Goal: Information Seeking & Learning: Learn about a topic

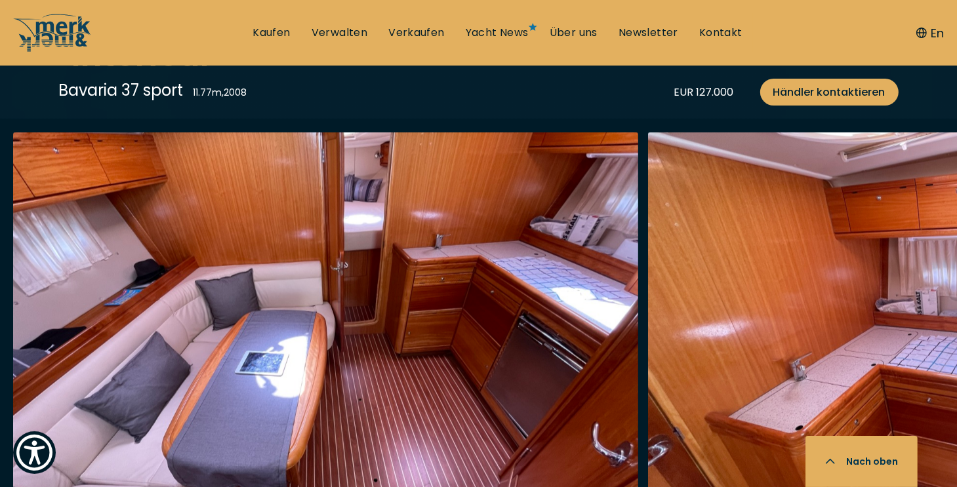
scroll to position [2095, 0]
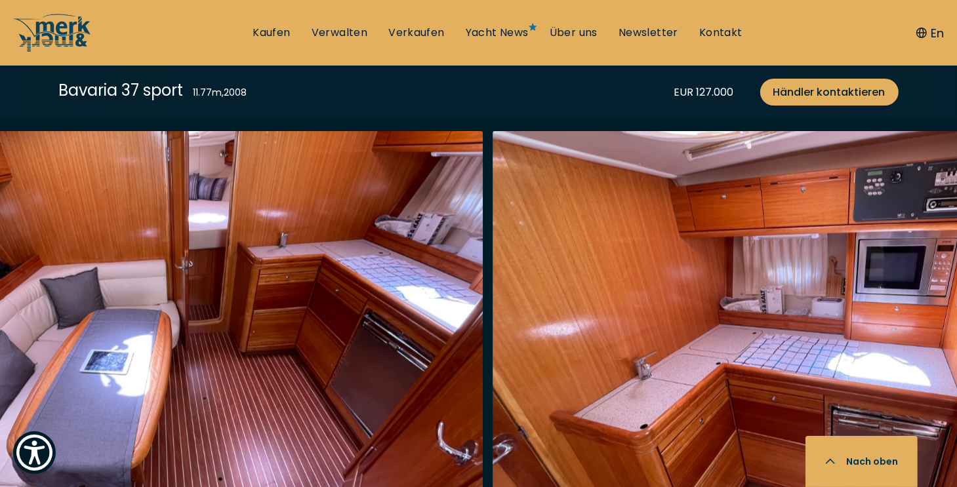
click at [589, 317] on img "button" at bounding box center [804, 341] width 625 height 420
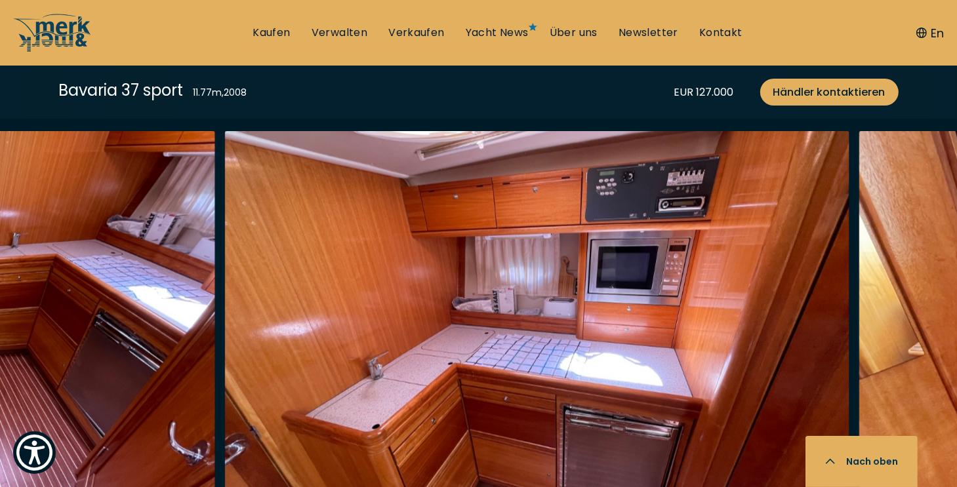
click at [653, 296] on img "button" at bounding box center [536, 341] width 625 height 420
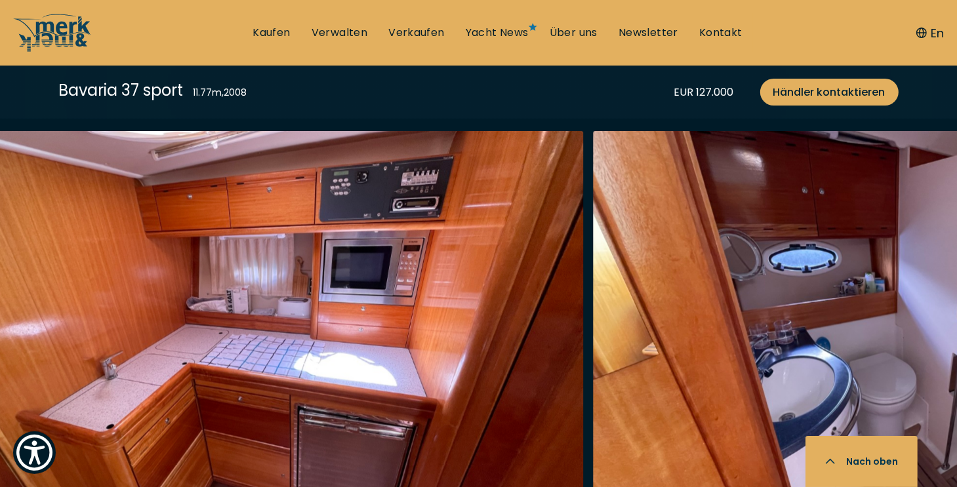
click at [651, 302] on img "button" at bounding box center [905, 341] width 625 height 420
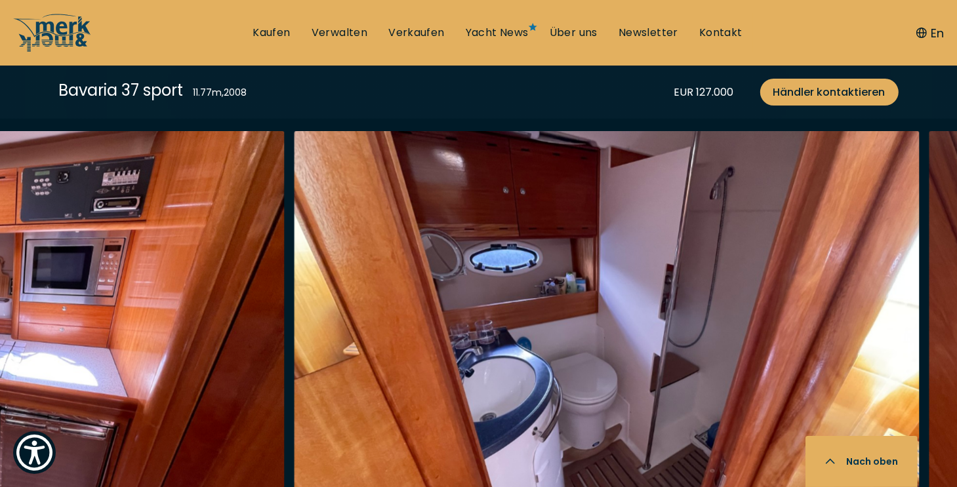
click at [669, 307] on img "button" at bounding box center [606, 341] width 625 height 420
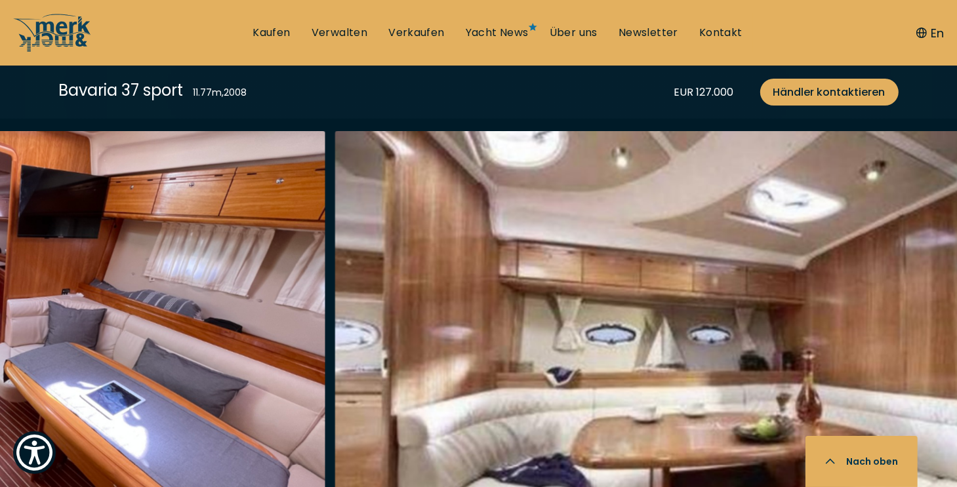
click at [644, 305] on img "button" at bounding box center [647, 341] width 625 height 420
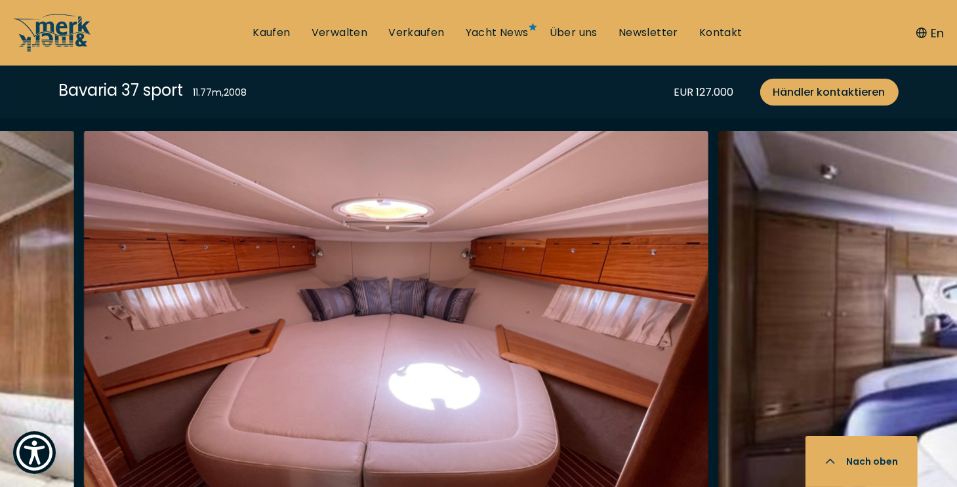
click at [565, 319] on img "button" at bounding box center [396, 341] width 625 height 420
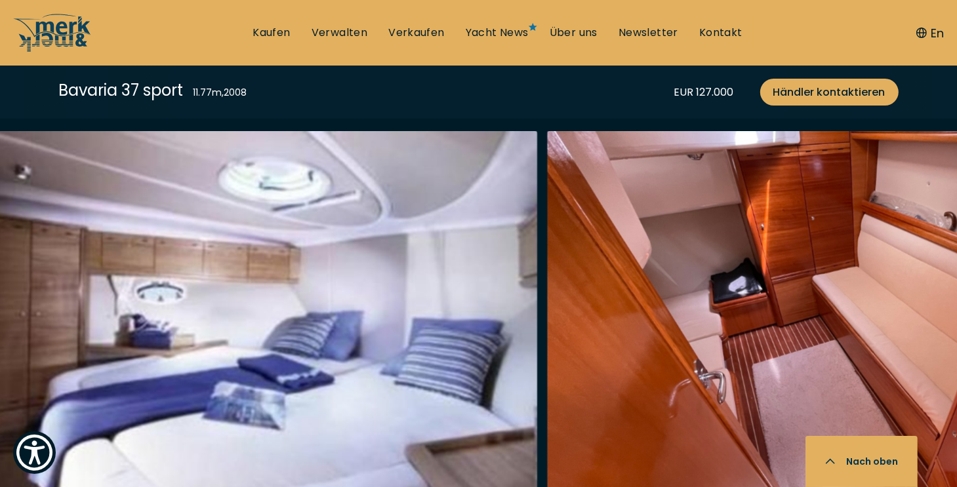
click at [635, 304] on img "button" at bounding box center [859, 341] width 625 height 420
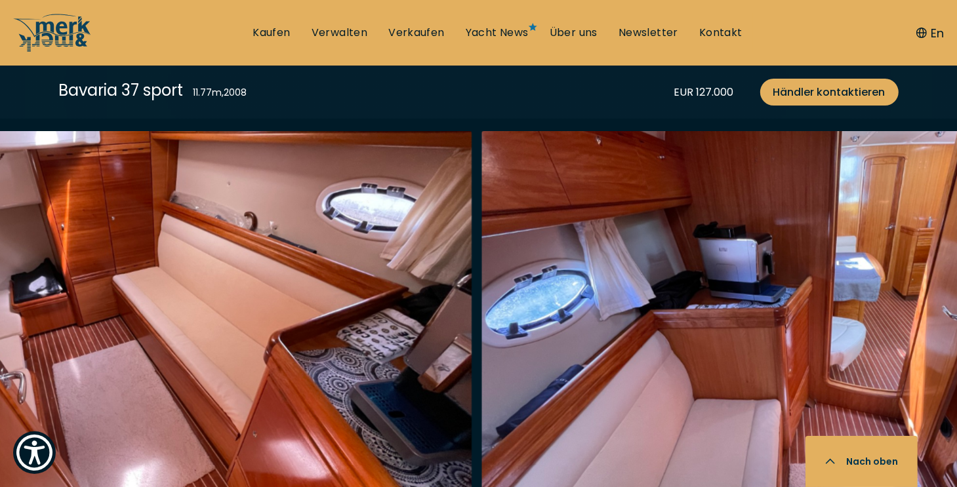
click at [665, 306] on img "button" at bounding box center [794, 341] width 625 height 420
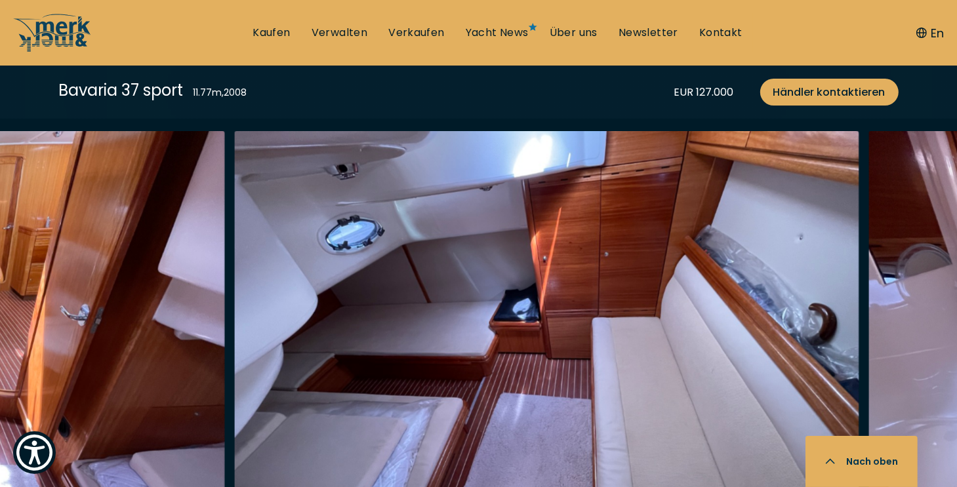
click at [645, 336] on img "button" at bounding box center [546, 341] width 625 height 420
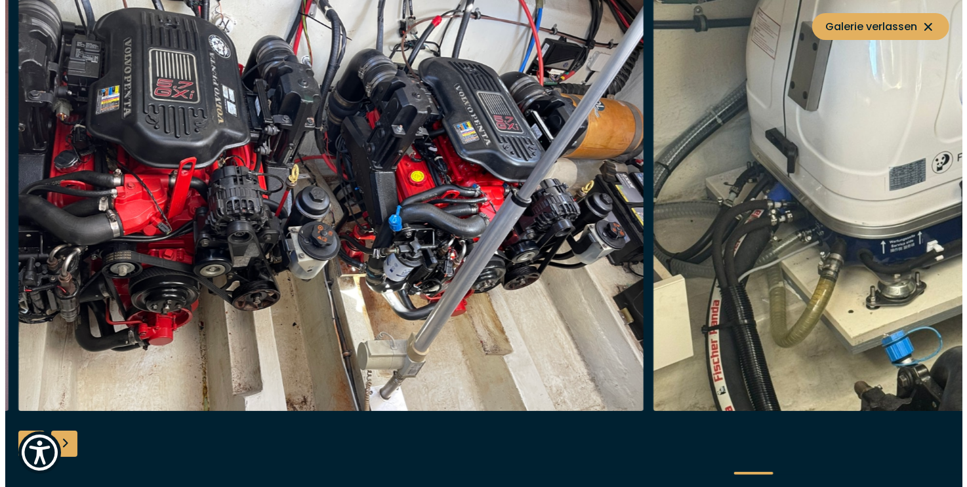
scroll to position [2098, 0]
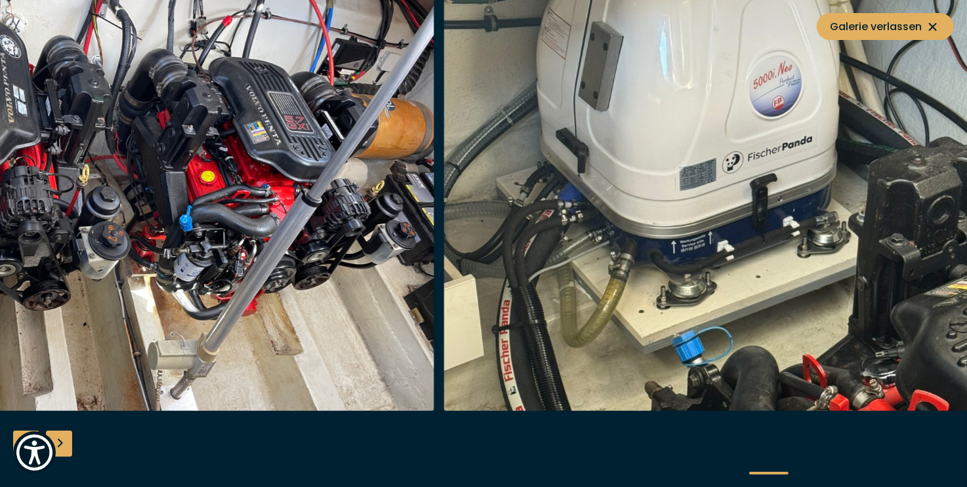
click at [630, 279] on img "button" at bounding box center [755, 201] width 625 height 420
click at [698, 239] on img "button" at bounding box center [755, 201] width 625 height 420
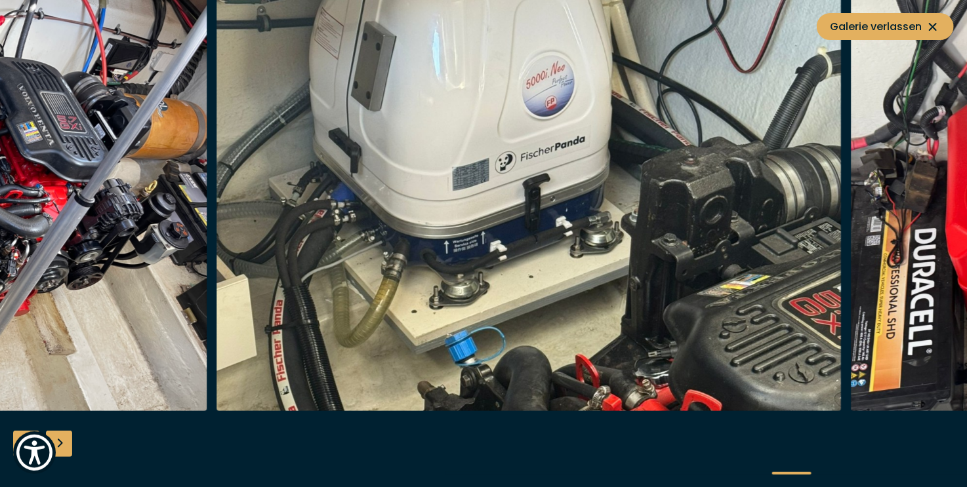
click at [577, 264] on img "button" at bounding box center [528, 201] width 625 height 420
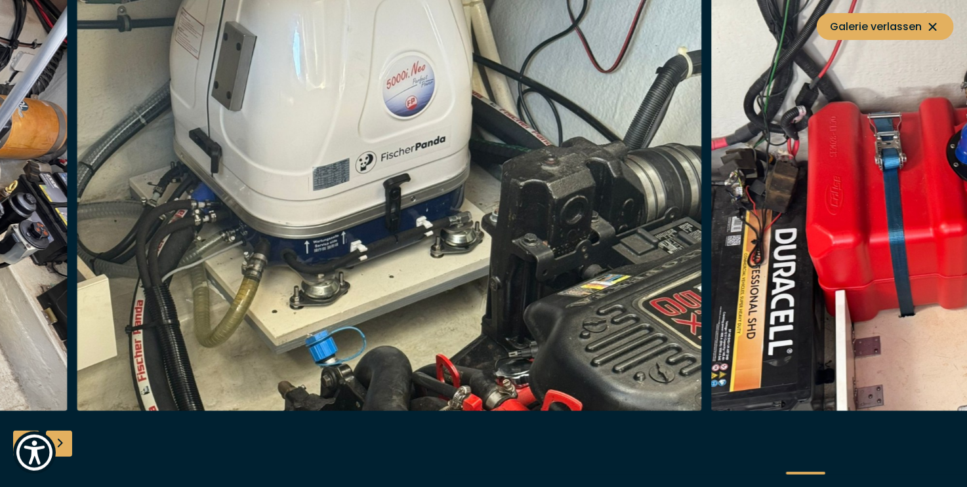
click at [477, 309] on img "button" at bounding box center [389, 201] width 625 height 420
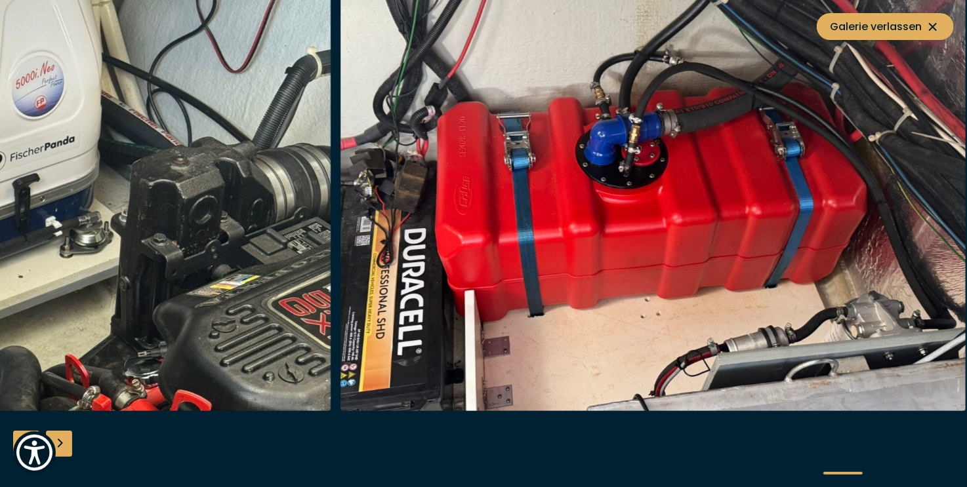
click at [328, 315] on img "button" at bounding box center [18, 201] width 625 height 420
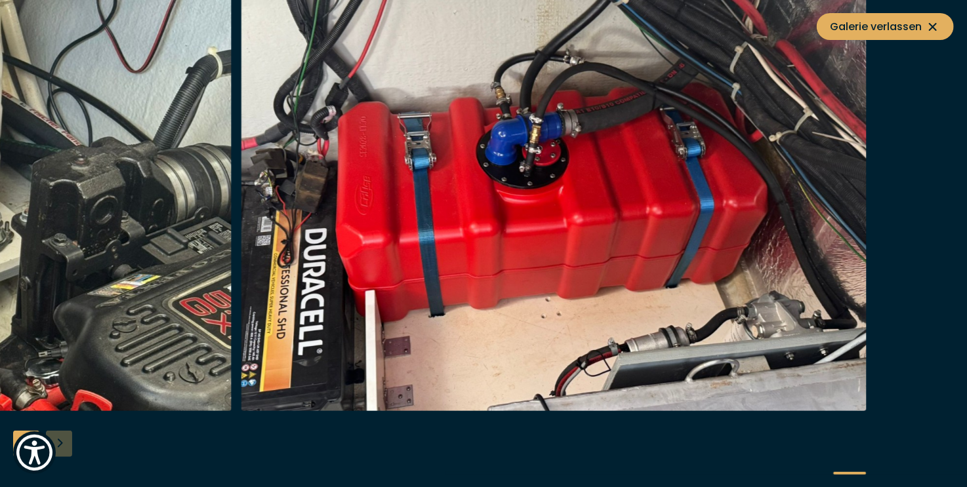
click at [637, 333] on img "button" at bounding box center [553, 201] width 625 height 420
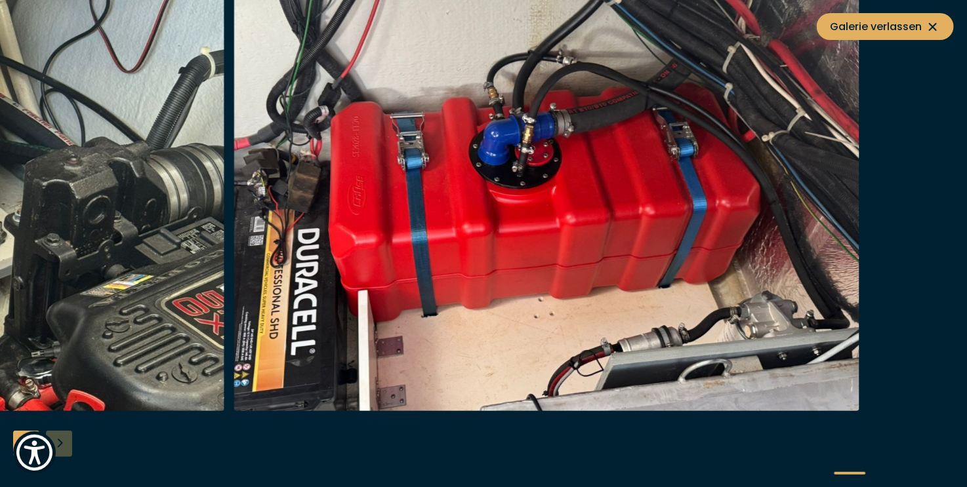
click at [603, 361] on img "button" at bounding box center [546, 201] width 625 height 420
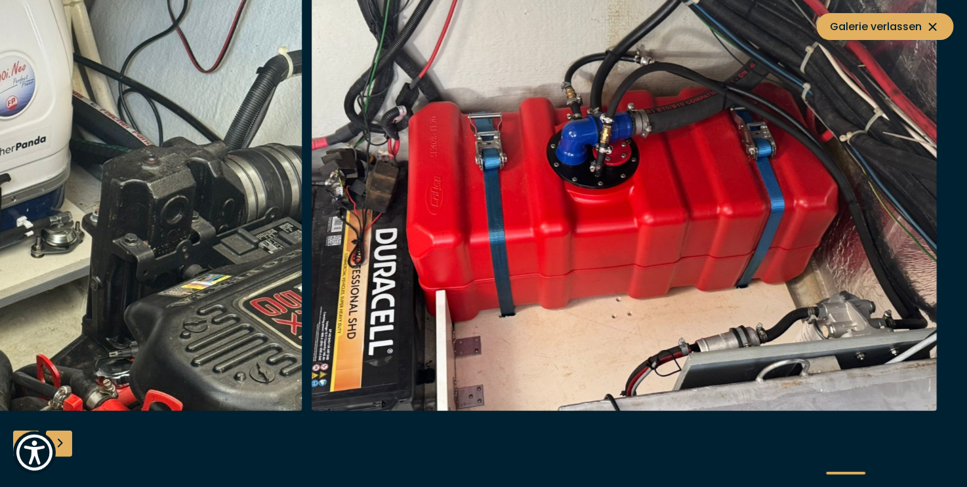
click at [846, 319] on img "button" at bounding box center [623, 201] width 625 height 420
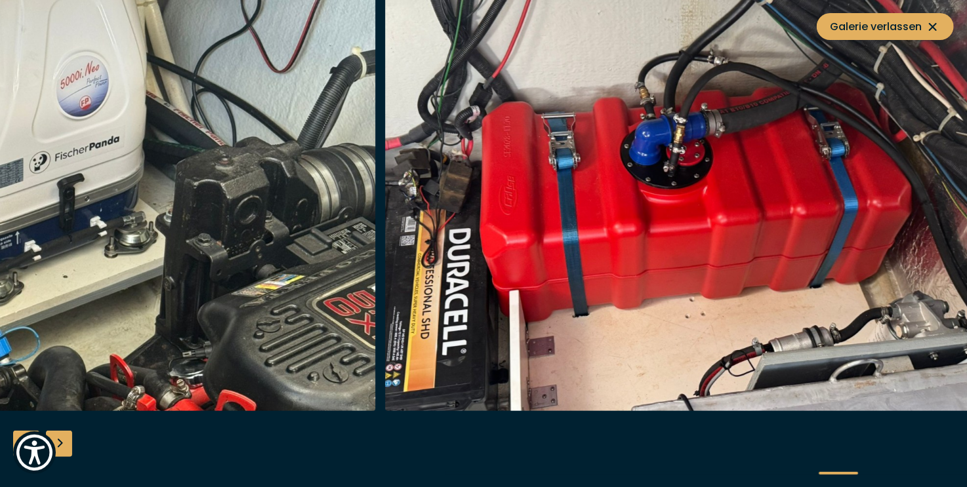
click at [753, 186] on img "button" at bounding box center [697, 201] width 625 height 420
click at [855, 200] on img "button" at bounding box center [697, 201] width 625 height 420
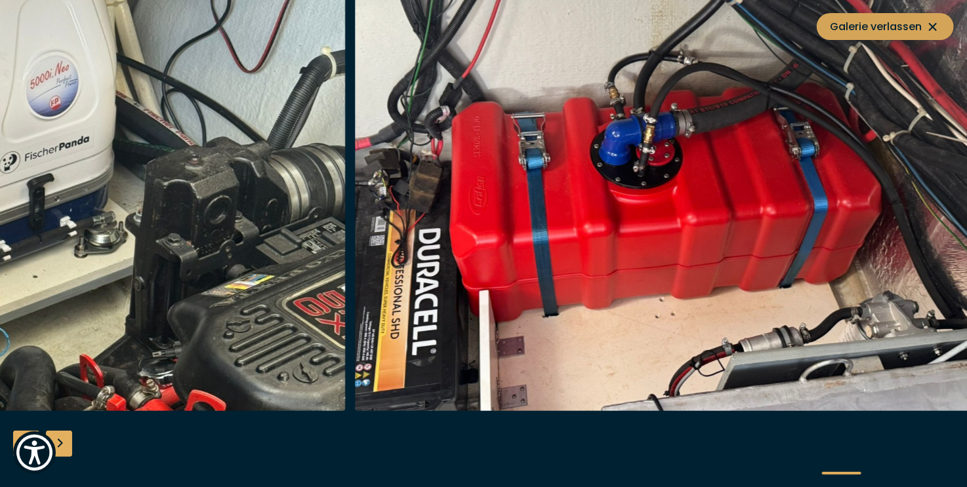
click at [931, 22] on icon at bounding box center [933, 27] width 16 height 16
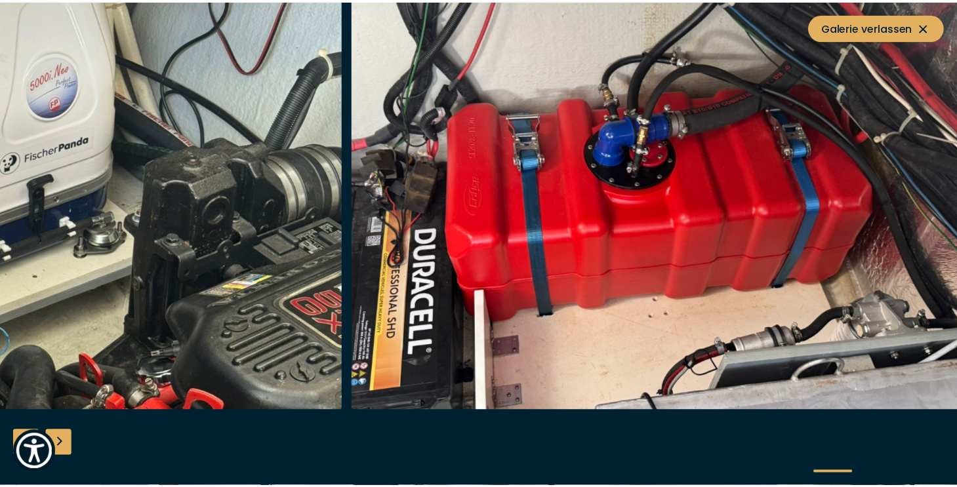
scroll to position [2095, 0]
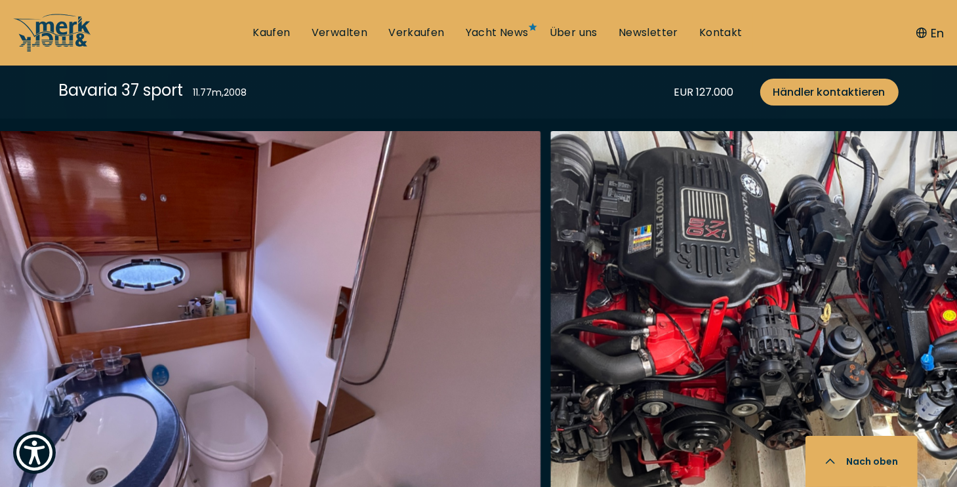
click at [598, 310] on img "button" at bounding box center [862, 341] width 625 height 420
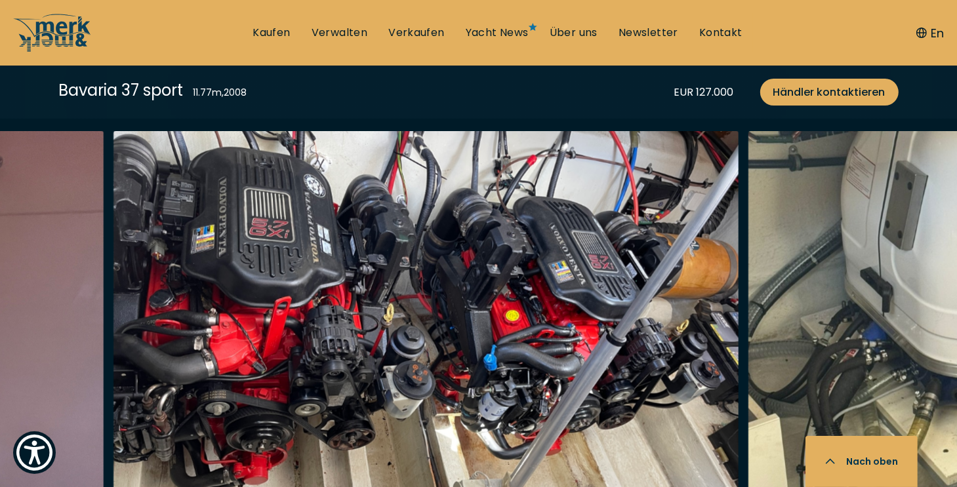
click at [490, 291] on img "button" at bounding box center [425, 341] width 625 height 420
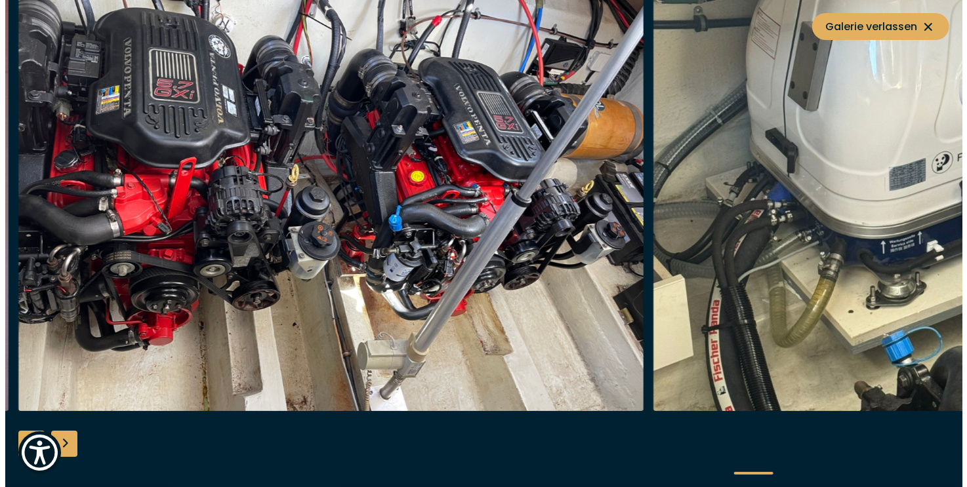
scroll to position [2098, 0]
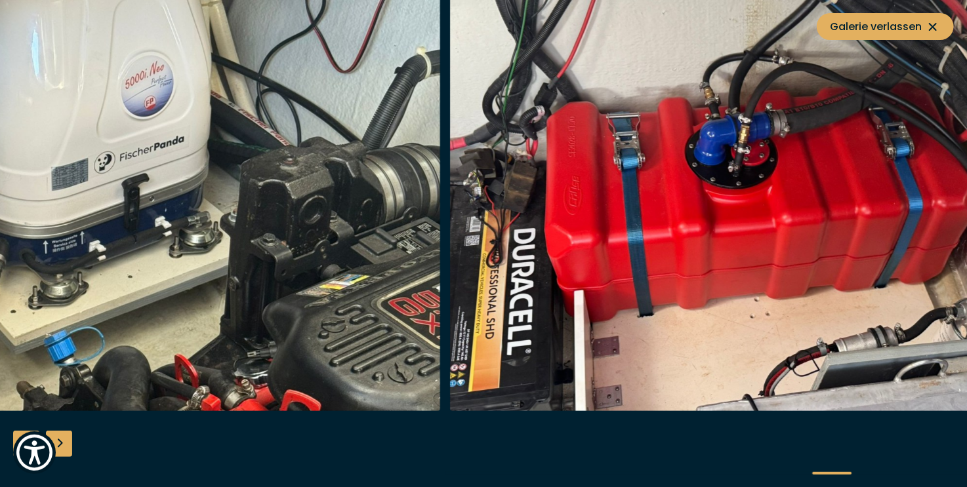
click at [321, 248] on img "button" at bounding box center [128, 201] width 625 height 420
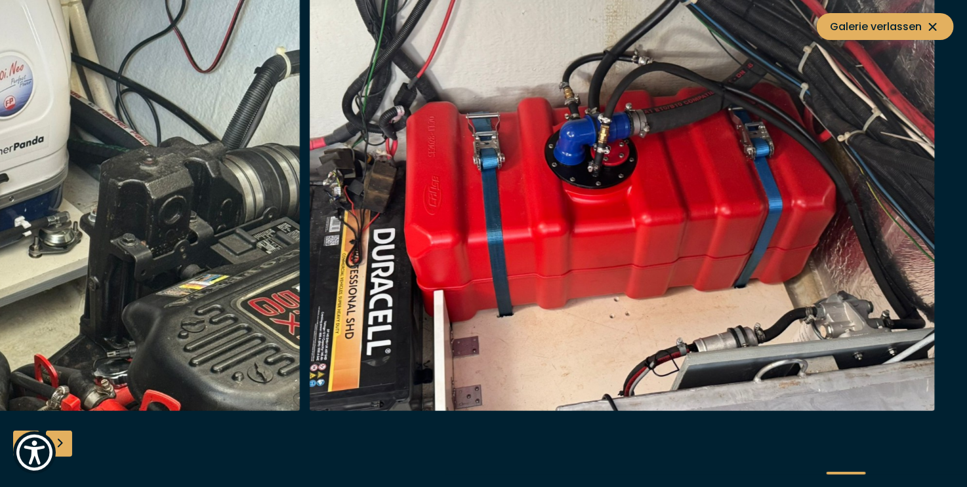
click at [670, 247] on img "button" at bounding box center [622, 201] width 625 height 420
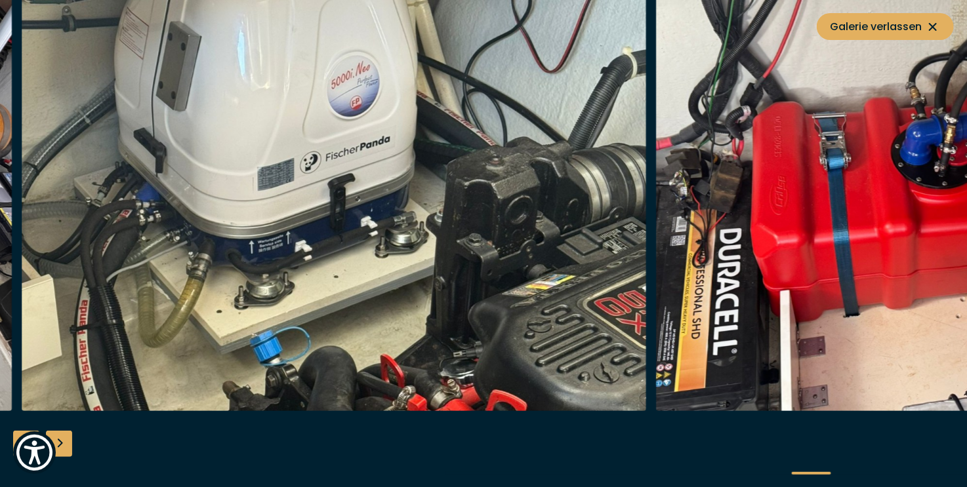
click at [619, 243] on img "button" at bounding box center [334, 201] width 625 height 420
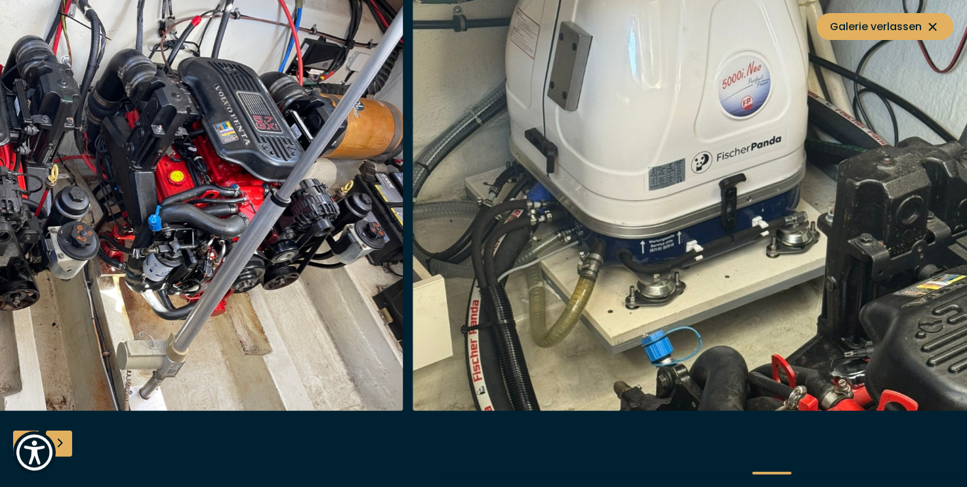
click at [586, 249] on img "button" at bounding box center [724, 201] width 625 height 420
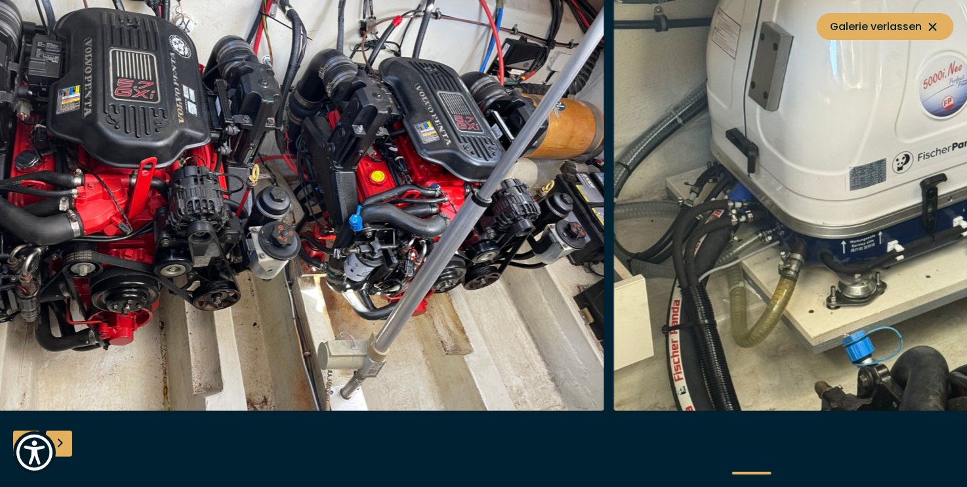
click at [395, 222] on img "button" at bounding box center [291, 201] width 625 height 420
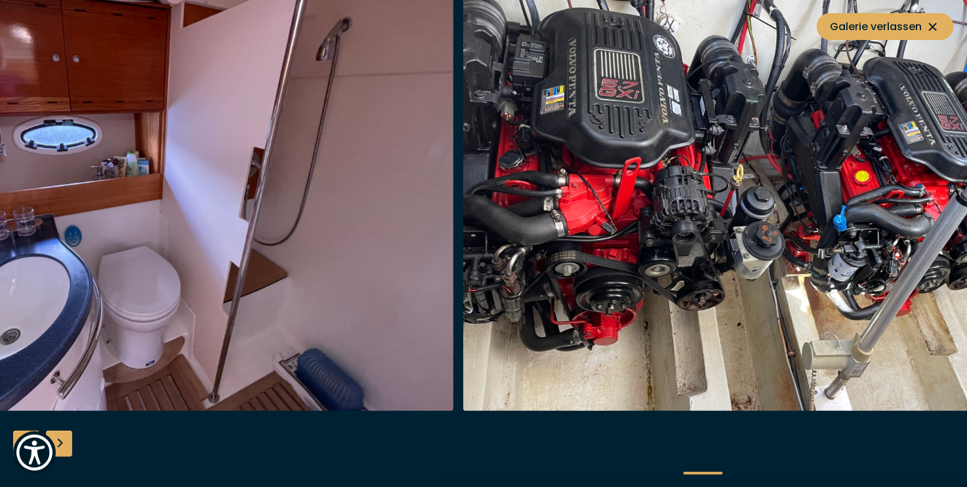
click at [614, 165] on img "button" at bounding box center [775, 201] width 625 height 420
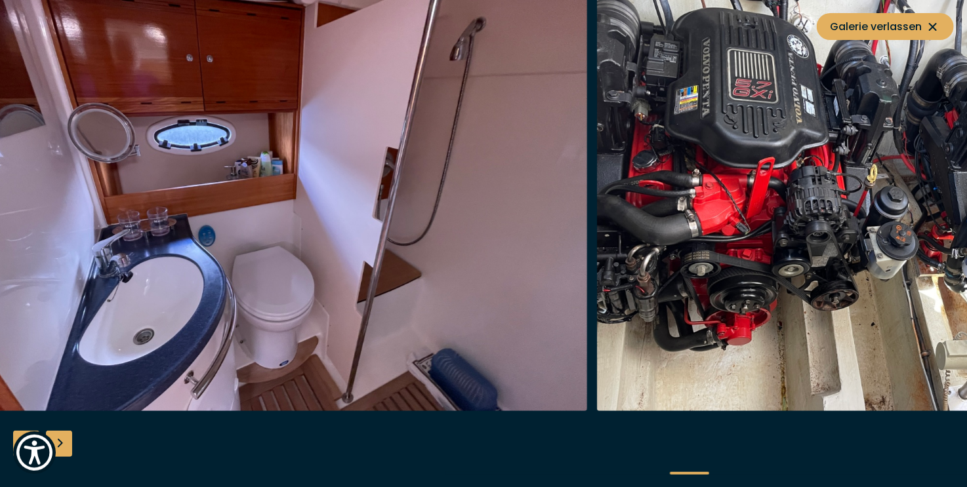
click at [446, 209] on img "button" at bounding box center [275, 201] width 625 height 420
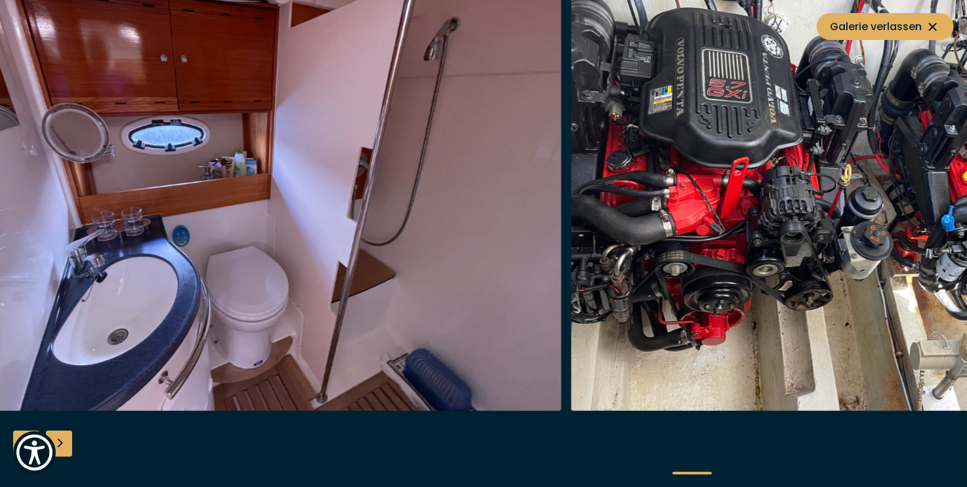
click at [794, 157] on img "button" at bounding box center [883, 201] width 625 height 420
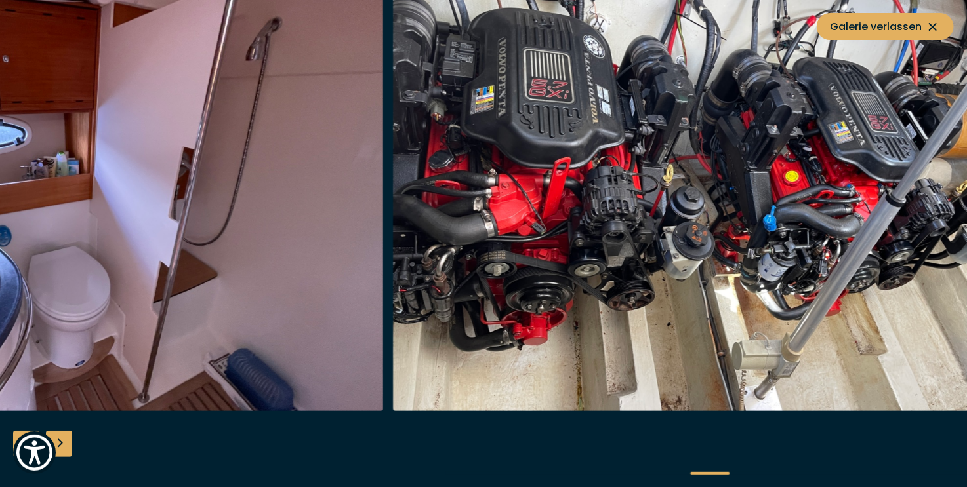
click at [772, 180] on img "button" at bounding box center [705, 201] width 625 height 420
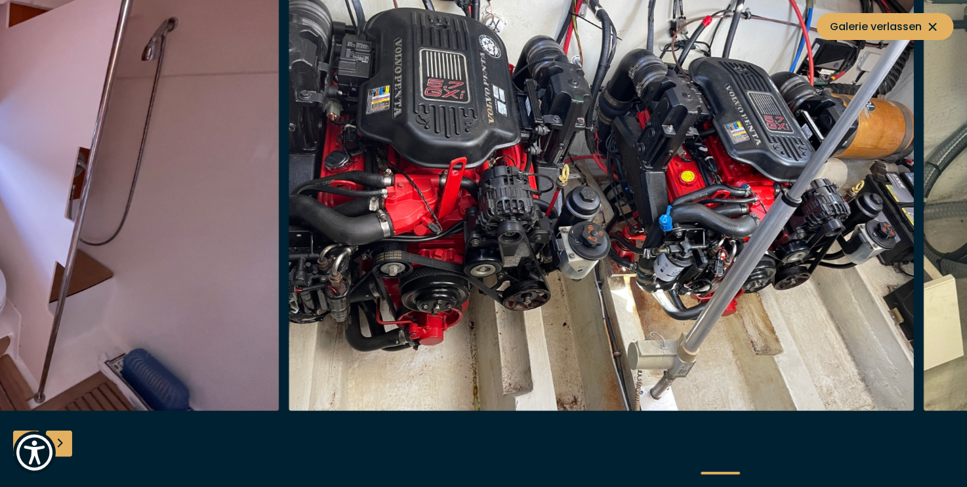
click at [803, 175] on img "button" at bounding box center [601, 201] width 625 height 420
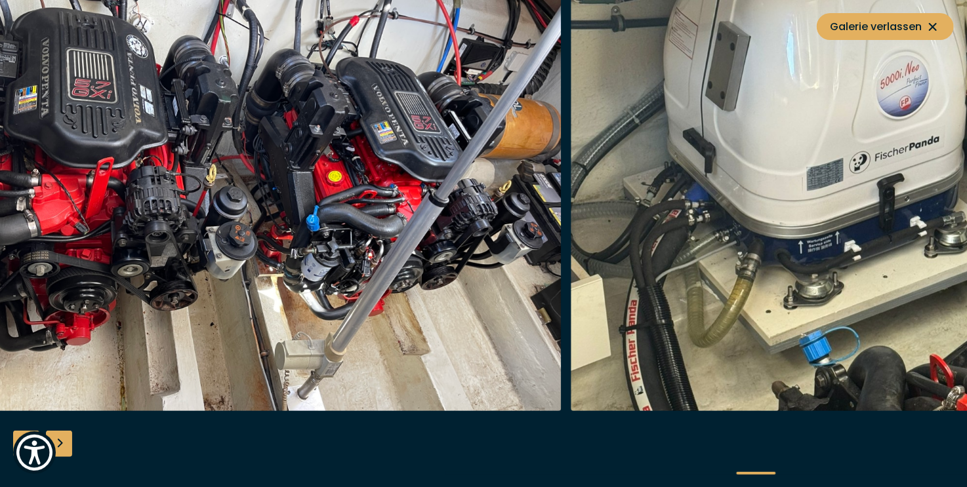
click at [797, 159] on img "button" at bounding box center [883, 201] width 625 height 420
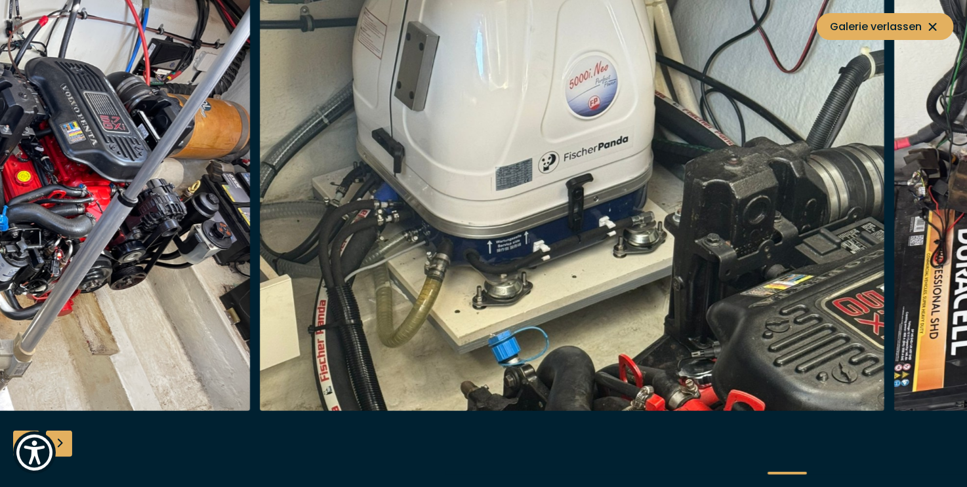
click at [740, 182] on img "button" at bounding box center [572, 201] width 625 height 420
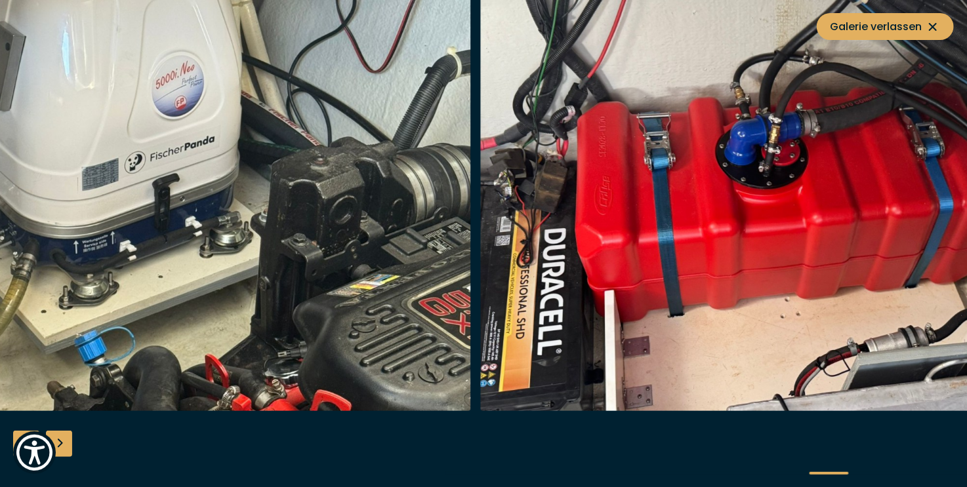
click at [719, 214] on img "button" at bounding box center [793, 201] width 625 height 420
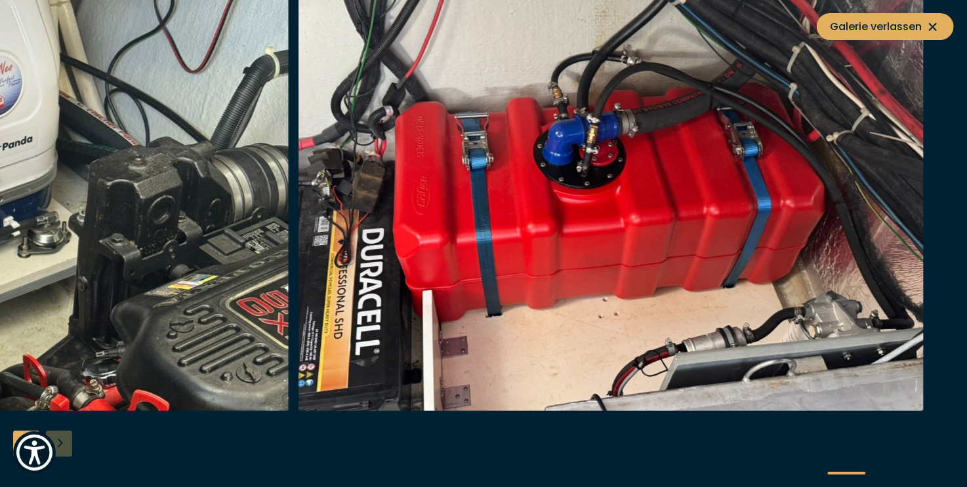
click at [797, 229] on img "button" at bounding box center [610, 201] width 625 height 420
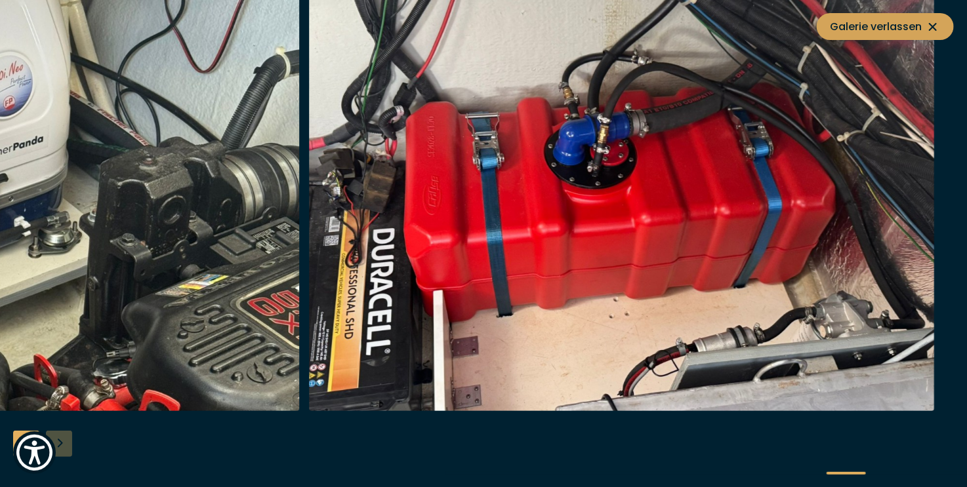
click at [934, 29] on icon at bounding box center [933, 27] width 16 height 16
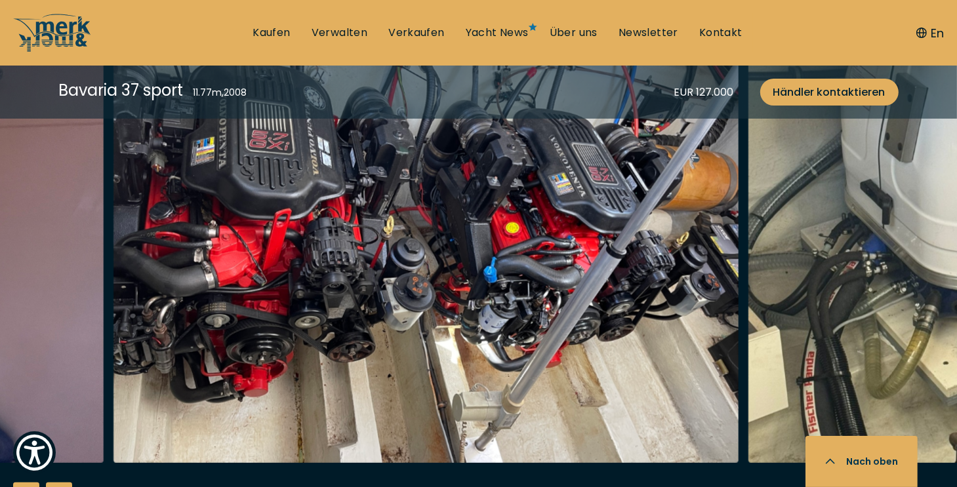
scroll to position [1963, 0]
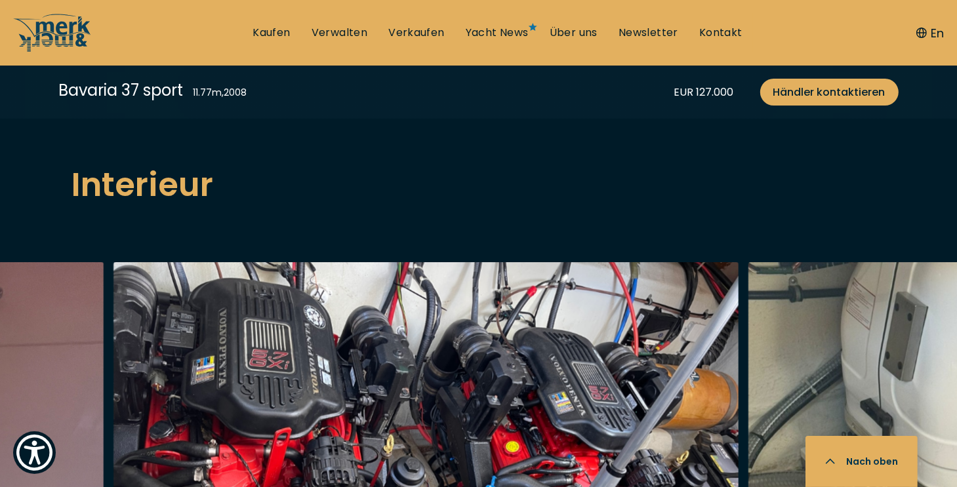
click at [871, 462] on button "Nach oben" at bounding box center [861, 461] width 112 height 51
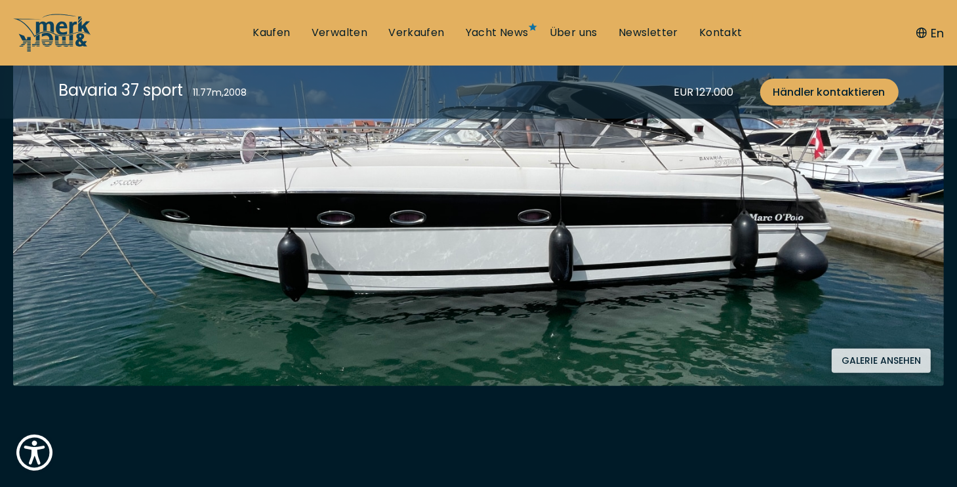
scroll to position [262, 0]
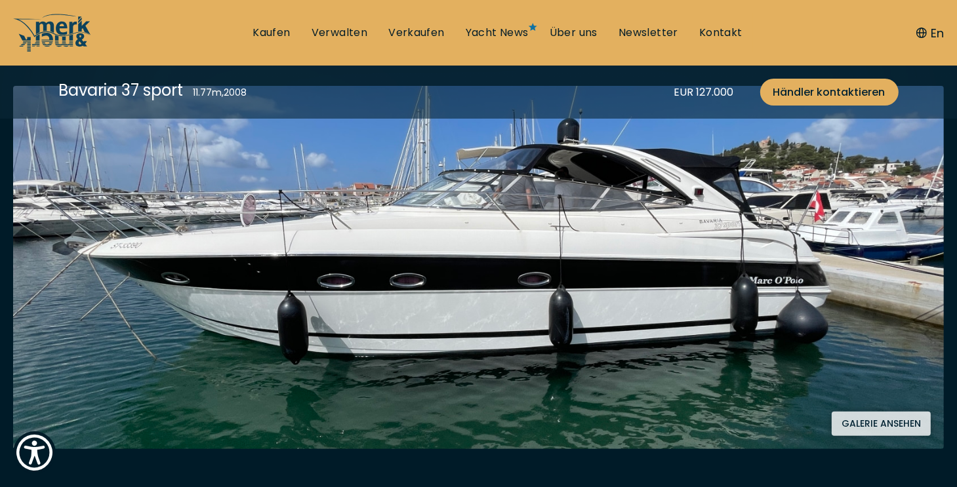
click at [914, 423] on button "Galerie ansehen" at bounding box center [881, 424] width 99 height 24
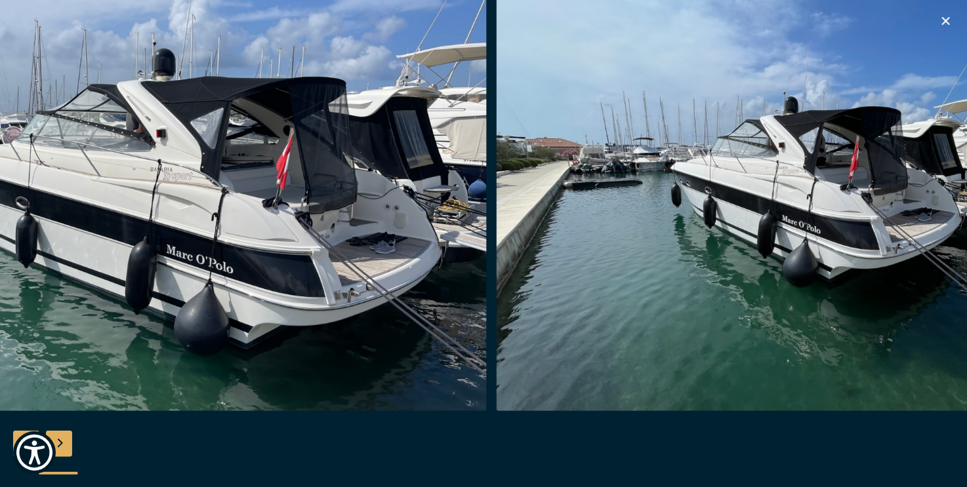
click at [496, 342] on img "button" at bounding box center [808, 201] width 625 height 420
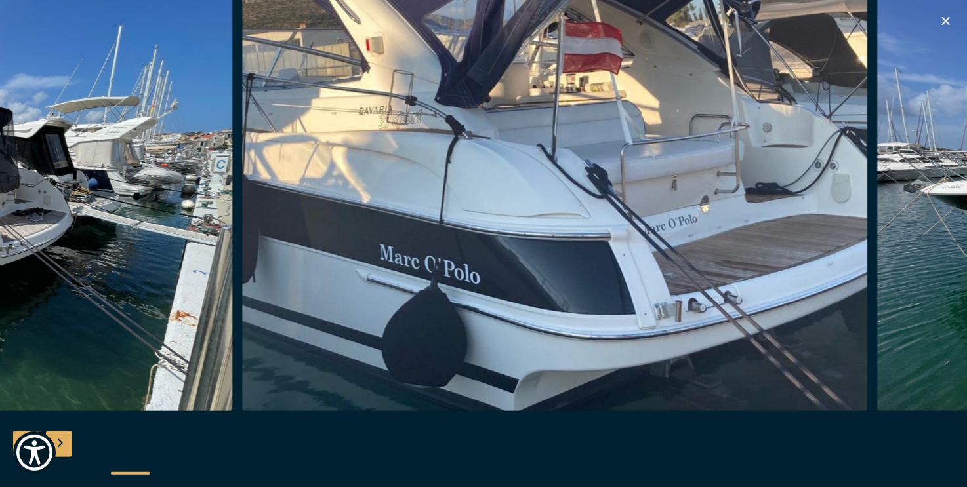
click at [421, 356] on img "button" at bounding box center [554, 201] width 625 height 420
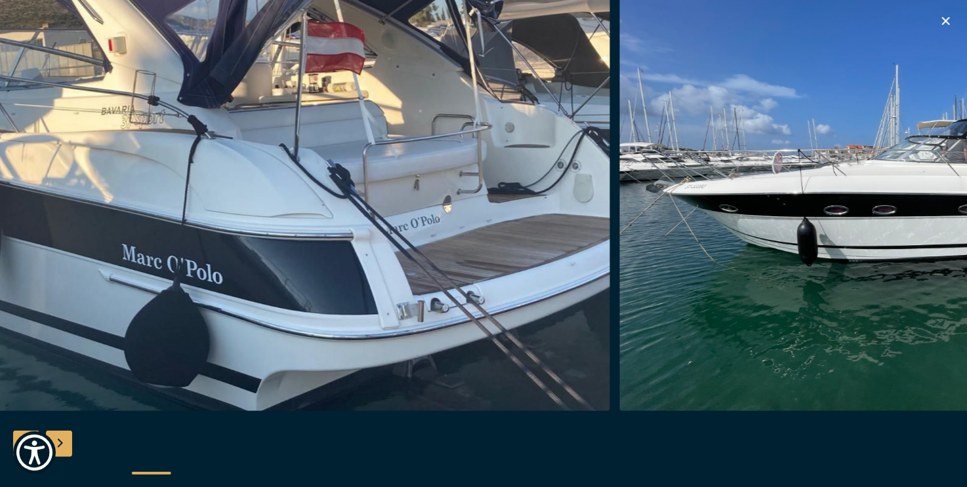
click at [451, 335] on img "button" at bounding box center [297, 201] width 625 height 420
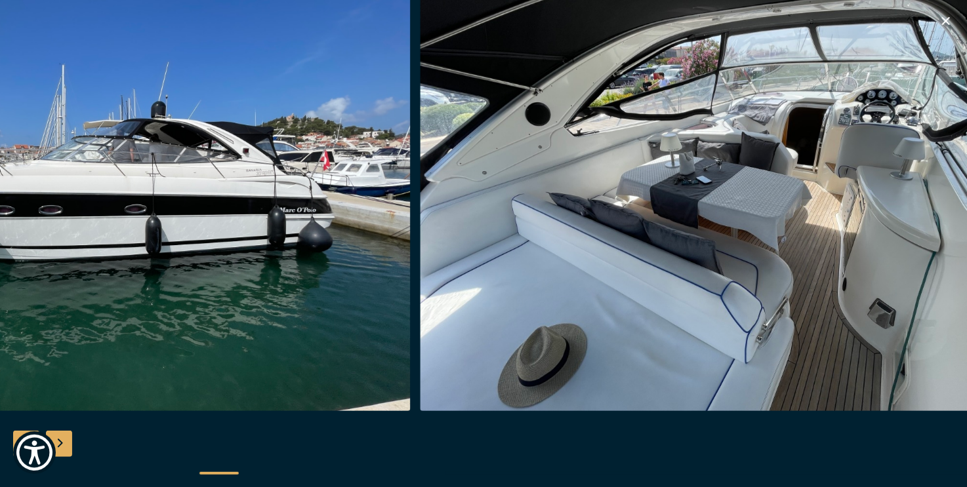
click at [536, 280] on img "button" at bounding box center [732, 201] width 625 height 420
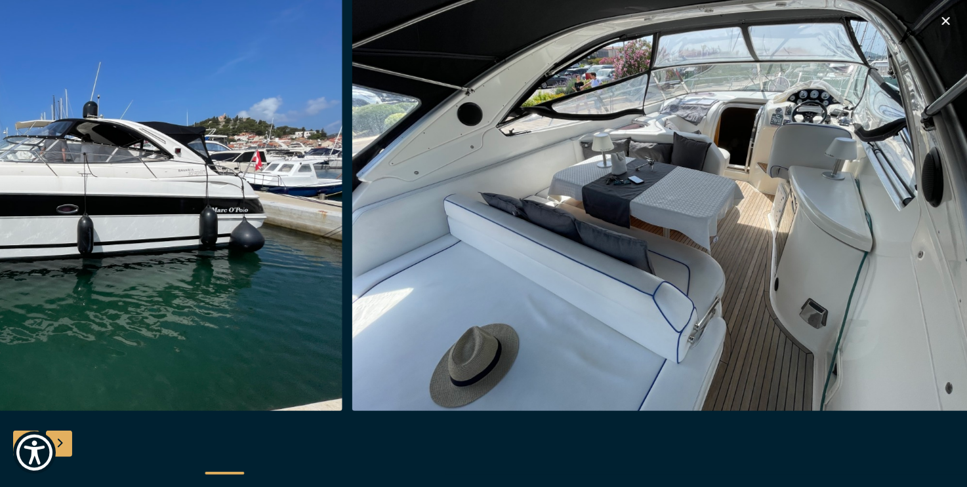
click at [711, 262] on img "button" at bounding box center [664, 201] width 625 height 420
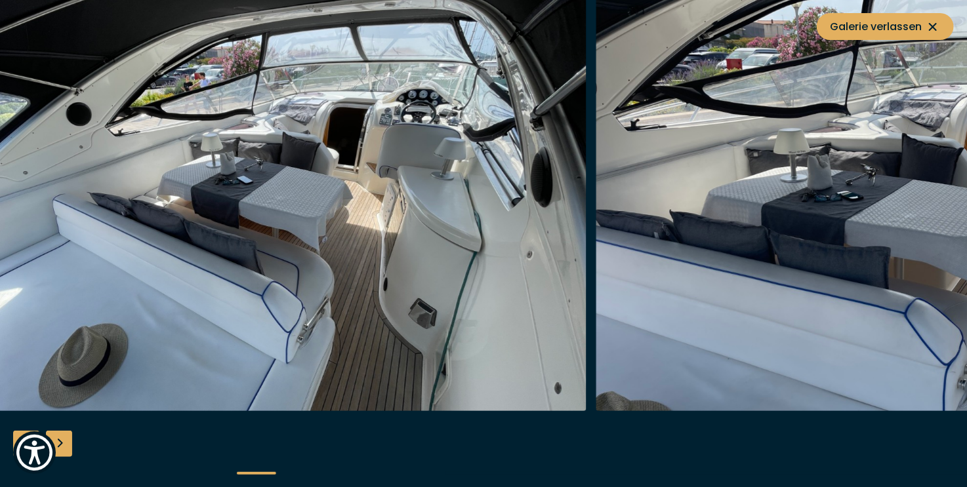
click at [595, 290] on img "button" at bounding box center [907, 201] width 625 height 420
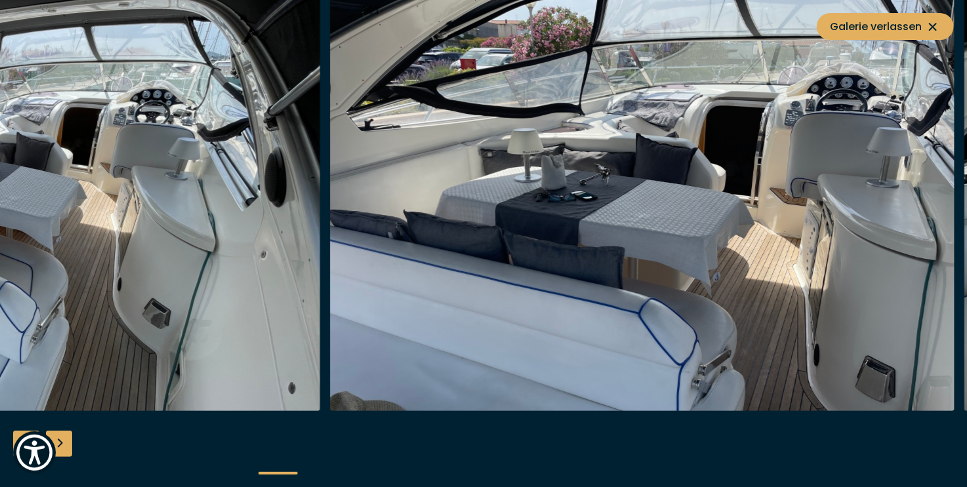
click at [709, 270] on img "button" at bounding box center [642, 201] width 625 height 420
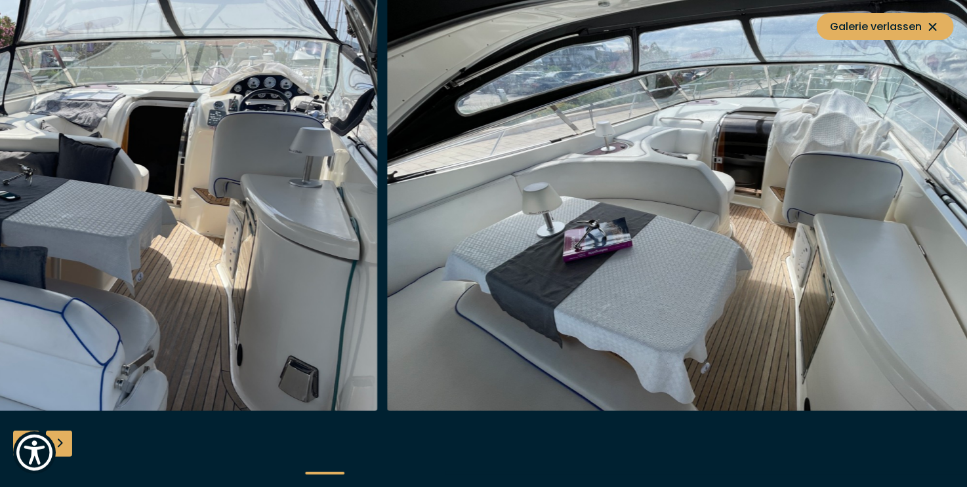
click at [700, 278] on img "button" at bounding box center [700, 201] width 625 height 420
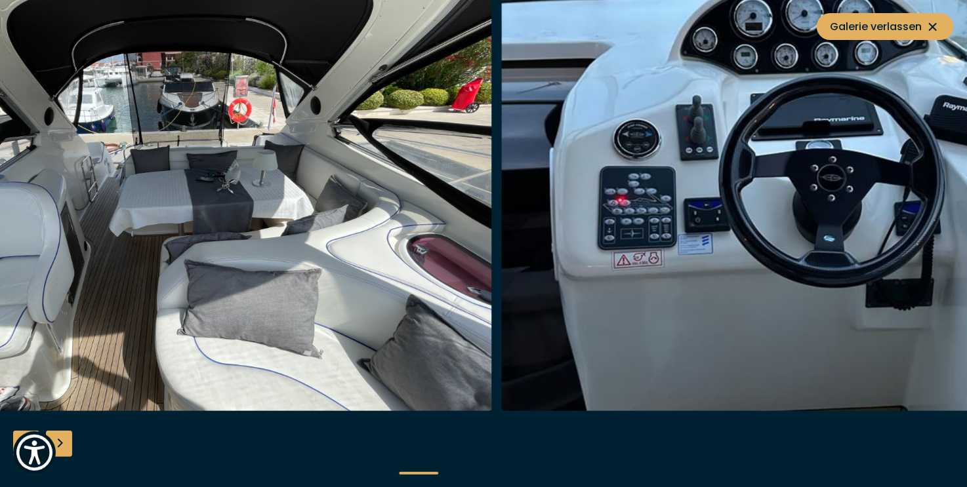
click at [765, 246] on img "button" at bounding box center [814, 201] width 625 height 420
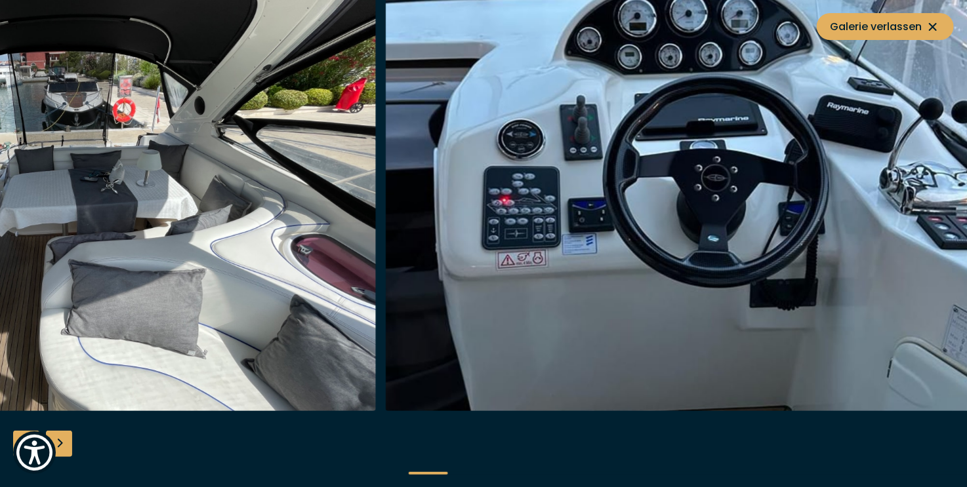
click at [852, 233] on img "button" at bounding box center [698, 201] width 625 height 420
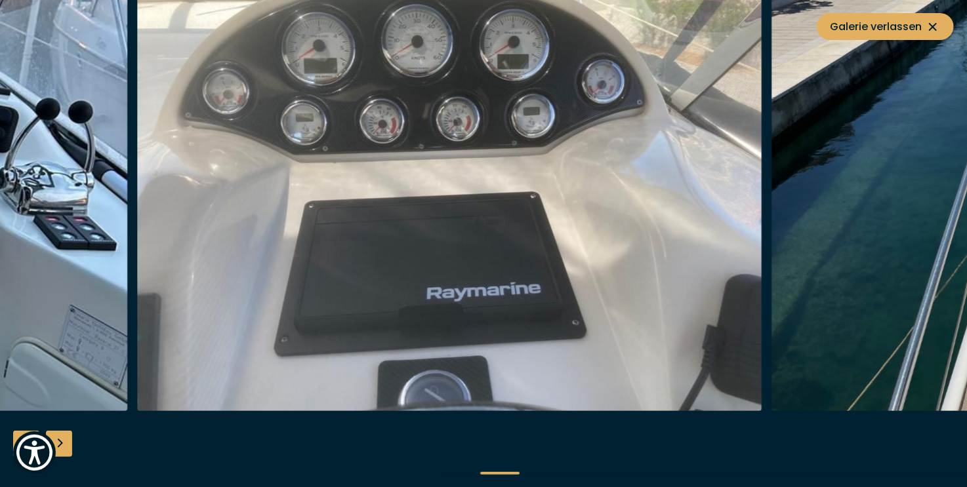
click at [698, 264] on img "button" at bounding box center [449, 201] width 625 height 420
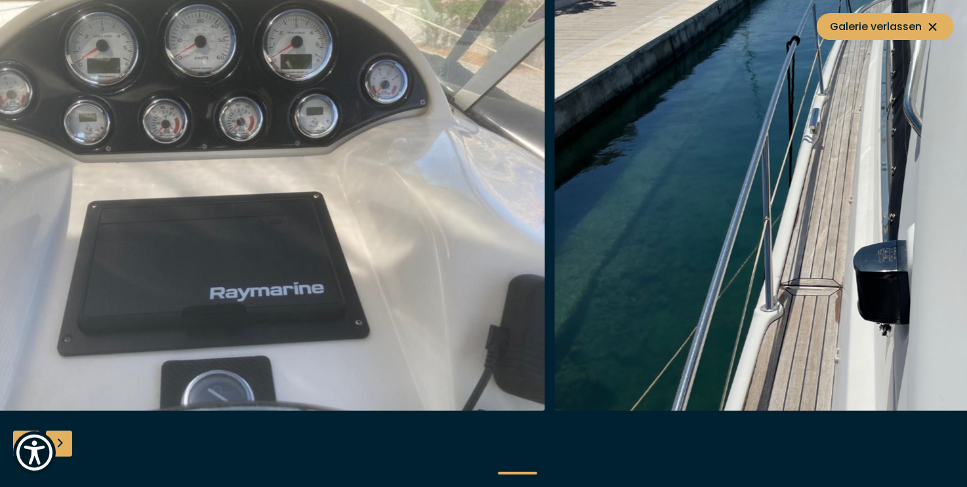
click at [748, 249] on img "button" at bounding box center [867, 201] width 625 height 420
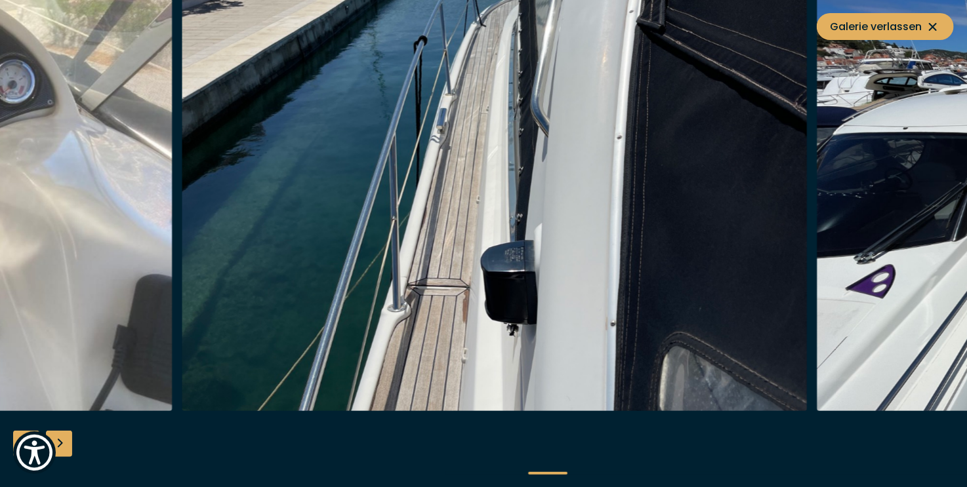
click at [695, 252] on img "button" at bounding box center [494, 201] width 625 height 420
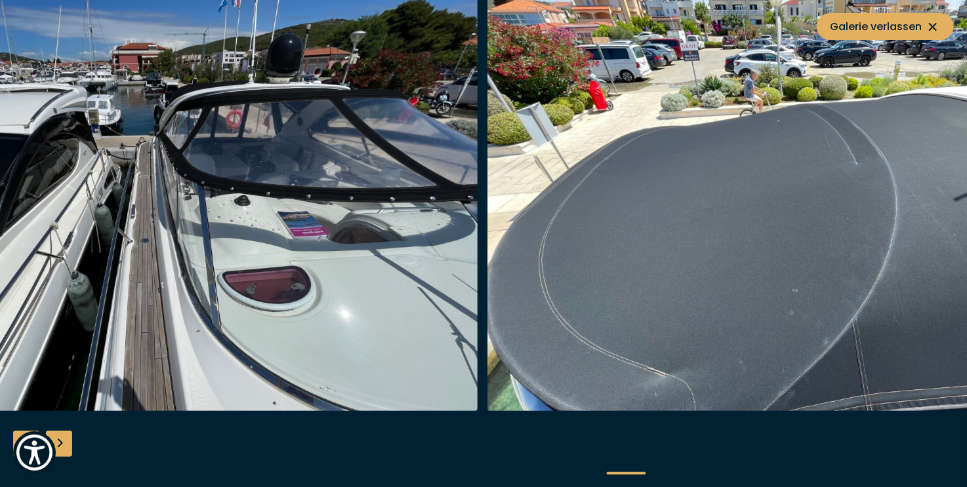
click at [681, 254] on img "button" at bounding box center [799, 201] width 625 height 420
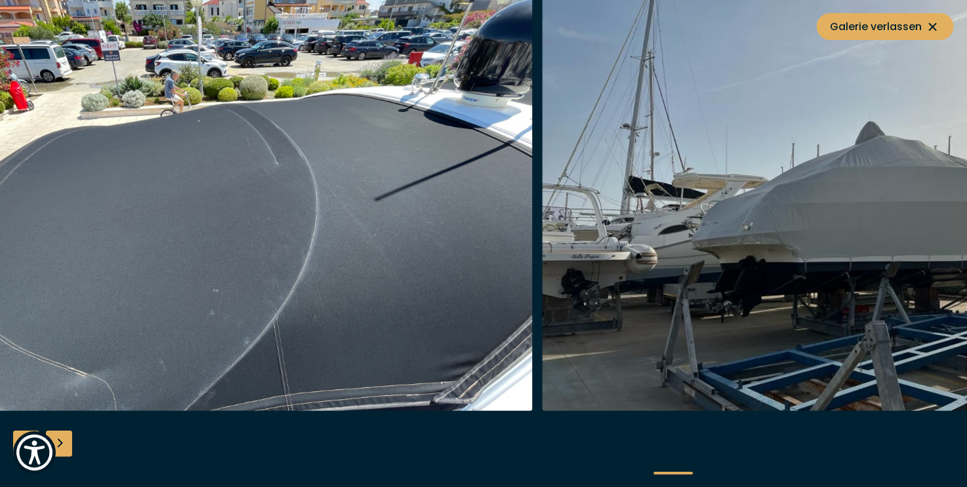
click at [775, 248] on img "button" at bounding box center [854, 201] width 625 height 420
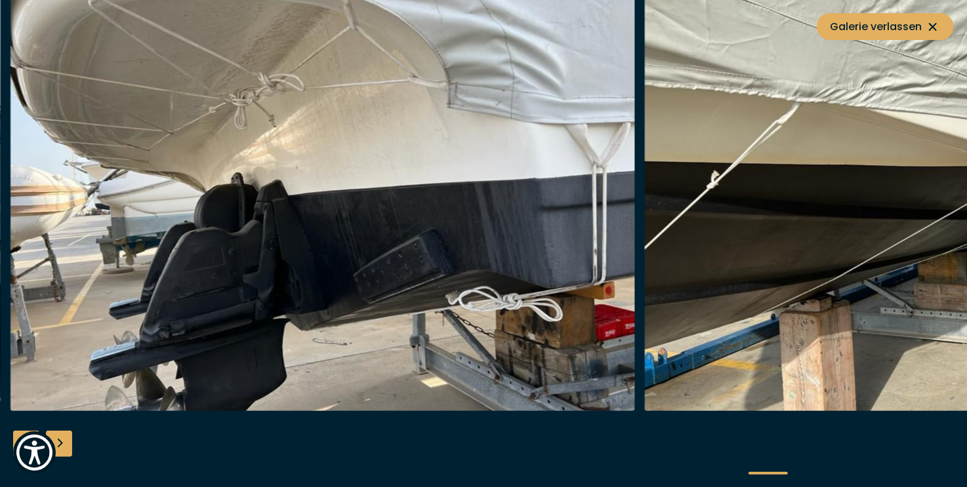
click at [763, 222] on img "button" at bounding box center [957, 201] width 625 height 420
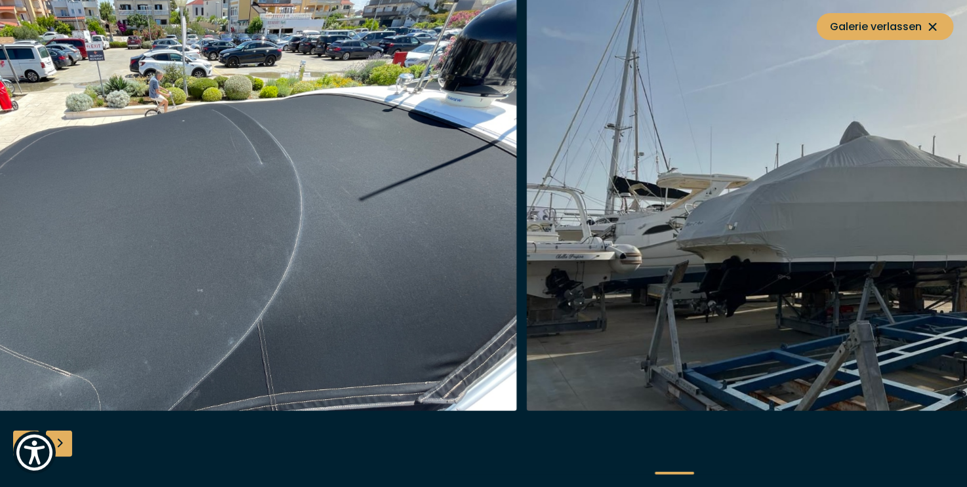
click at [441, 272] on img "button" at bounding box center [204, 201] width 625 height 420
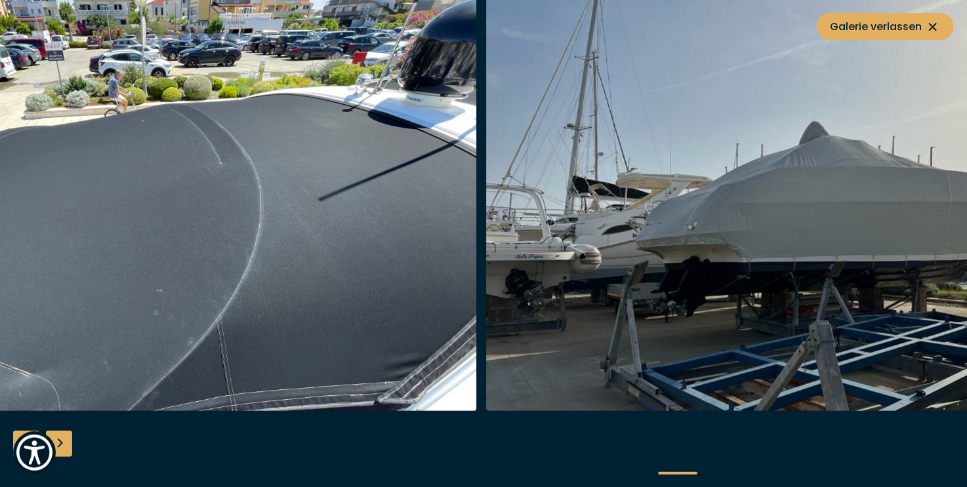
click at [677, 252] on img "button" at bounding box center [798, 201] width 625 height 420
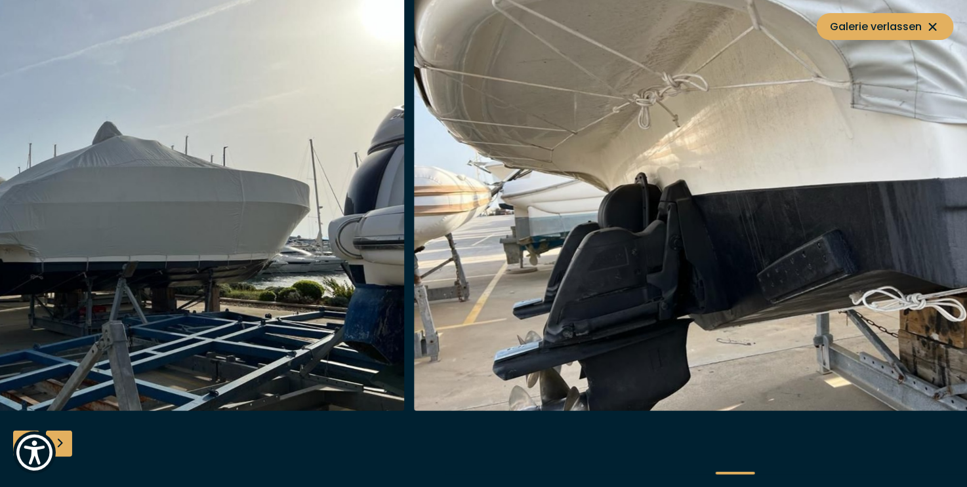
click at [300, 254] on img "button" at bounding box center [92, 201] width 625 height 420
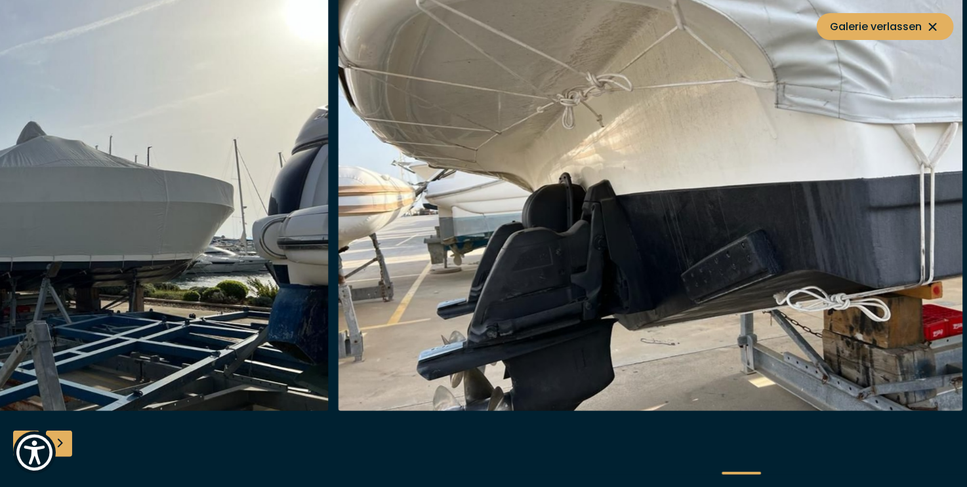
click at [574, 216] on img "button" at bounding box center [650, 201] width 625 height 420
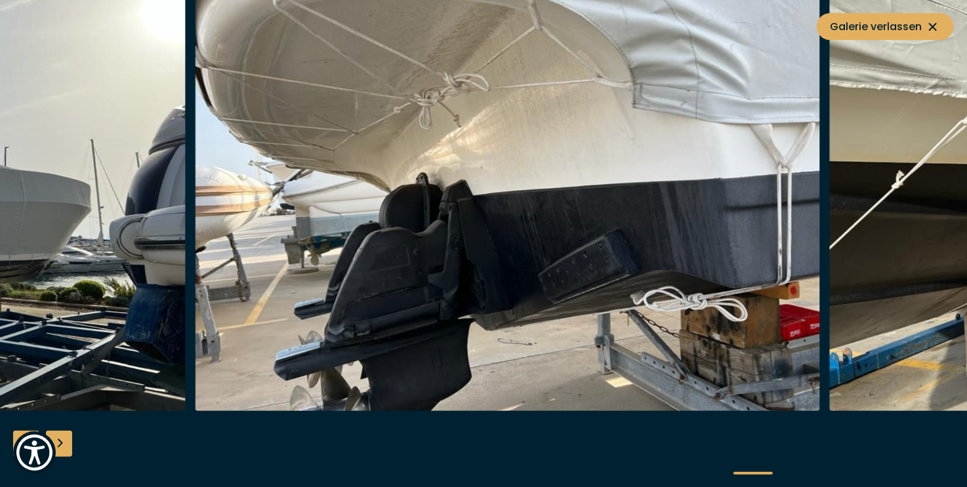
click at [656, 223] on img "button" at bounding box center [507, 201] width 625 height 420
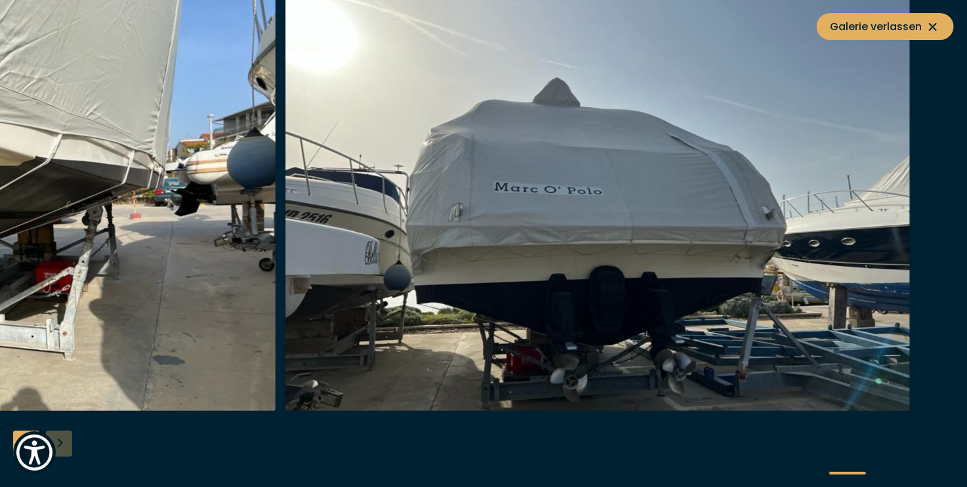
click at [376, 231] on img "button" at bounding box center [597, 201] width 625 height 420
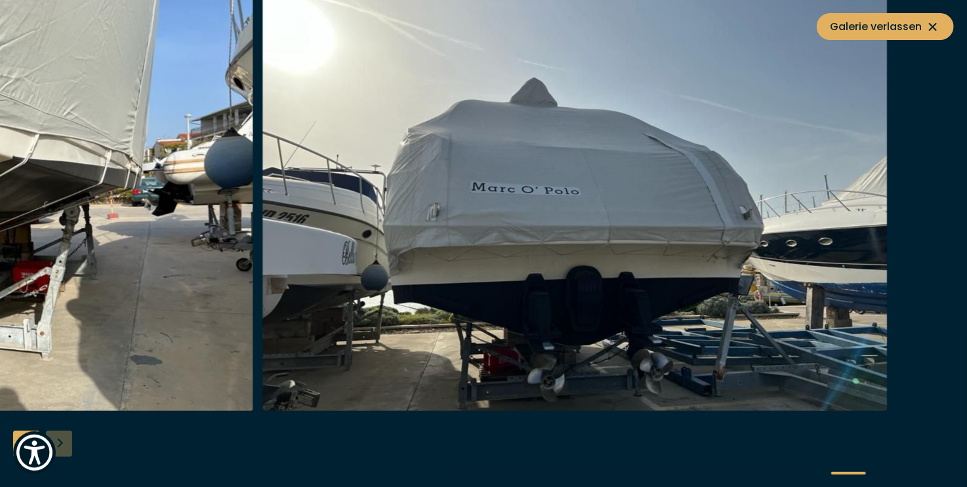
click at [381, 237] on img "button" at bounding box center [574, 201] width 625 height 420
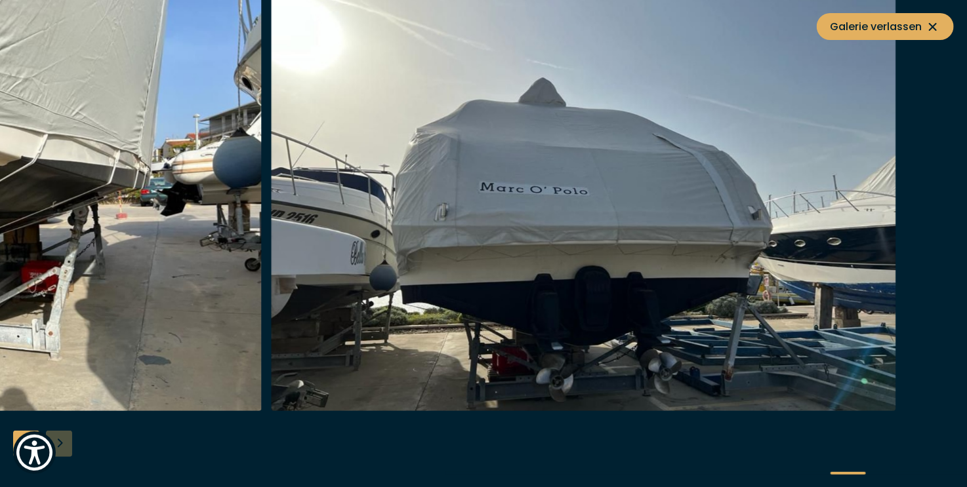
click at [493, 245] on img "button" at bounding box center [583, 201] width 625 height 420
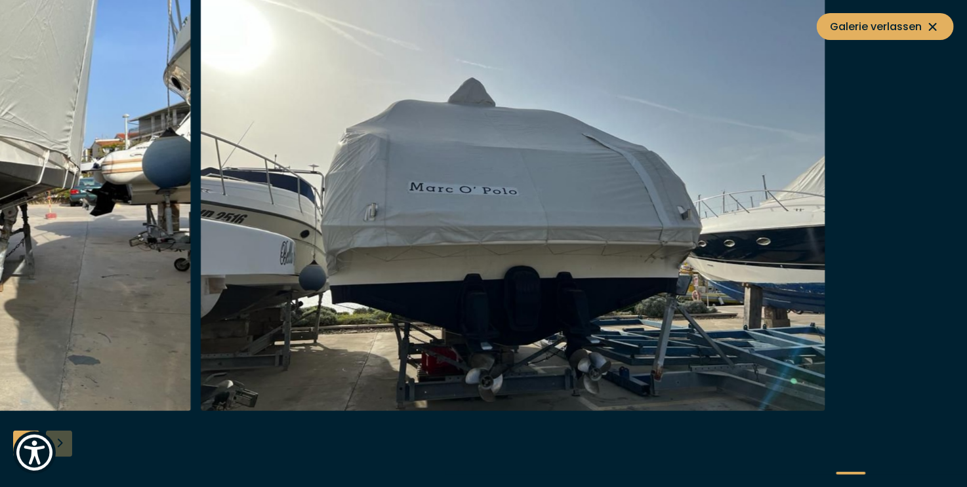
click at [553, 178] on img "button" at bounding box center [513, 201] width 625 height 420
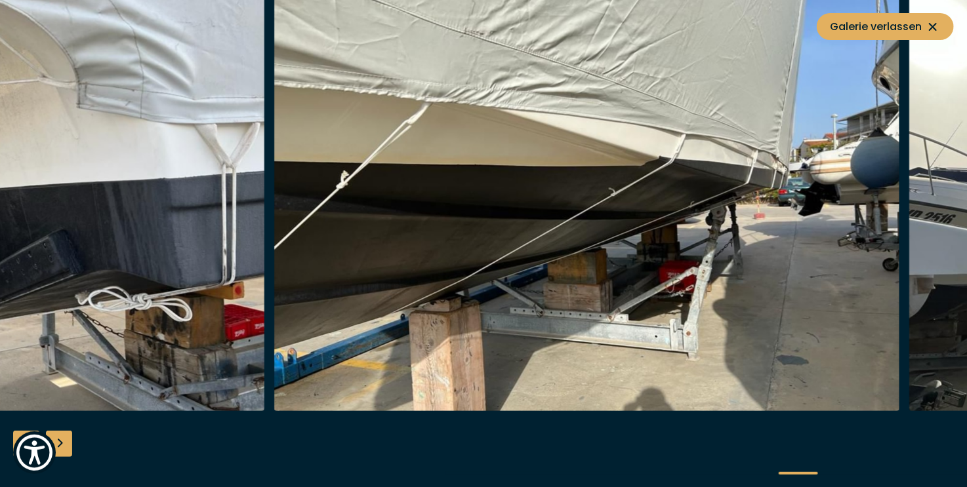
click at [717, 167] on img "button" at bounding box center [586, 201] width 625 height 420
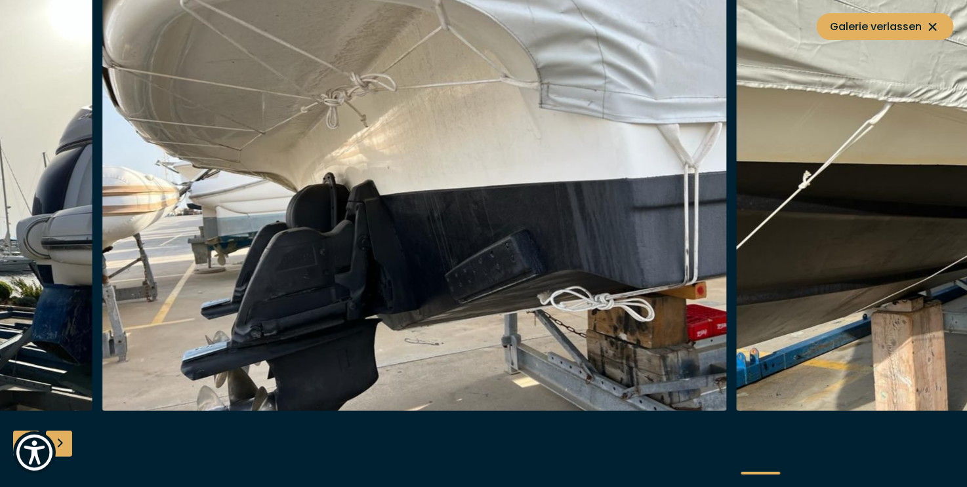
click at [611, 146] on img "button" at bounding box center [414, 201] width 625 height 420
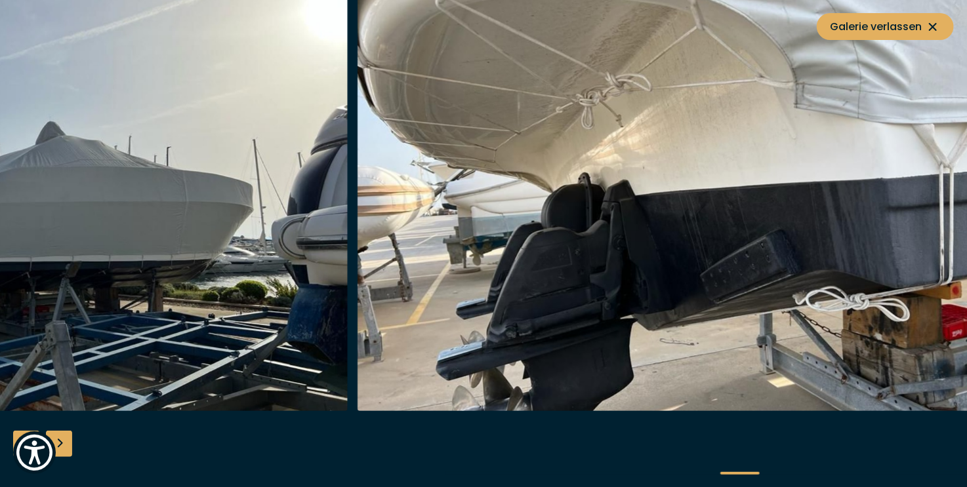
click at [586, 199] on img "button" at bounding box center [669, 201] width 625 height 420
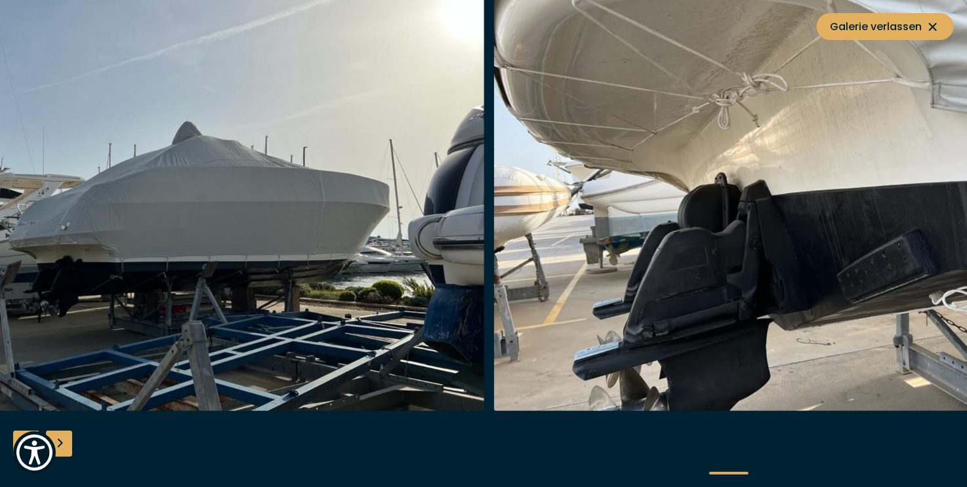
click at [431, 252] on img "button" at bounding box center [171, 201] width 625 height 420
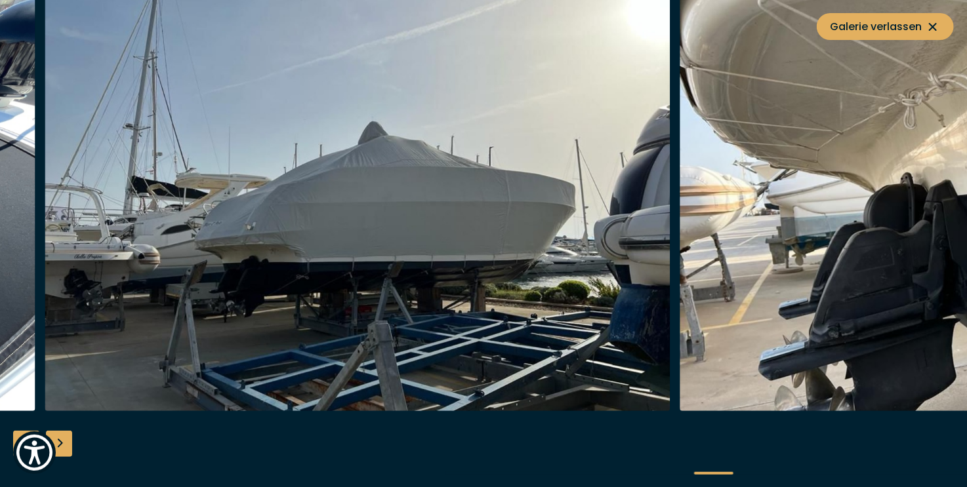
click at [417, 257] on img "button" at bounding box center [357, 201] width 625 height 420
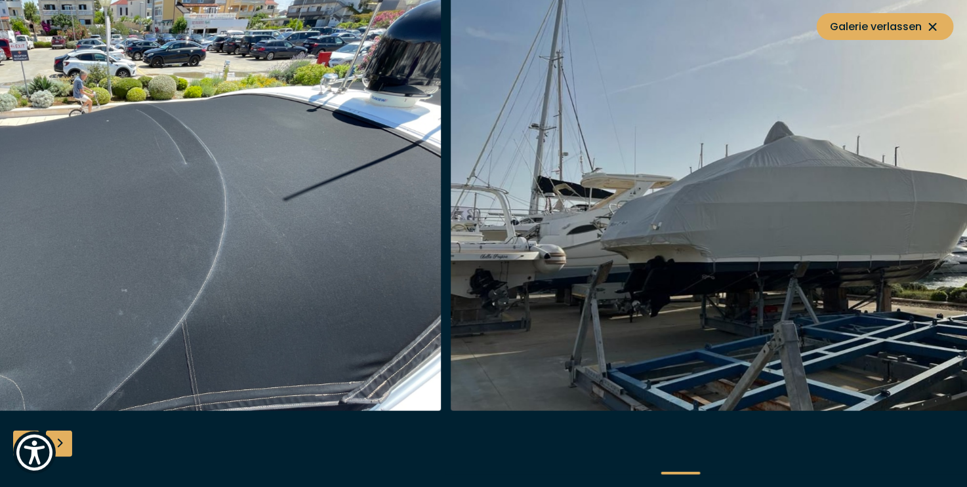
click at [633, 192] on img "button" at bounding box center [763, 201] width 625 height 420
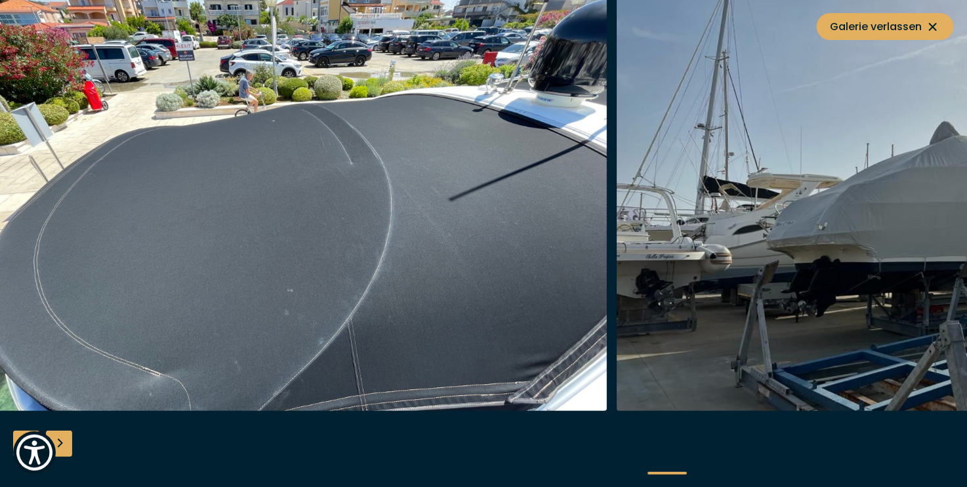
click at [456, 230] on img "button" at bounding box center [294, 201] width 625 height 420
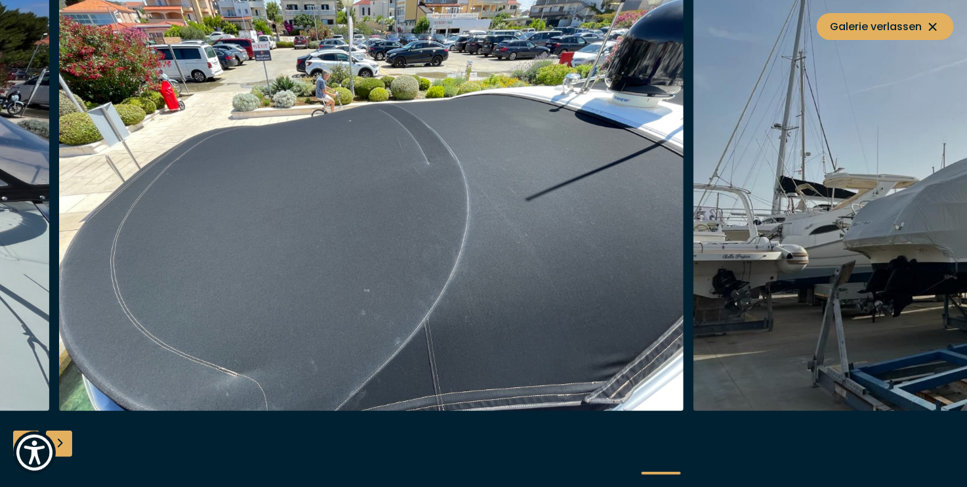
click at [393, 214] on img "button" at bounding box center [371, 201] width 625 height 420
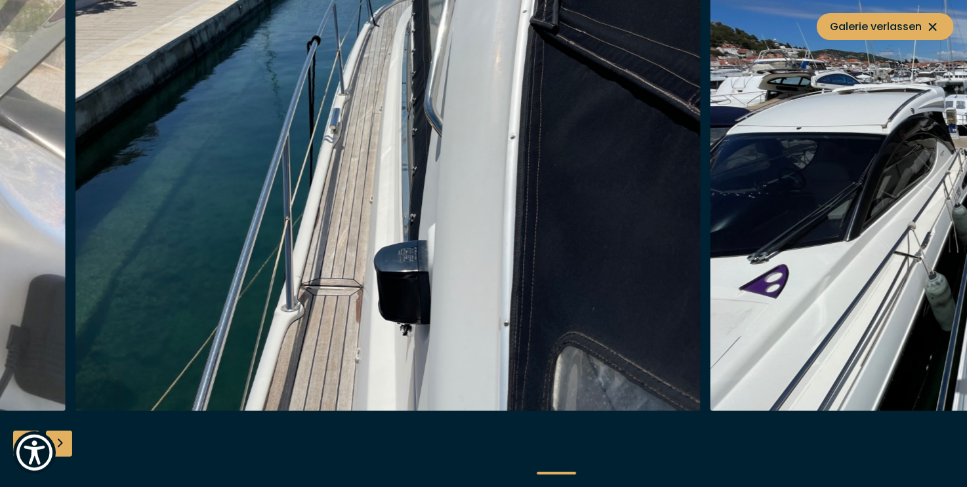
click at [480, 244] on img "button" at bounding box center [387, 201] width 625 height 420
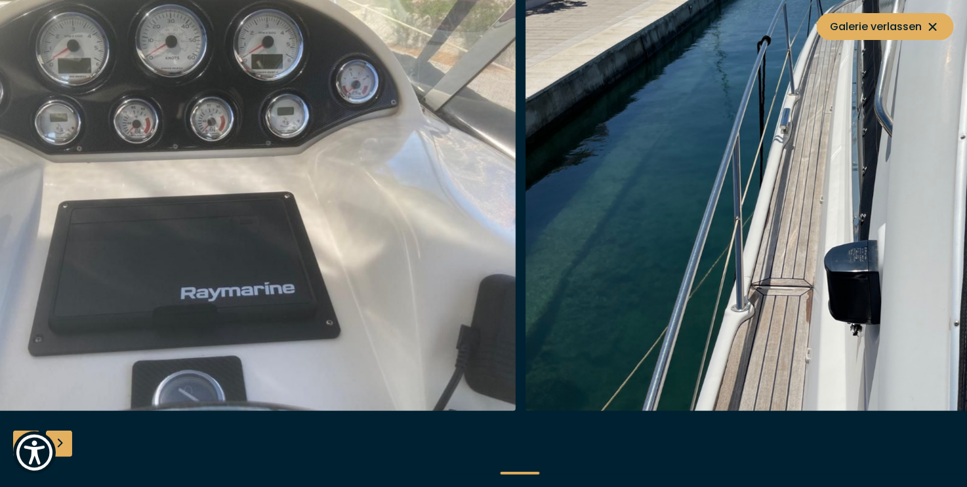
click at [269, 230] on img "button" at bounding box center [203, 201] width 625 height 420
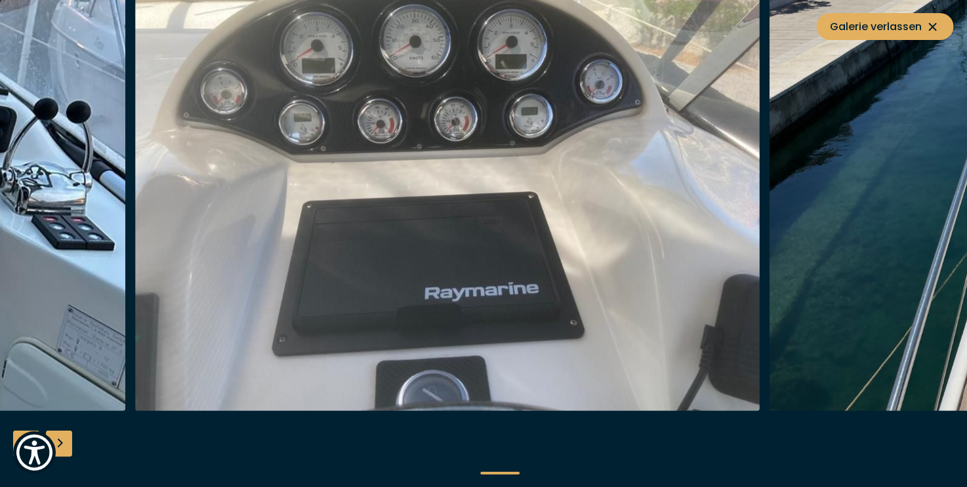
click at [434, 181] on img "button" at bounding box center [447, 201] width 625 height 420
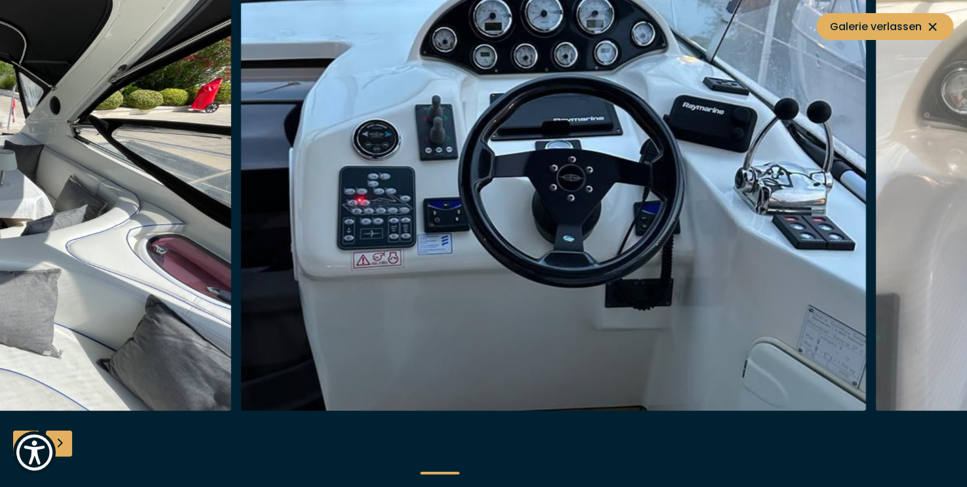
click at [452, 117] on img "button" at bounding box center [553, 201] width 625 height 420
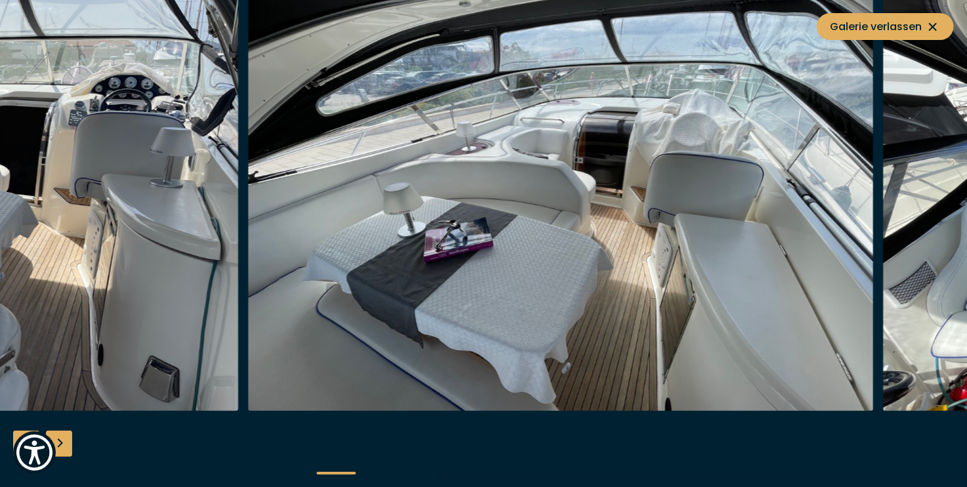
click at [509, 180] on img "button" at bounding box center [561, 201] width 625 height 420
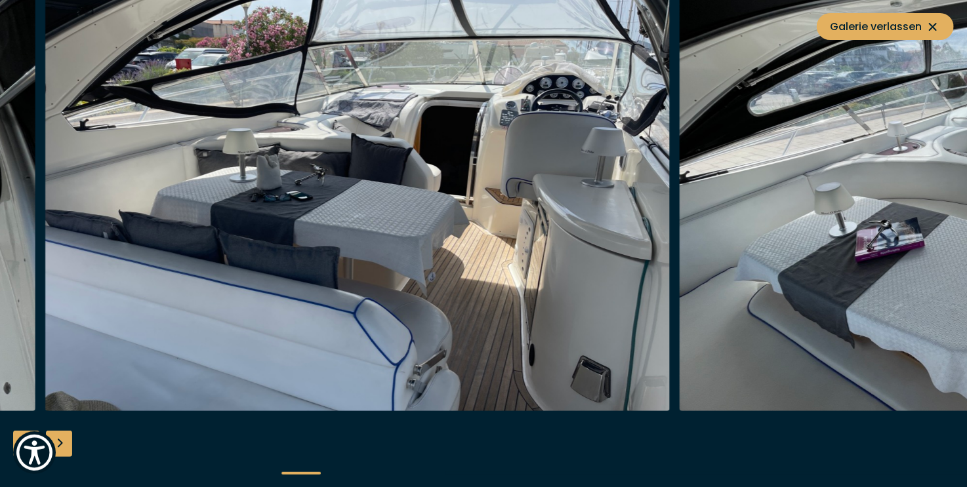
click at [411, 179] on img "button" at bounding box center [357, 201] width 625 height 420
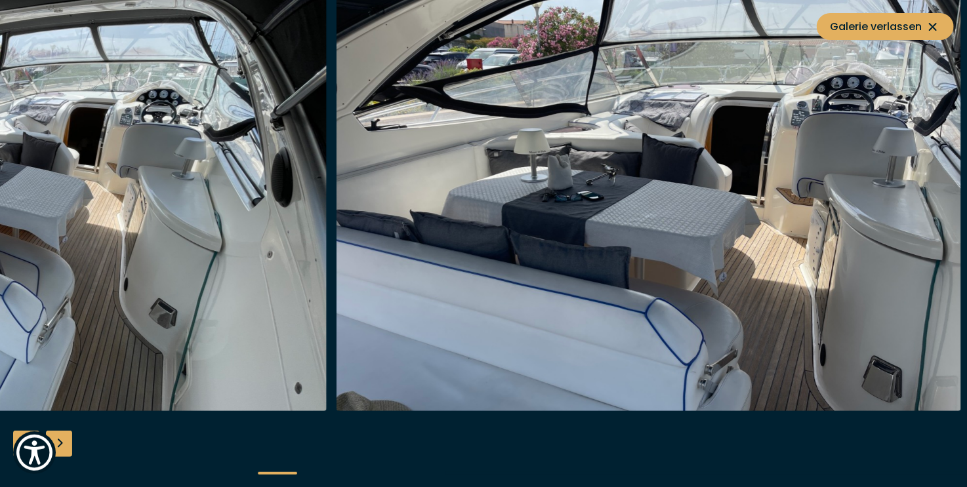
click at [420, 175] on img "button" at bounding box center [648, 201] width 625 height 420
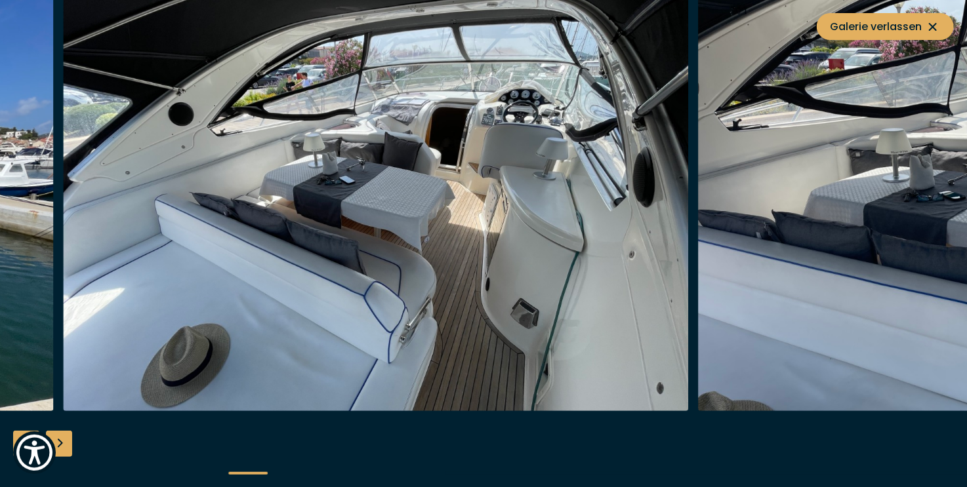
click at [378, 177] on img "button" at bounding box center [376, 201] width 625 height 420
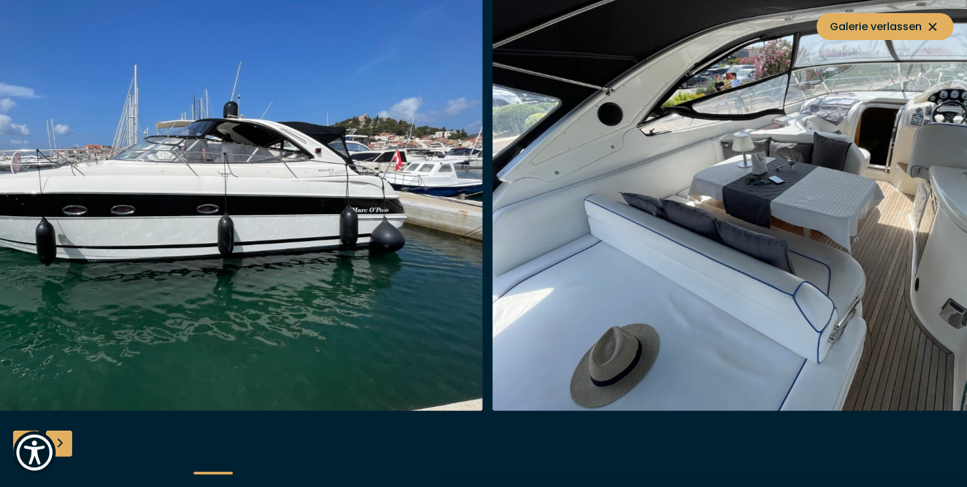
click at [258, 197] on img "button" at bounding box center [170, 201] width 625 height 420
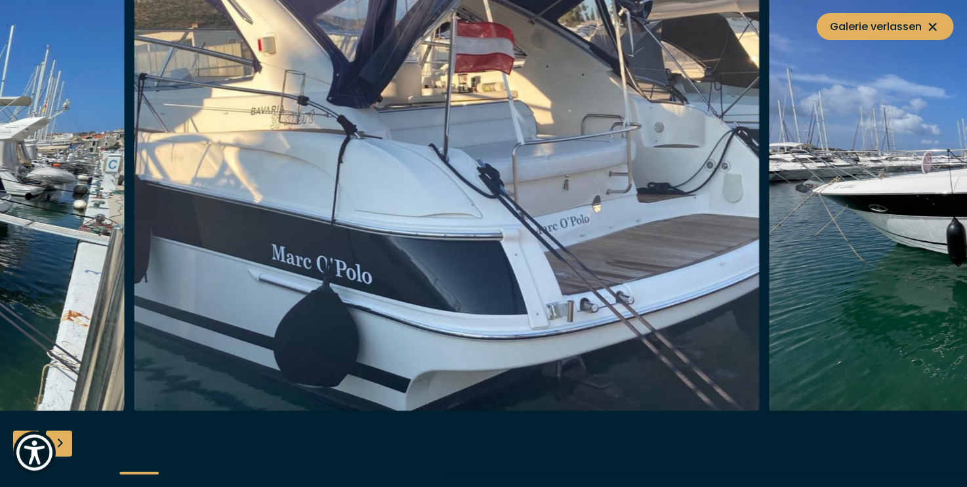
click at [338, 212] on img "button" at bounding box center [446, 201] width 625 height 420
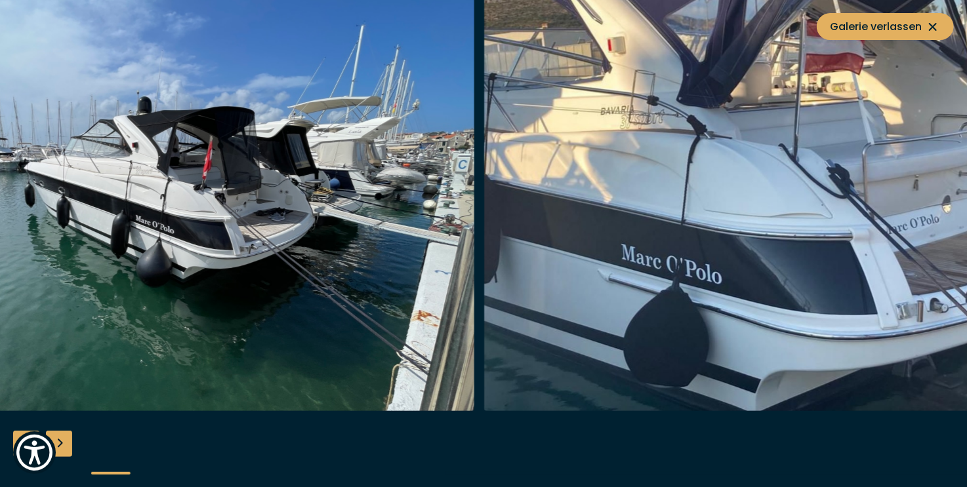
click at [612, 197] on img "button" at bounding box center [796, 201] width 625 height 420
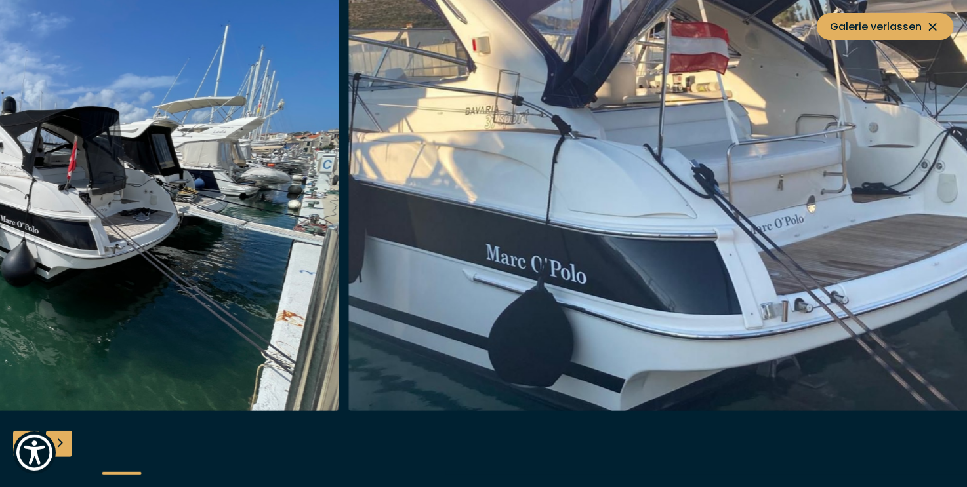
click at [582, 237] on img "button" at bounding box center [661, 201] width 625 height 420
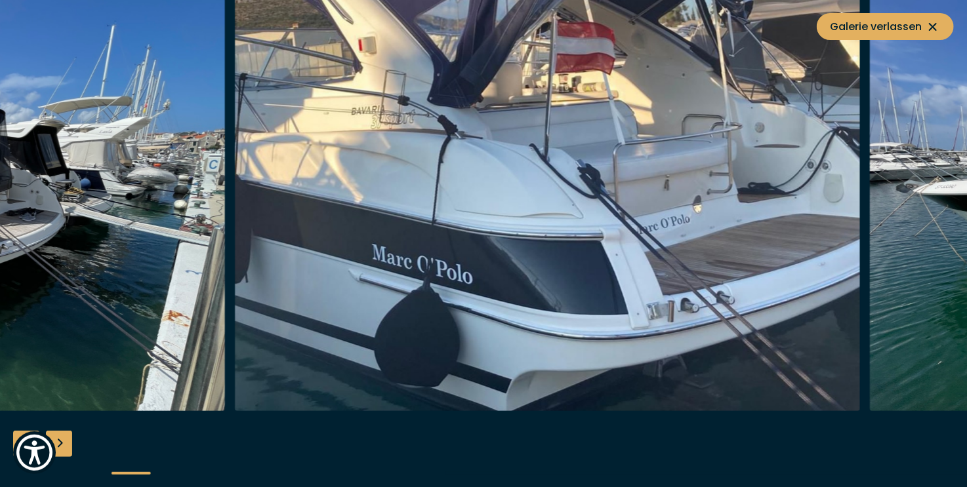
click at [464, 207] on img "button" at bounding box center [547, 201] width 625 height 420
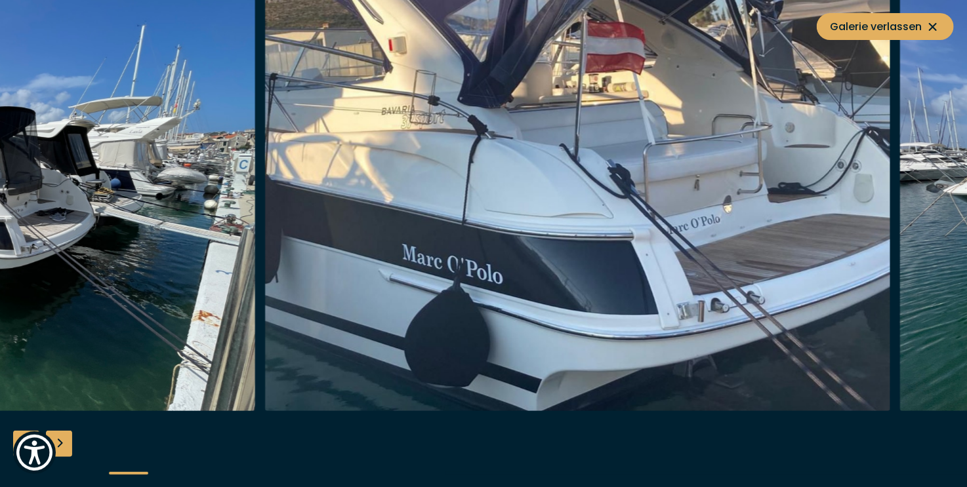
click at [357, 238] on img "button" at bounding box center [577, 201] width 625 height 420
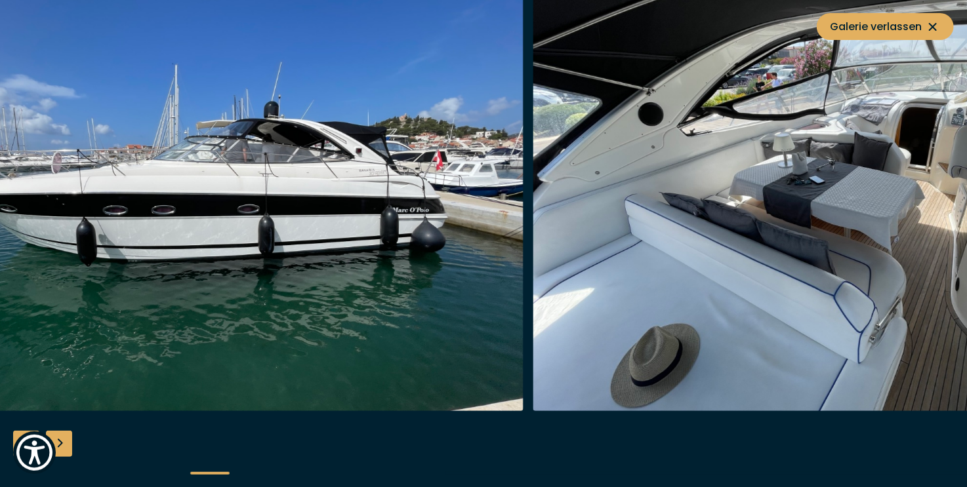
click at [256, 228] on img "button" at bounding box center [210, 201] width 625 height 420
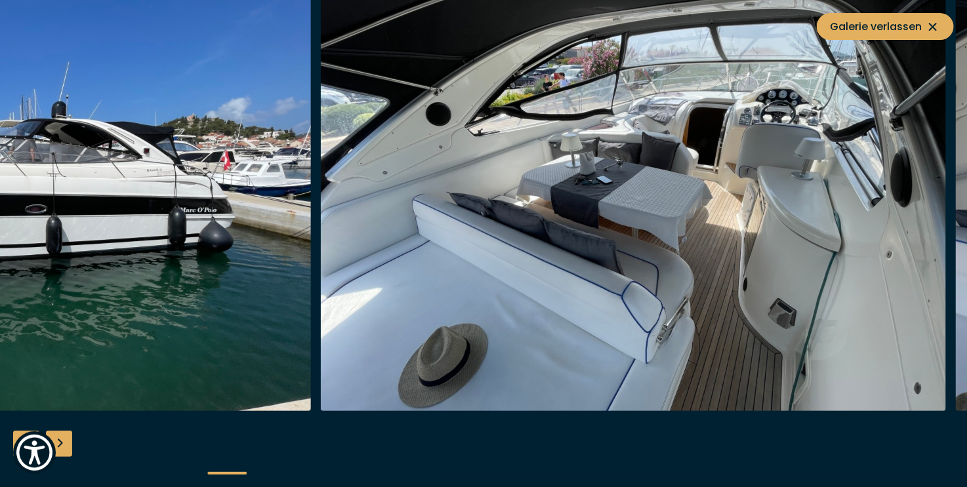
click at [488, 152] on img "button" at bounding box center [633, 201] width 625 height 420
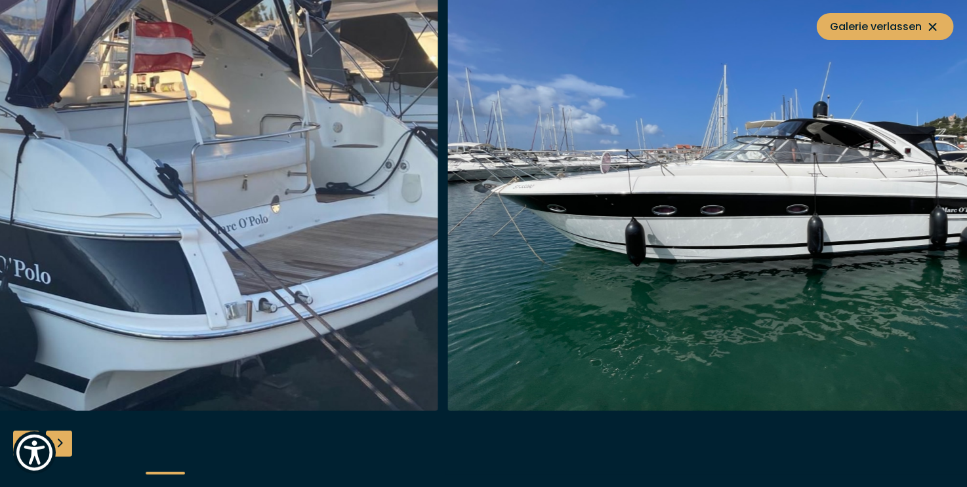
click at [454, 146] on img "button" at bounding box center [759, 201] width 625 height 420
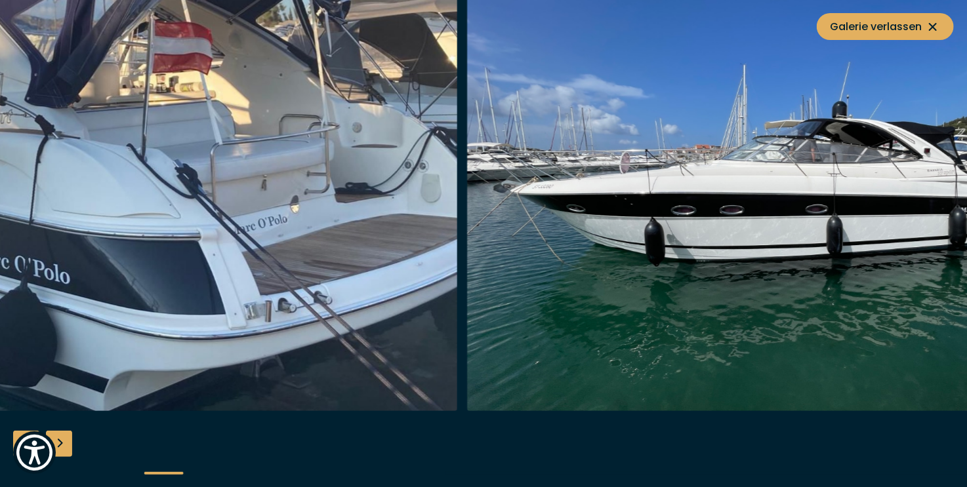
click at [273, 146] on img "button" at bounding box center [144, 201] width 625 height 420
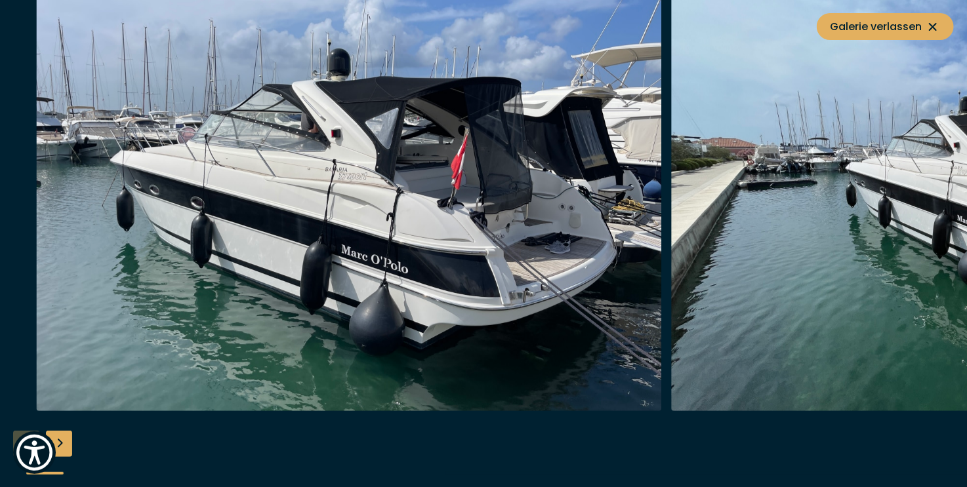
click at [339, 144] on img "button" at bounding box center [348, 201] width 625 height 420
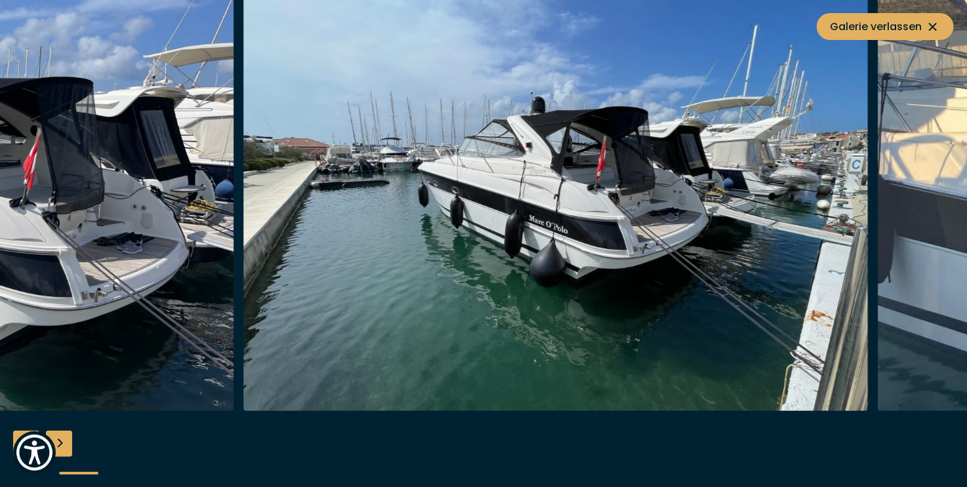
click at [435, 185] on img "button" at bounding box center [555, 201] width 625 height 420
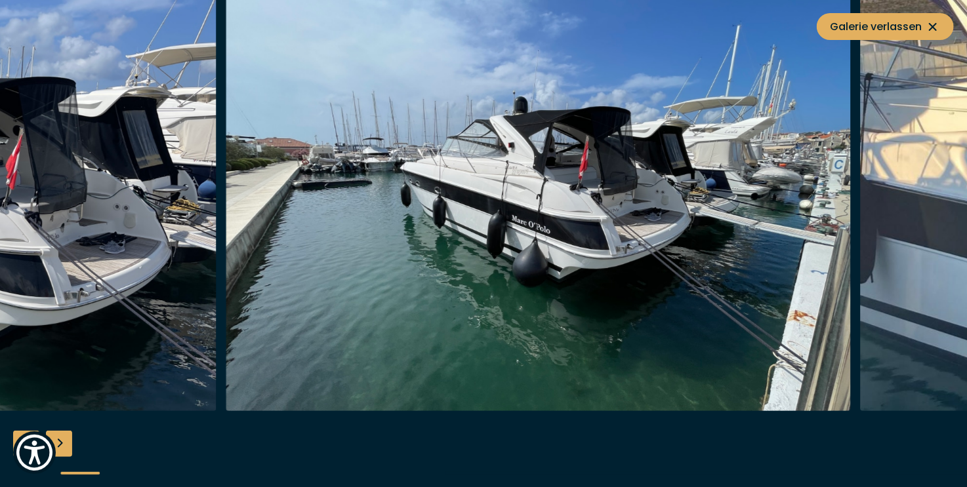
drag, startPoint x: 640, startPoint y: 165, endPoint x: 645, endPoint y: 157, distance: 8.6
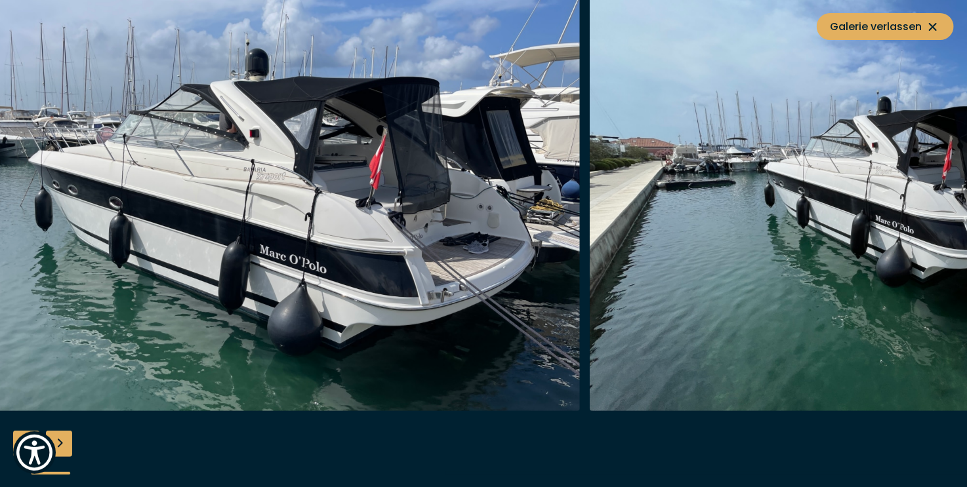
click at [580, 156] on img "button" at bounding box center [267, 201] width 625 height 420
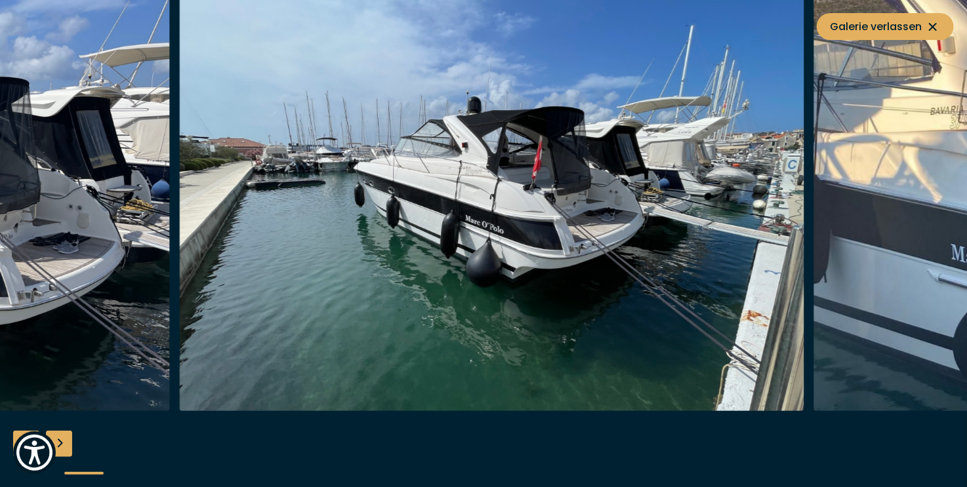
click at [289, 132] on img "button" at bounding box center [491, 201] width 625 height 420
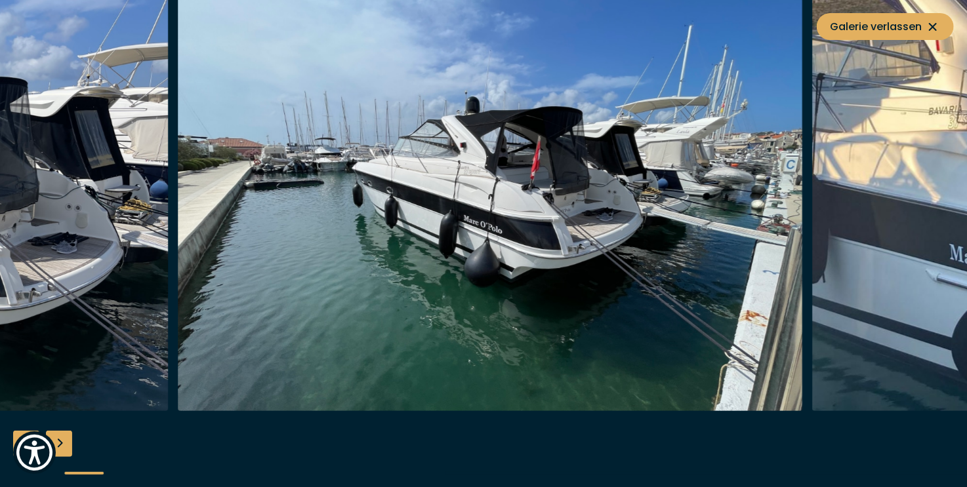
click at [323, 163] on div at bounding box center [26, 201] width 967 height 420
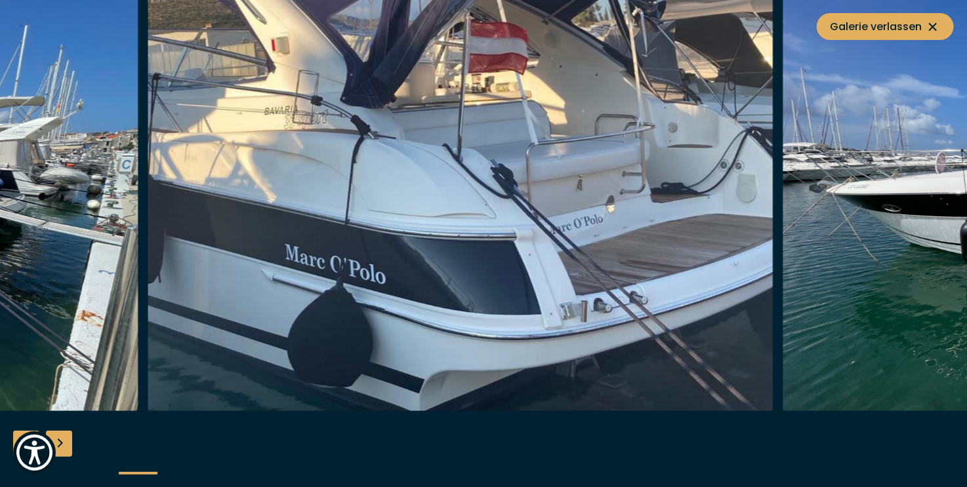
click at [182, 205] on img "button" at bounding box center [460, 201] width 625 height 420
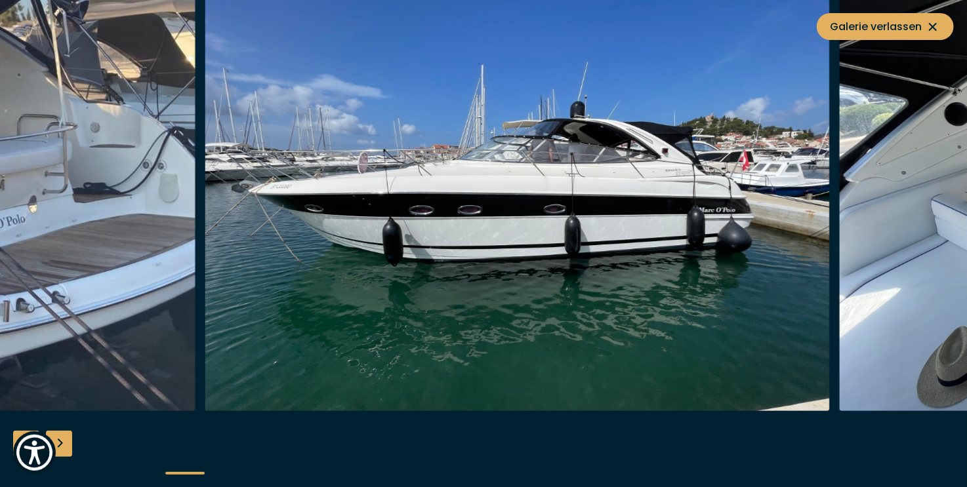
click at [341, 142] on img "button" at bounding box center [517, 201] width 625 height 420
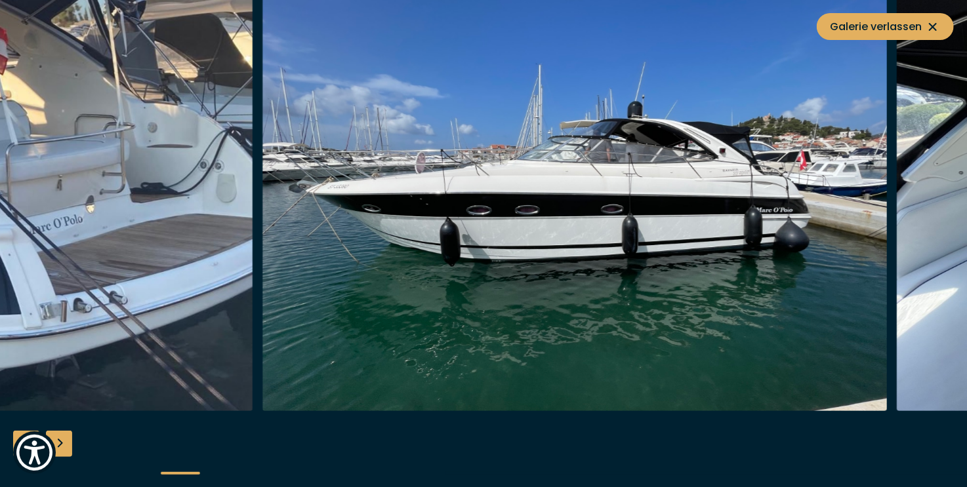
drag, startPoint x: 554, startPoint y: 144, endPoint x: 547, endPoint y: 167, distance: 24.1
click at [277, 186] on img "button" at bounding box center [574, 201] width 625 height 420
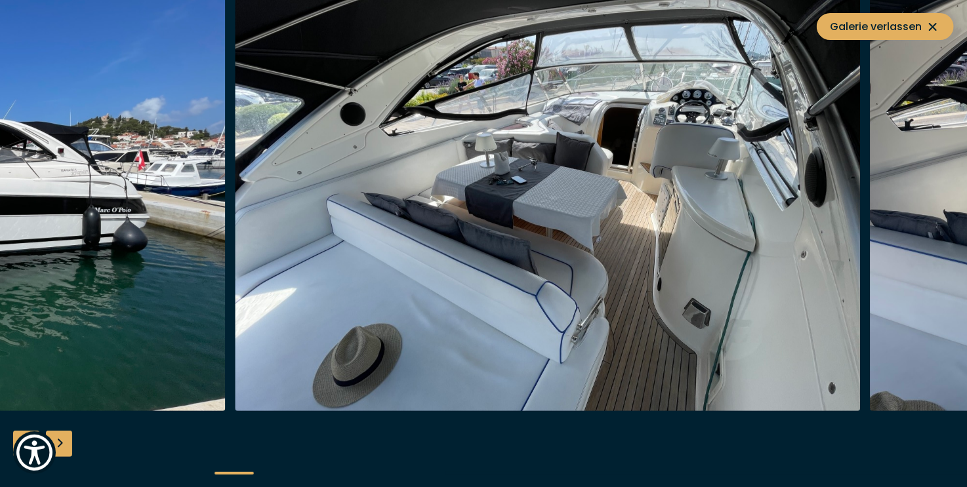
click at [289, 208] on img "button" at bounding box center [547, 201] width 625 height 420
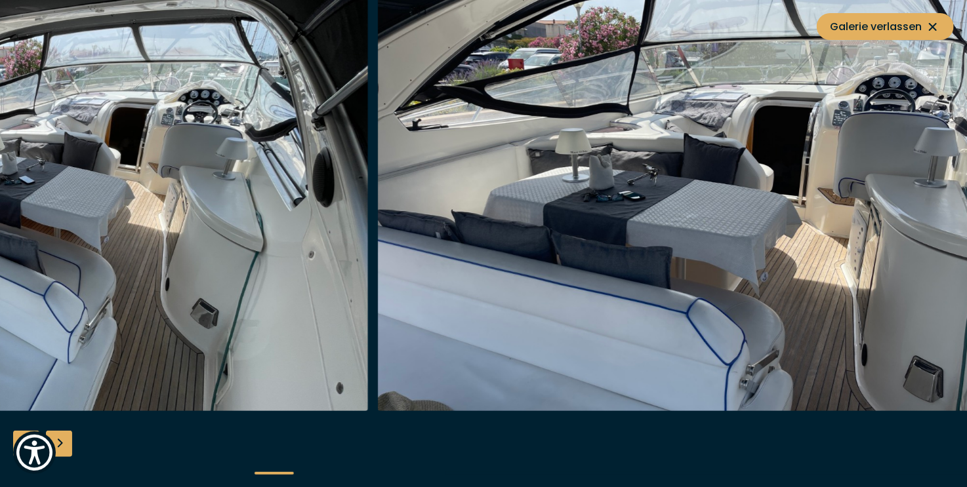
click at [412, 159] on img "button" at bounding box center [690, 201] width 625 height 420
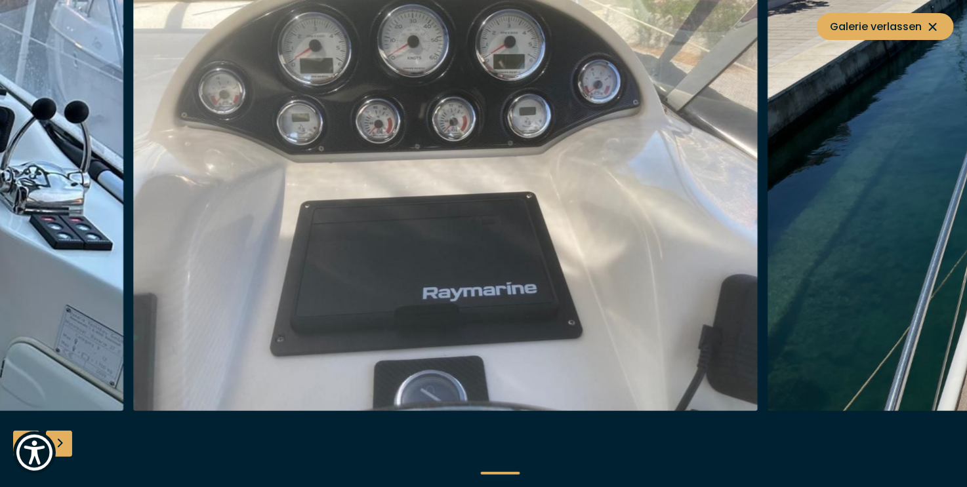
click at [302, 180] on img "button" at bounding box center [445, 201] width 625 height 420
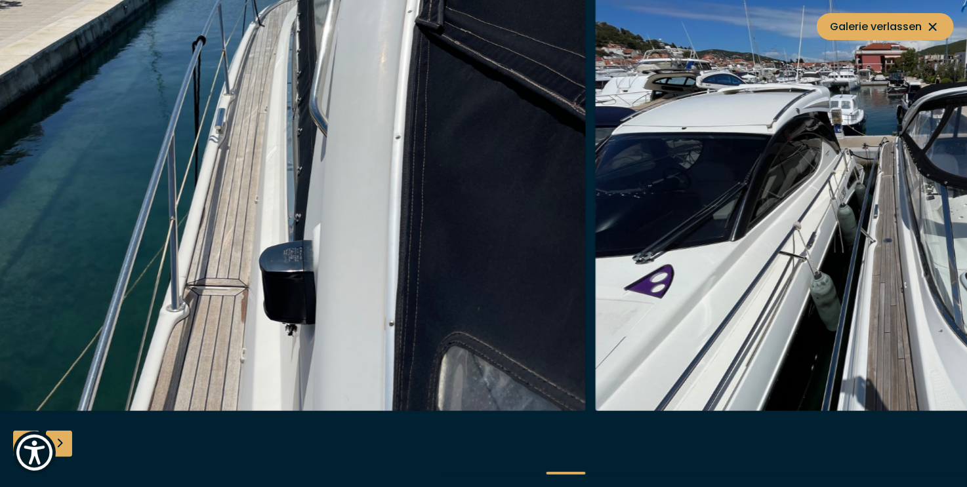
click at [24, 220] on img "button" at bounding box center [273, 201] width 625 height 420
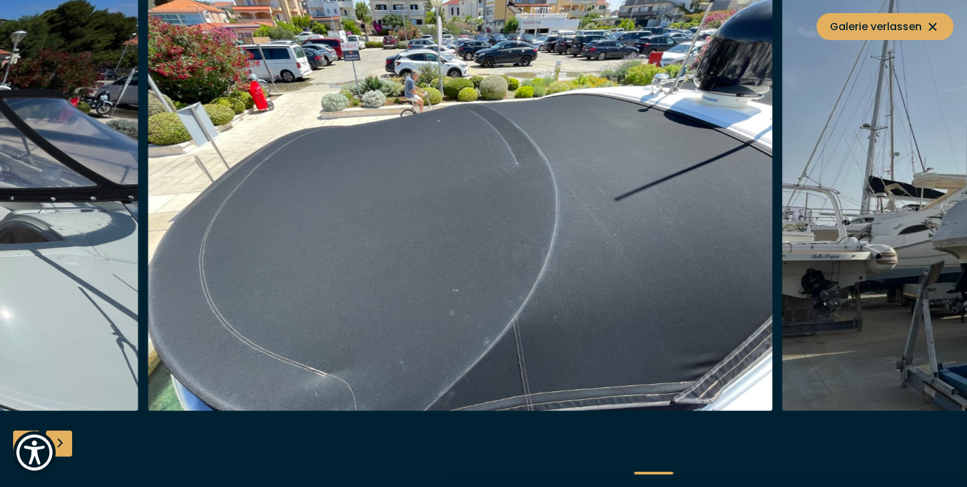
click at [530, 197] on img "button" at bounding box center [460, 201] width 625 height 420
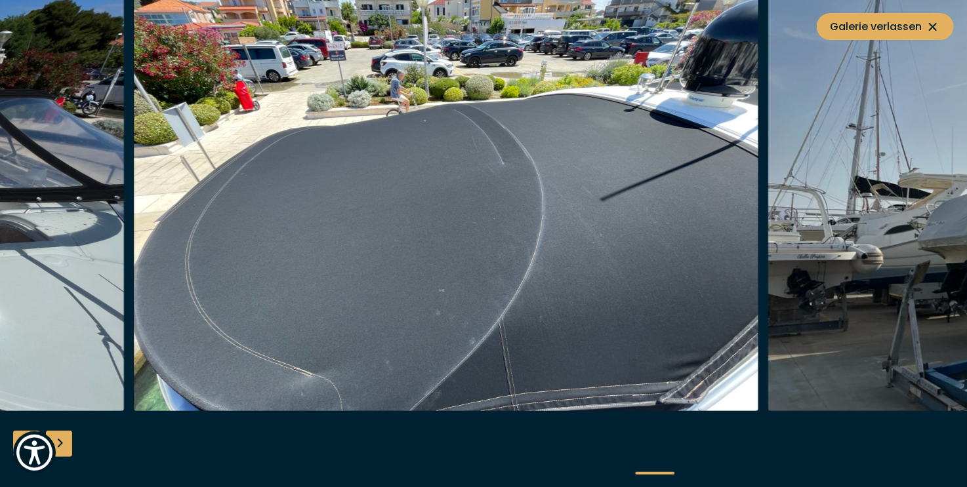
click at [458, 183] on img "button" at bounding box center [446, 201] width 625 height 420
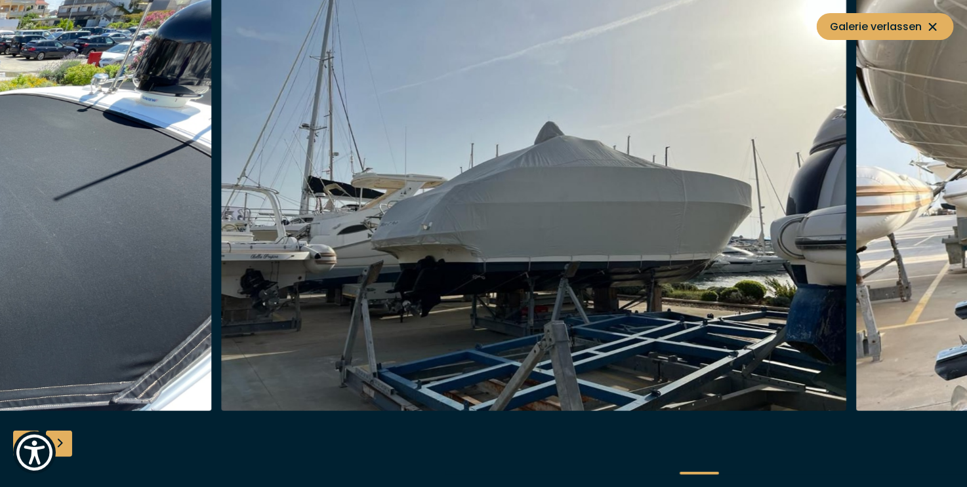
click at [344, 206] on img "button" at bounding box center [534, 201] width 625 height 420
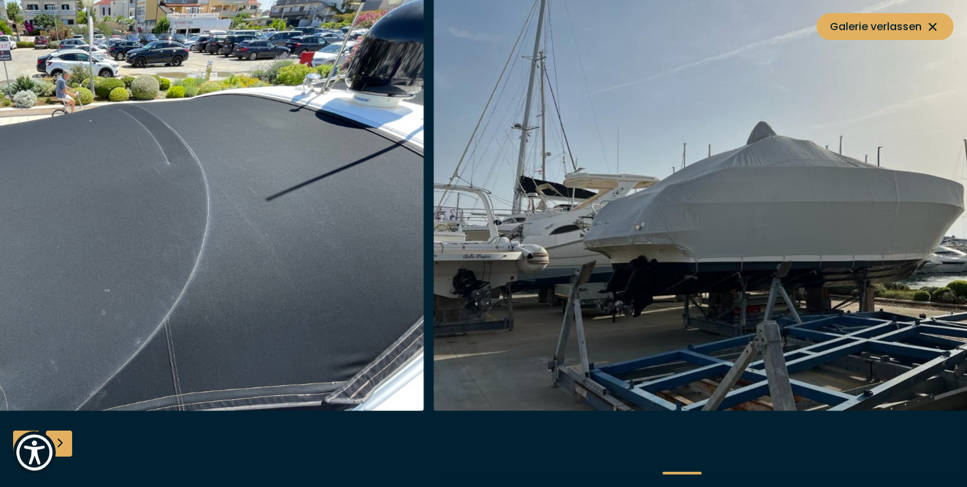
click at [493, 218] on img "button" at bounding box center [745, 201] width 625 height 420
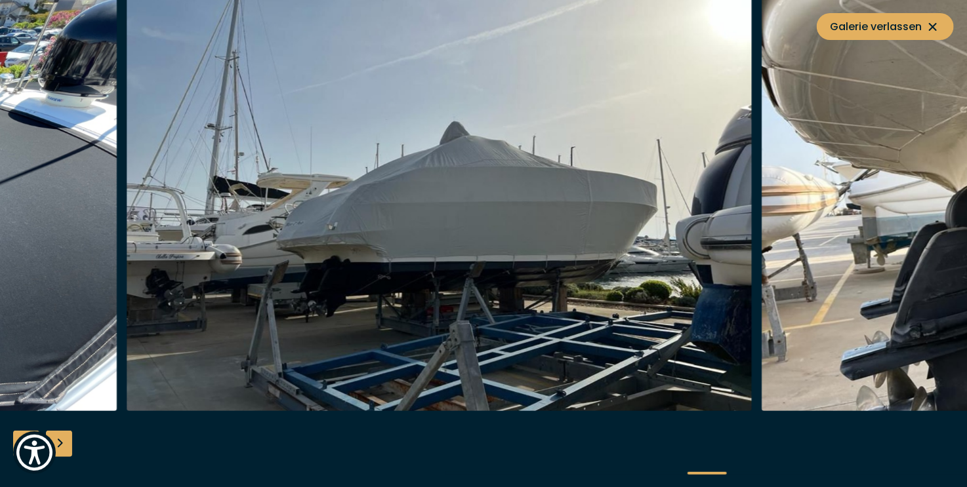
click at [398, 230] on img "button" at bounding box center [439, 201] width 625 height 420
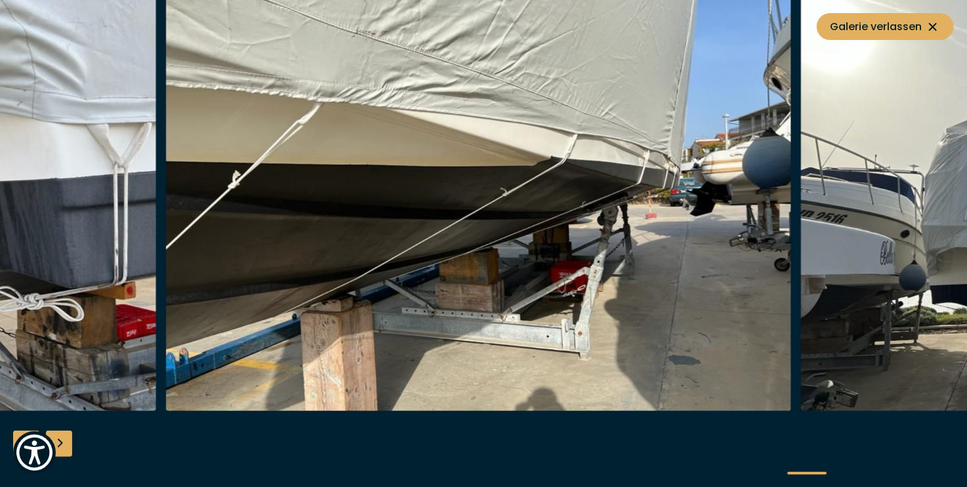
click at [239, 145] on img "button" at bounding box center [478, 201] width 625 height 420
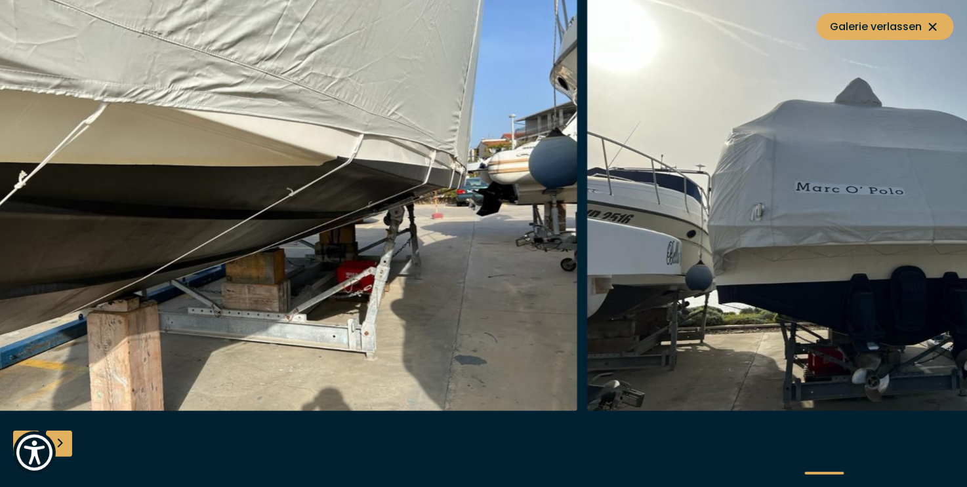
click at [456, 78] on img "button" at bounding box center [264, 201] width 625 height 420
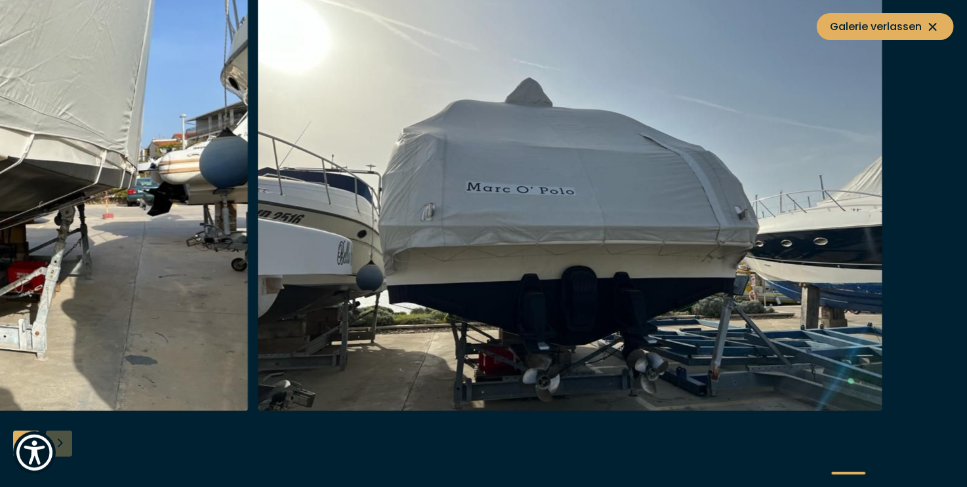
click at [367, 209] on img "button" at bounding box center [570, 201] width 625 height 420
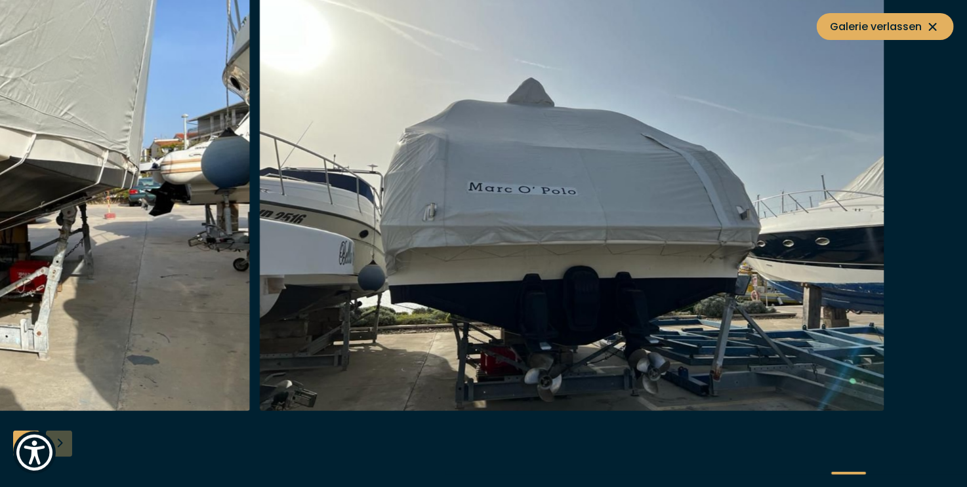
click at [795, 109] on img "button" at bounding box center [572, 201] width 625 height 420
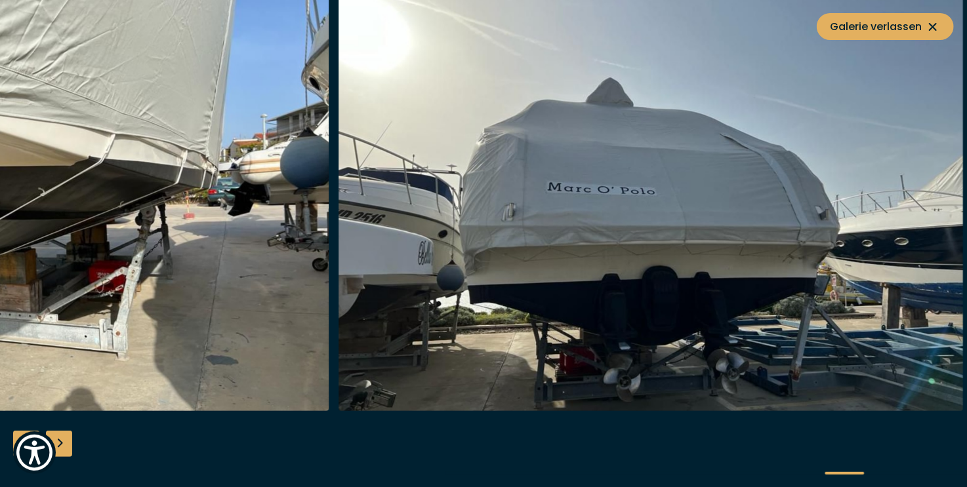
click at [955, 70] on img "button" at bounding box center [650, 201] width 625 height 420
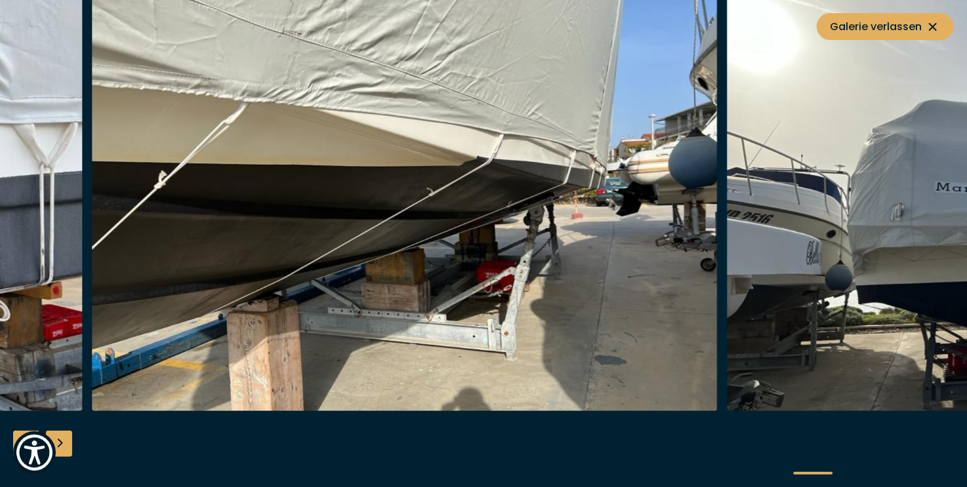
click at [717, 90] on img "button" at bounding box center [404, 201] width 625 height 420
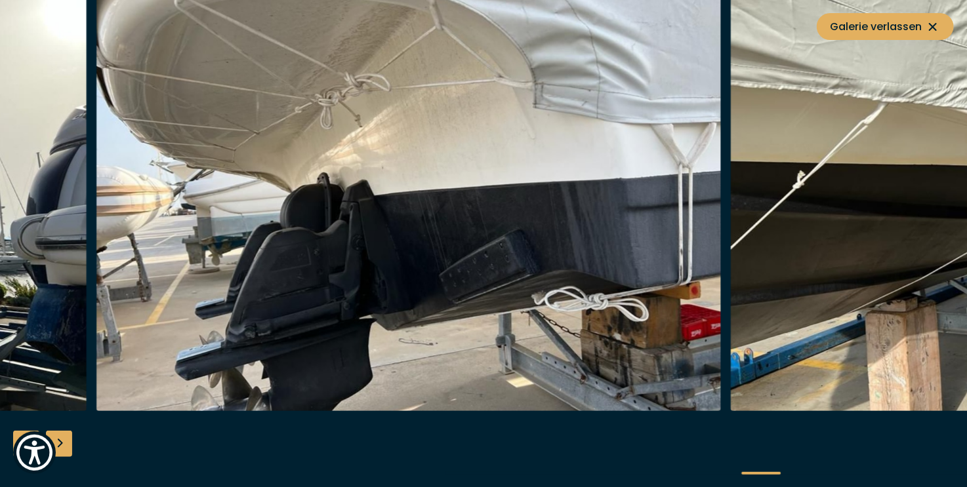
click at [721, 73] on img "button" at bounding box center [408, 201] width 625 height 420
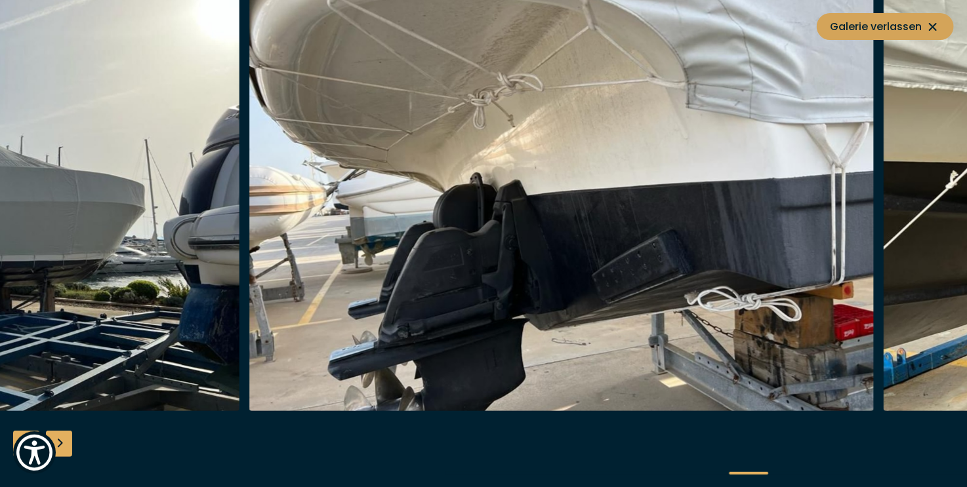
click at [933, 26] on icon at bounding box center [933, 27] width 8 height 8
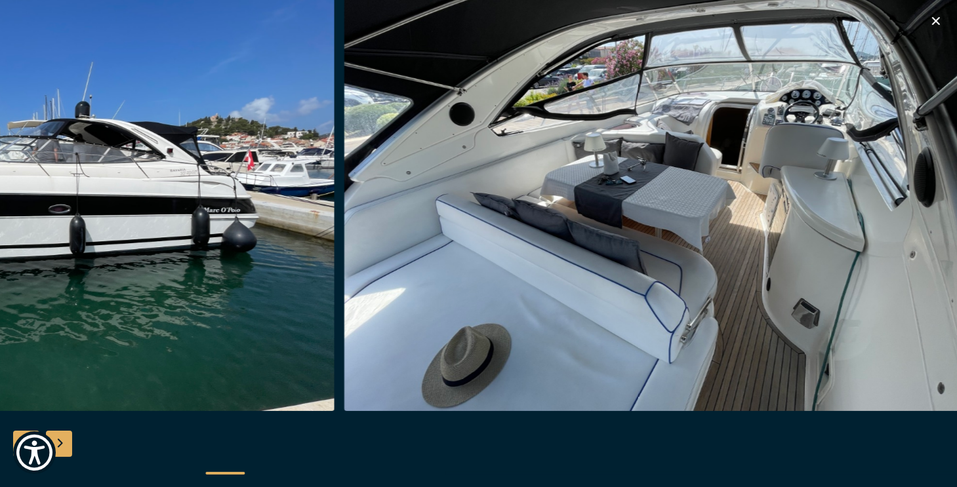
scroll to position [459, 0]
click at [936, 22] on icon "button" at bounding box center [936, 21] width 8 height 8
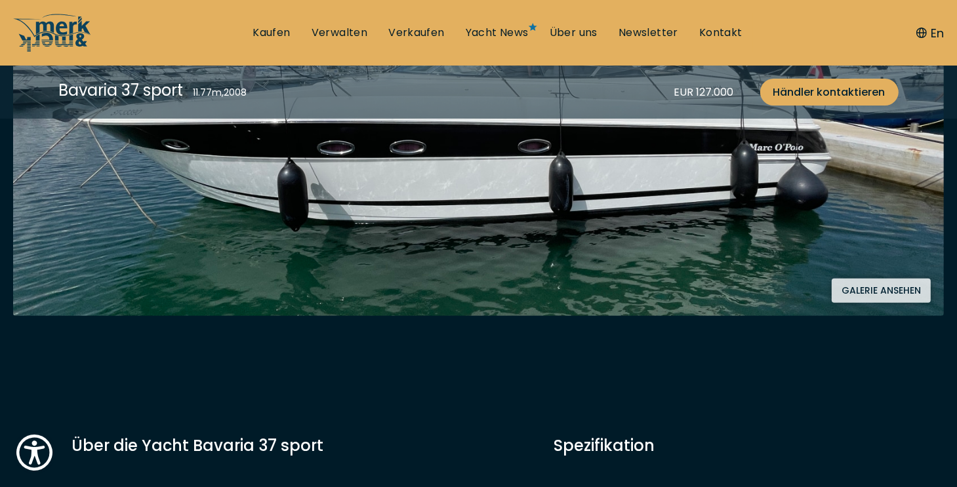
scroll to position [262, 0]
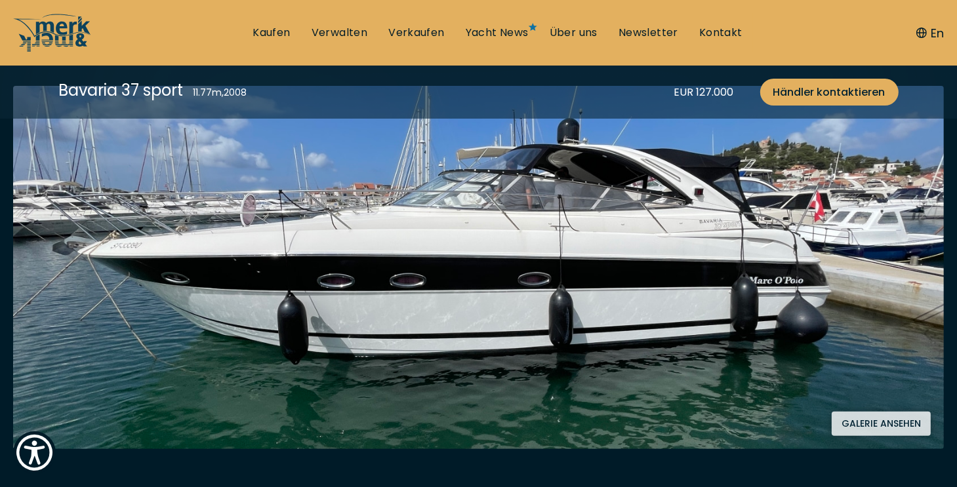
click at [906, 415] on button "Galerie ansehen" at bounding box center [881, 424] width 99 height 24
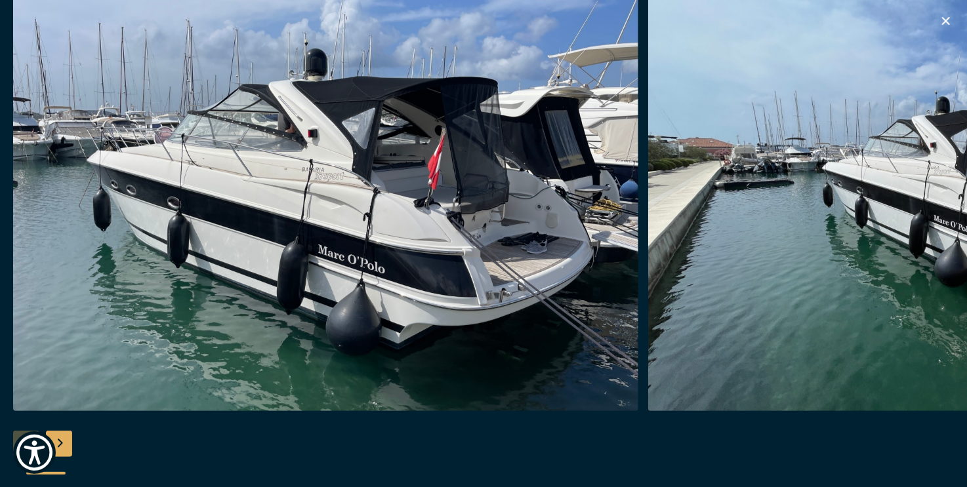
click at [939, 18] on icon "button" at bounding box center [946, 21] width 16 height 16
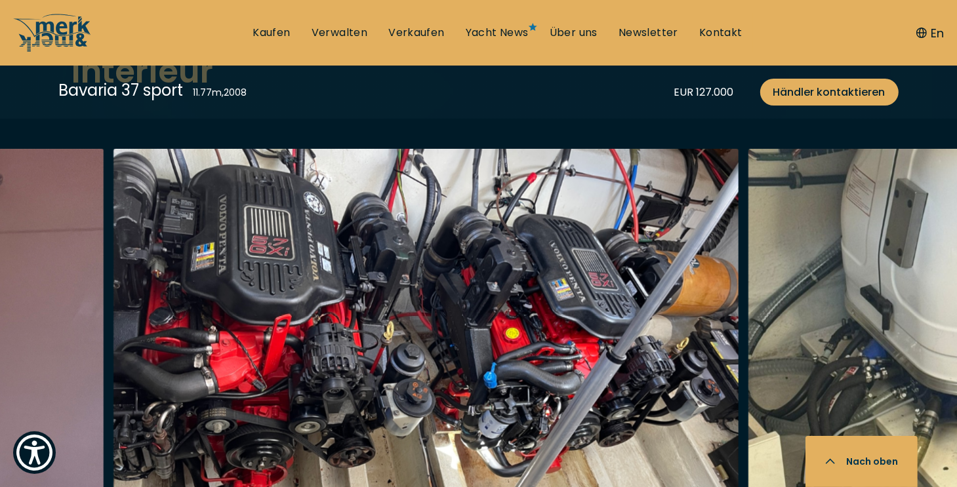
scroll to position [2096, 0]
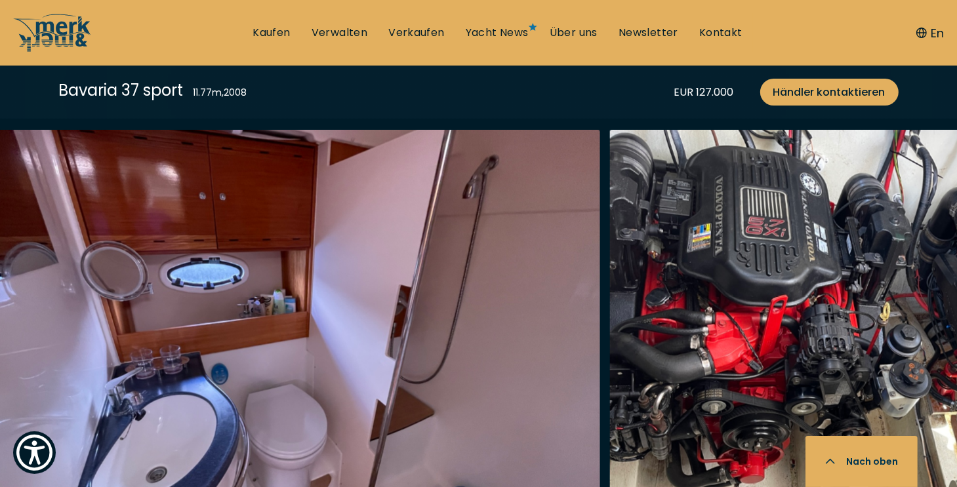
click at [939, 238] on img "button" at bounding box center [922, 340] width 625 height 420
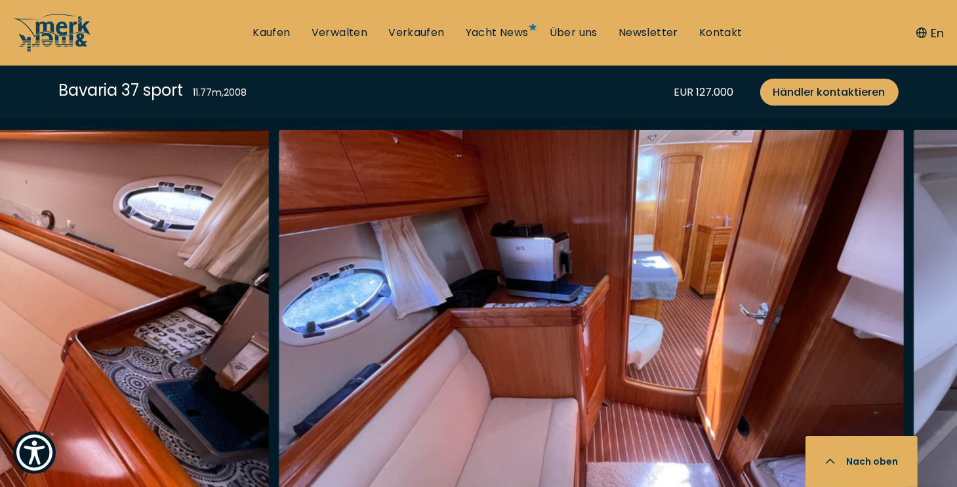
click at [904, 233] on img "button" at bounding box center [591, 340] width 625 height 420
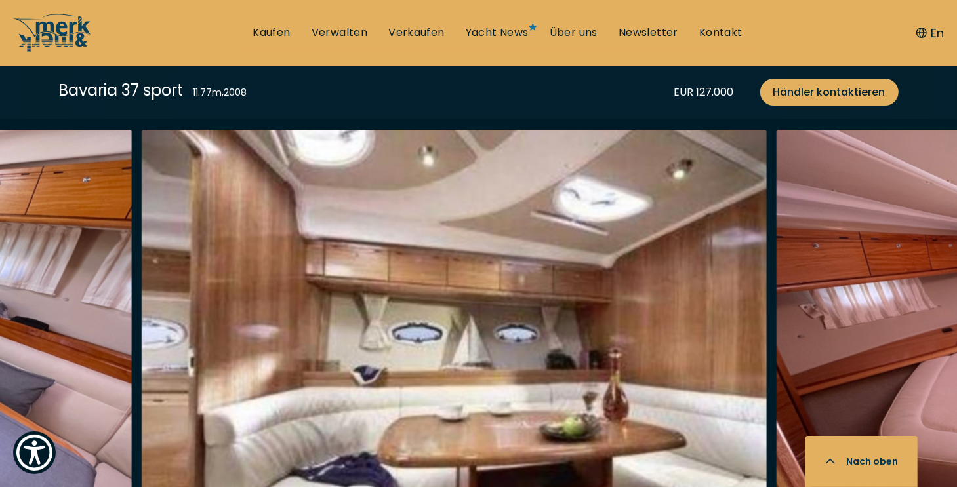
click at [291, 277] on img "button" at bounding box center [454, 340] width 625 height 420
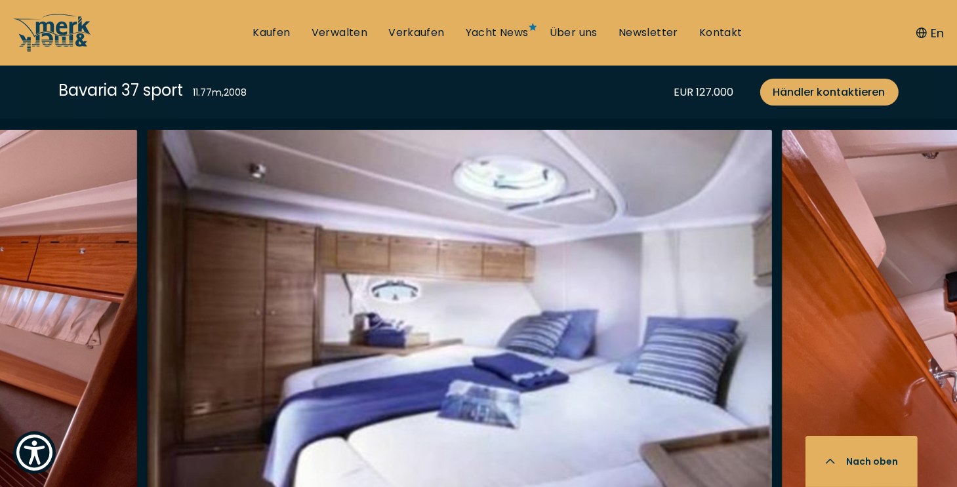
click at [336, 287] on img "button" at bounding box center [459, 340] width 625 height 420
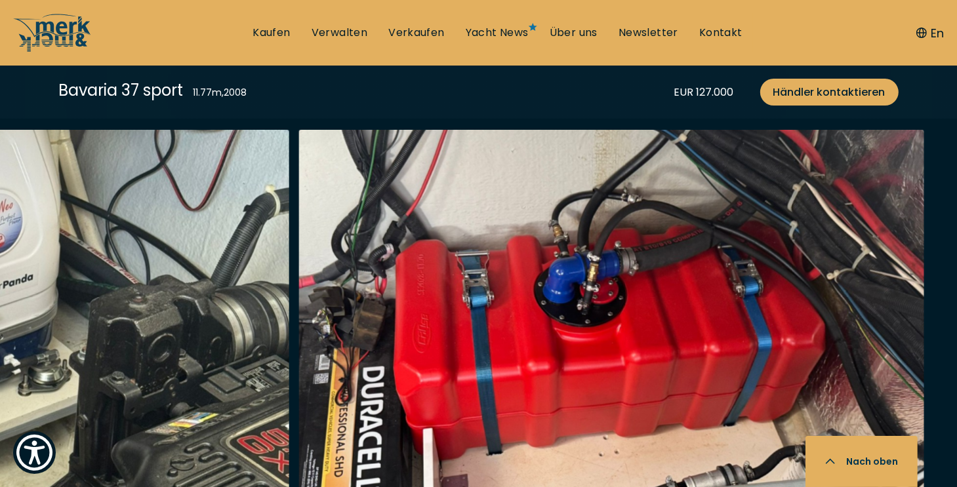
click at [419, 285] on img "button" at bounding box center [611, 340] width 625 height 420
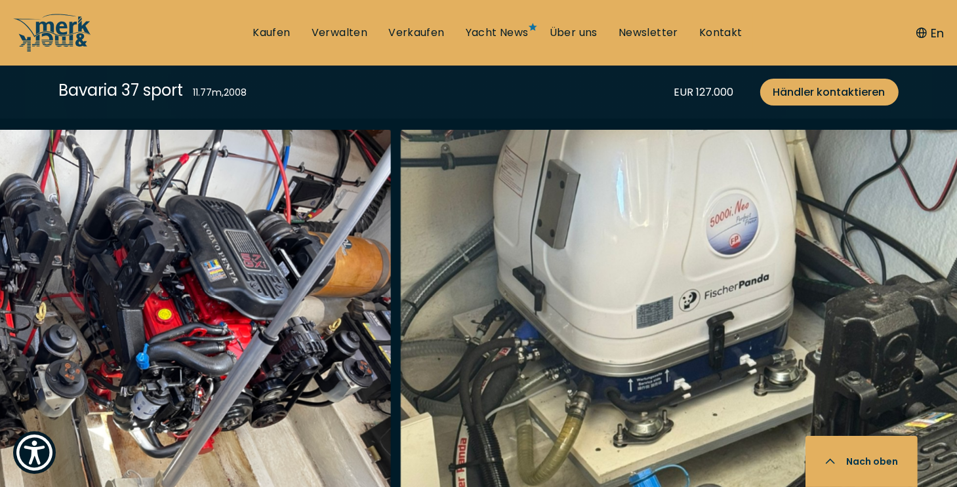
click at [86, 284] on img "button" at bounding box center [78, 340] width 625 height 420
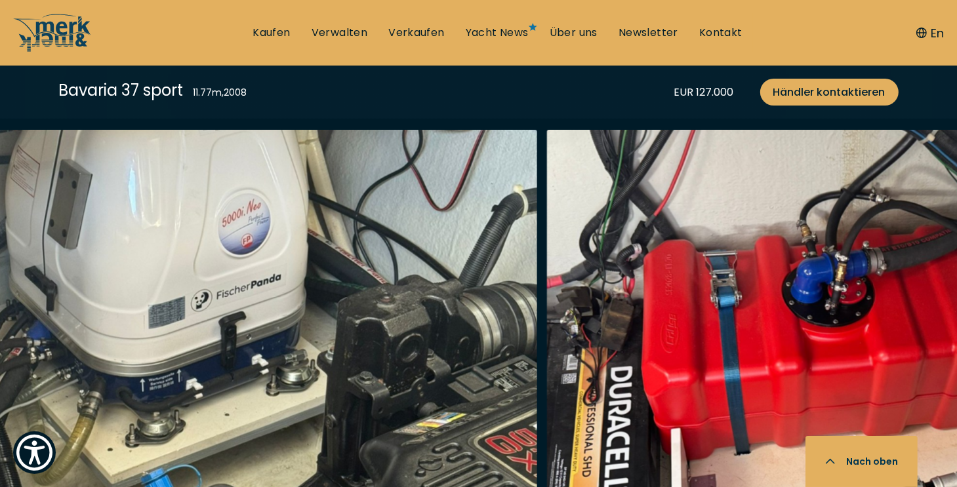
click at [381, 267] on img "button" at bounding box center [224, 340] width 625 height 420
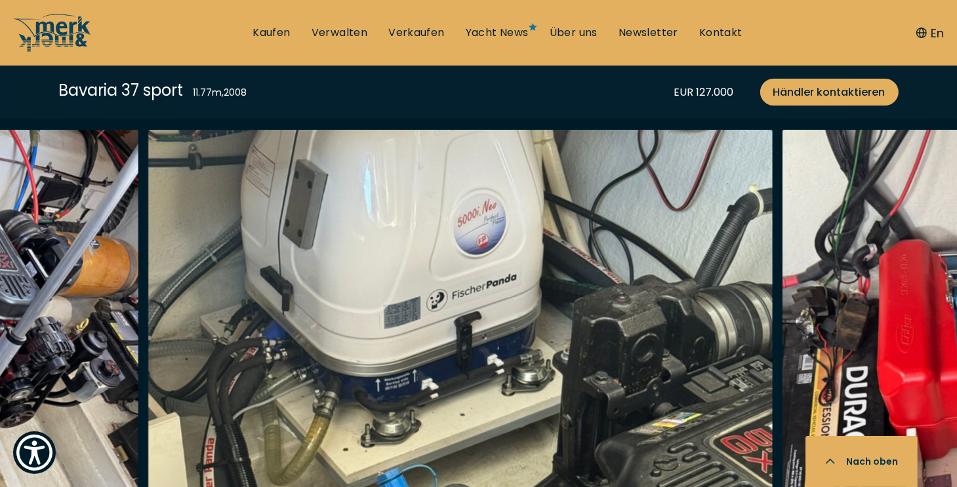
click at [534, 264] on img "button" at bounding box center [460, 340] width 625 height 420
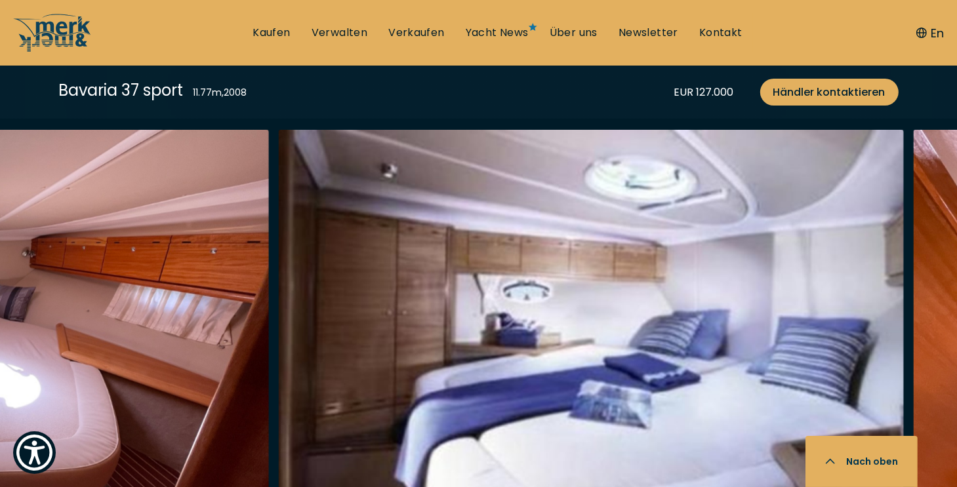
click at [588, 283] on img "button" at bounding box center [591, 340] width 625 height 420
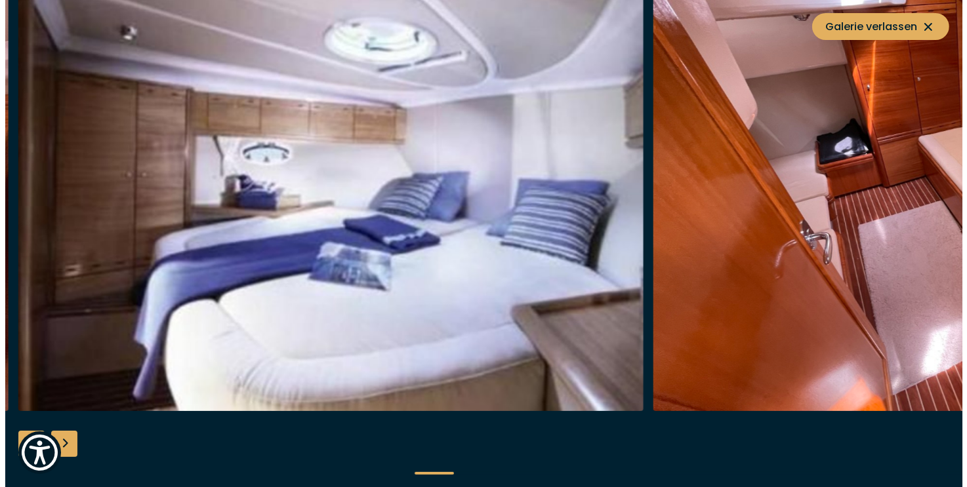
scroll to position [2100, 0]
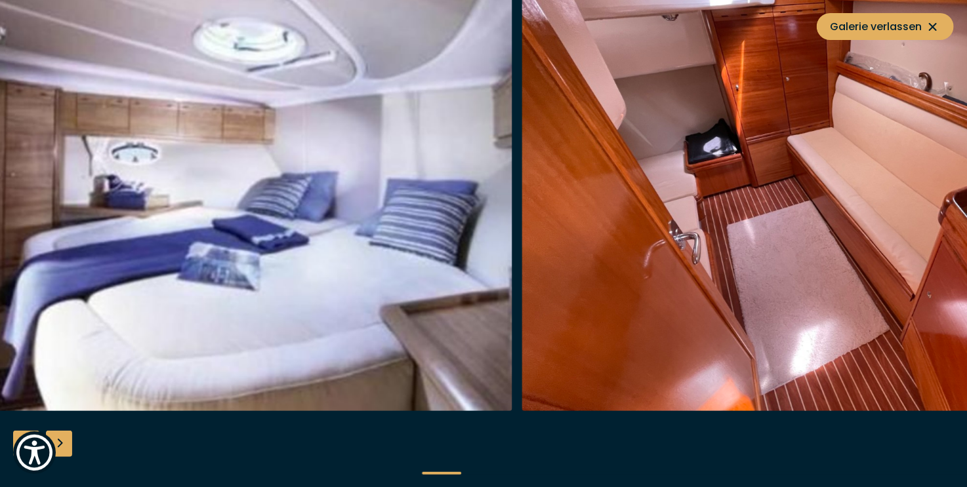
click at [239, 287] on img "button" at bounding box center [199, 201] width 625 height 420
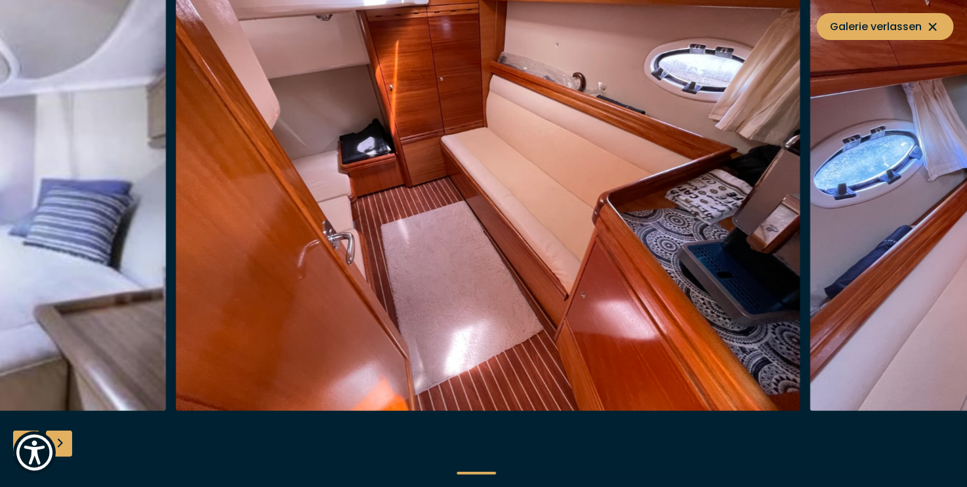
click at [365, 256] on img "button" at bounding box center [488, 201] width 625 height 420
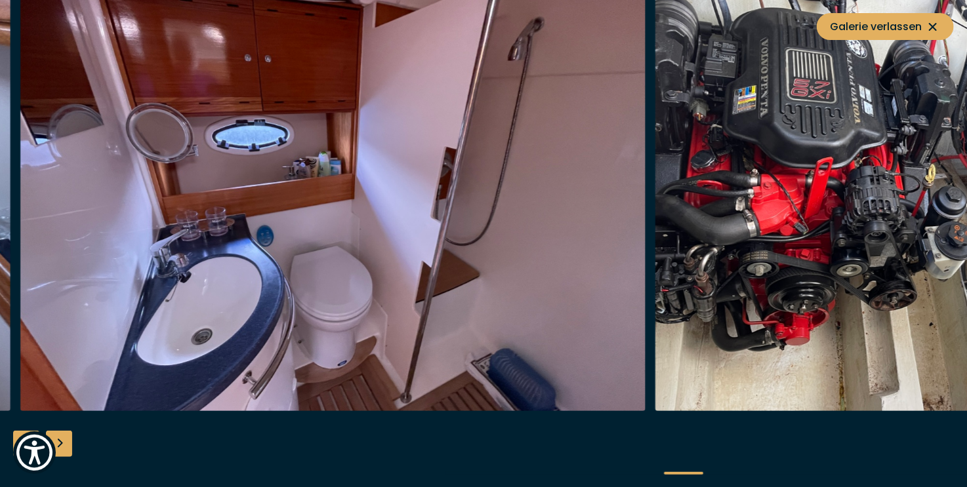
click at [956, 122] on img "button" at bounding box center [967, 201] width 625 height 420
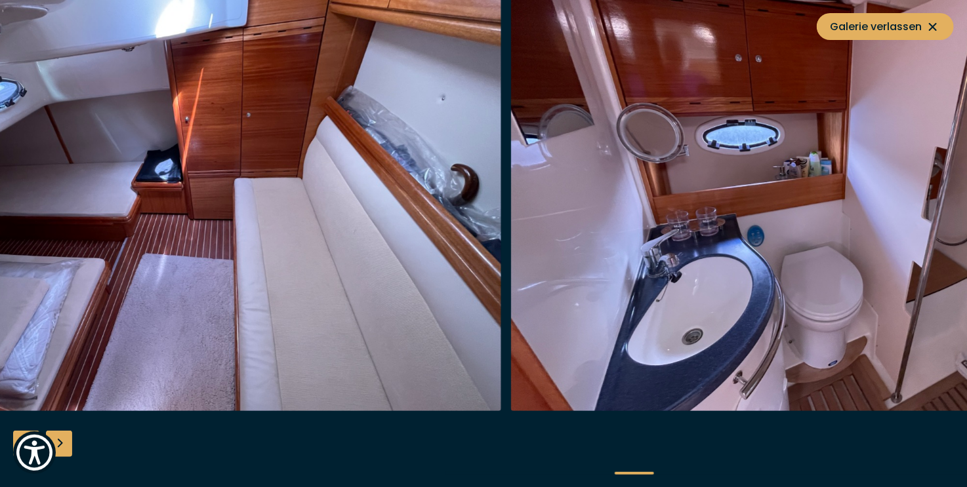
click at [797, 71] on img "button" at bounding box center [823, 201] width 625 height 420
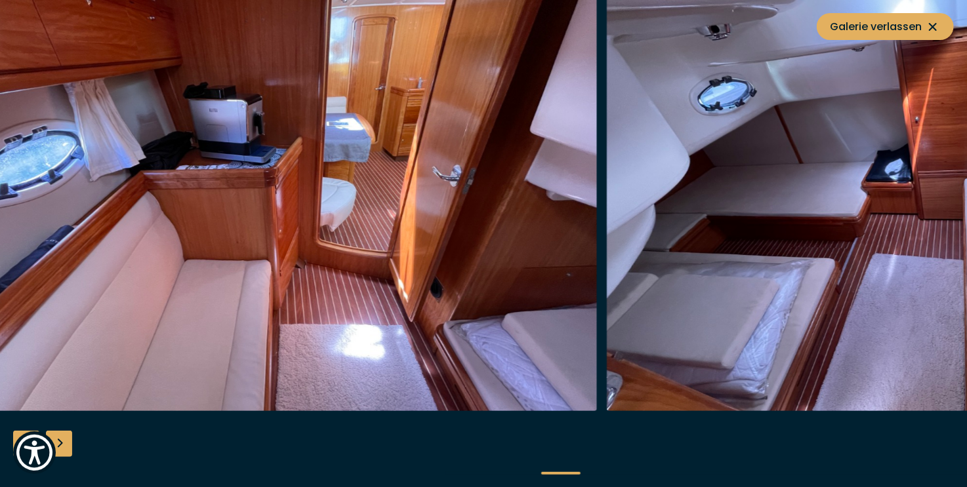
click at [956, 136] on img "button" at bounding box center [919, 201] width 625 height 420
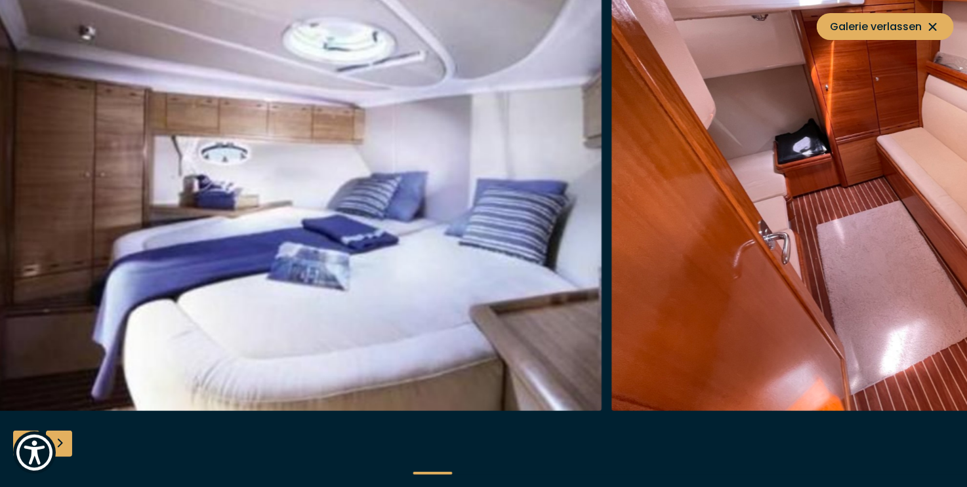
click at [956, 98] on img "button" at bounding box center [923, 201] width 625 height 420
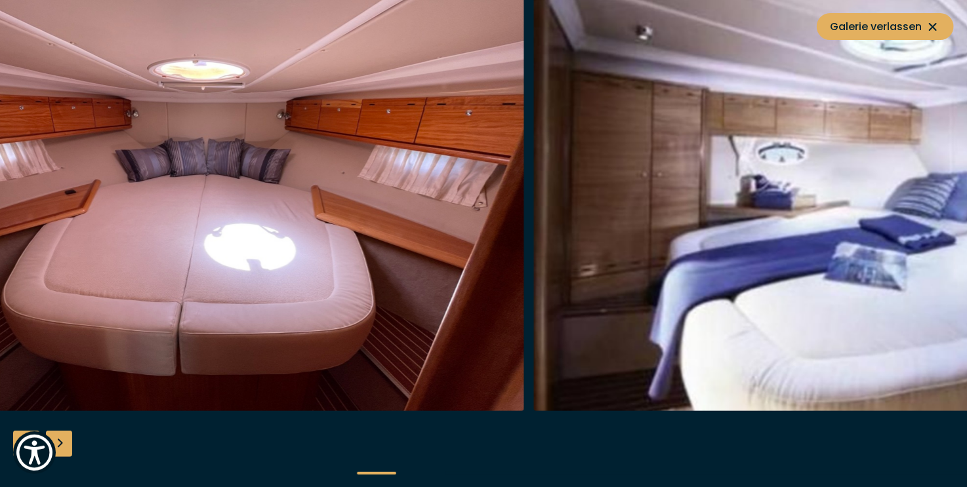
click at [784, 156] on img "button" at bounding box center [846, 201] width 625 height 420
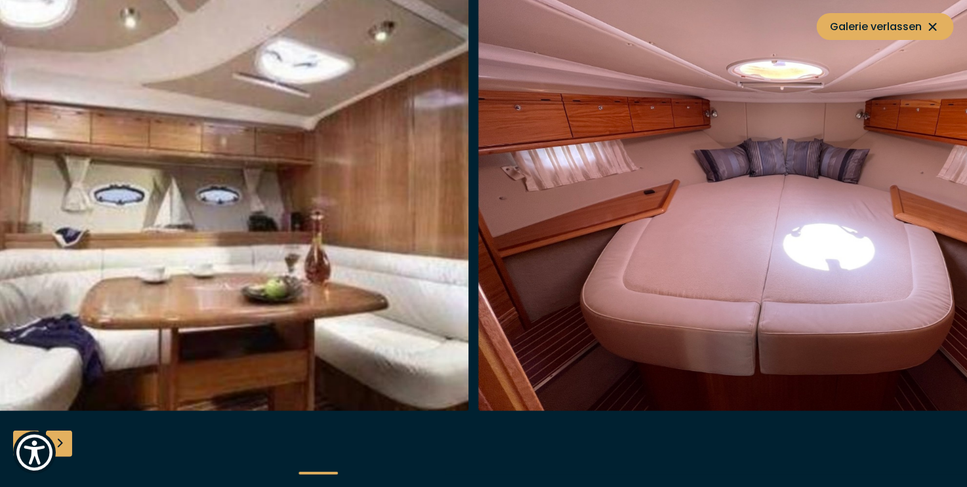
click at [701, 75] on img "button" at bounding box center [790, 201] width 625 height 420
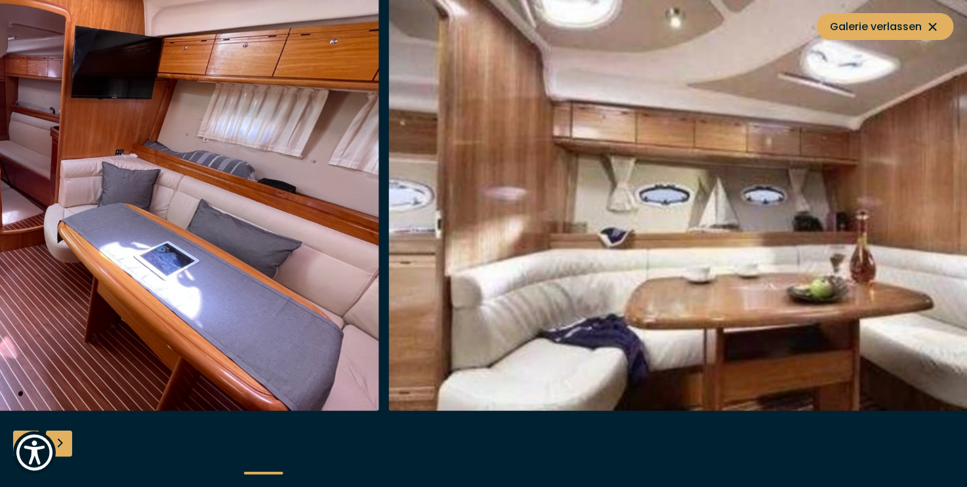
click at [747, 136] on img "button" at bounding box center [701, 201] width 625 height 420
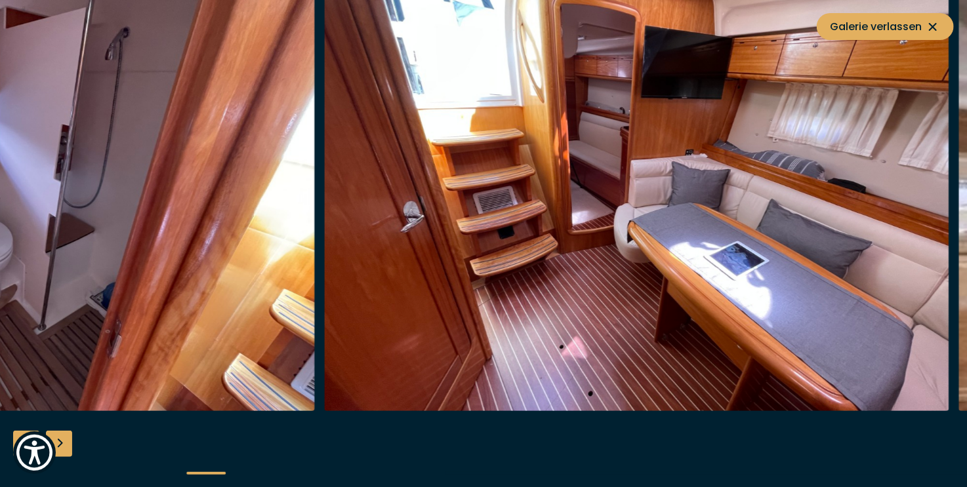
click at [687, 88] on img "button" at bounding box center [636, 201] width 625 height 420
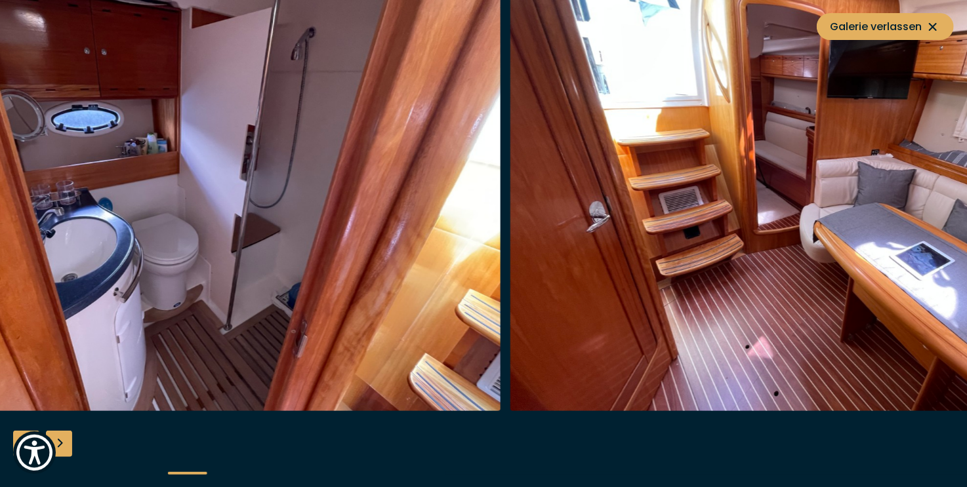
click at [471, 176] on img "button" at bounding box center [187, 201] width 625 height 420
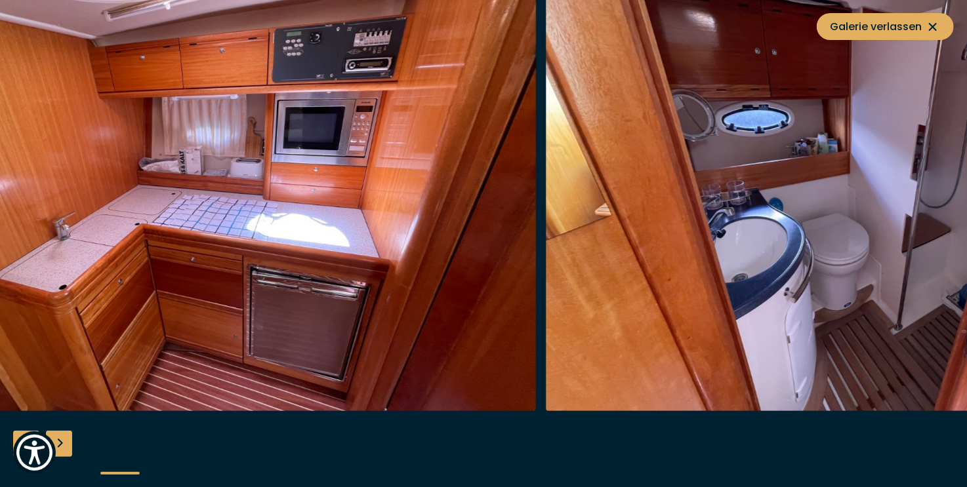
click at [899, 146] on img "button" at bounding box center [858, 201] width 625 height 420
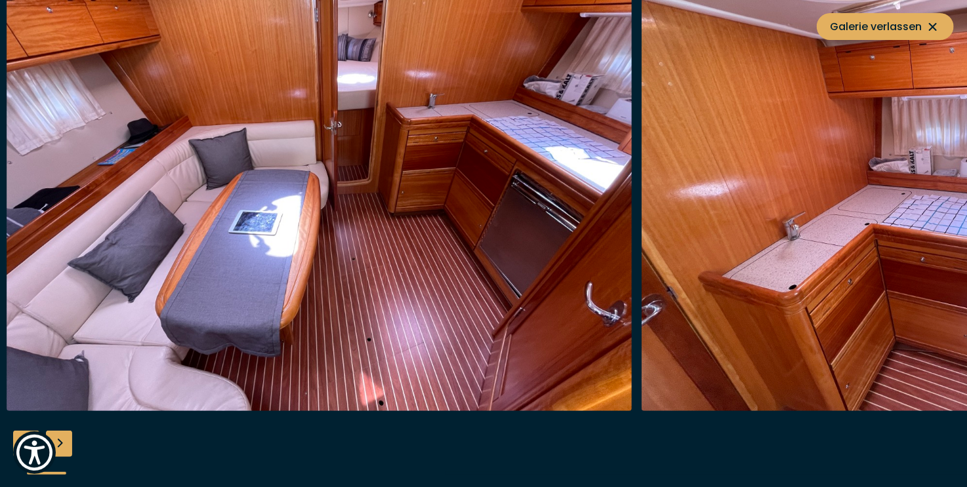
click at [873, 178] on img "button" at bounding box center [953, 201] width 625 height 420
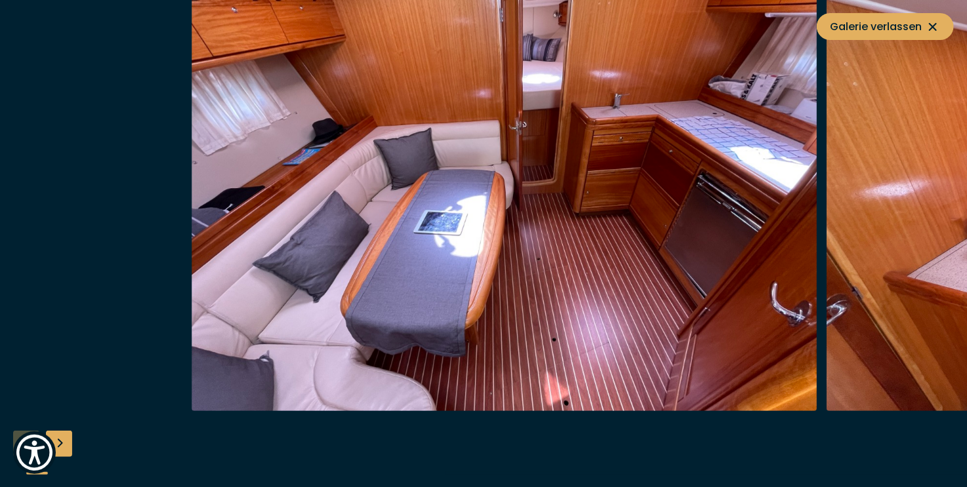
click at [679, 95] on img "button" at bounding box center [503, 201] width 625 height 420
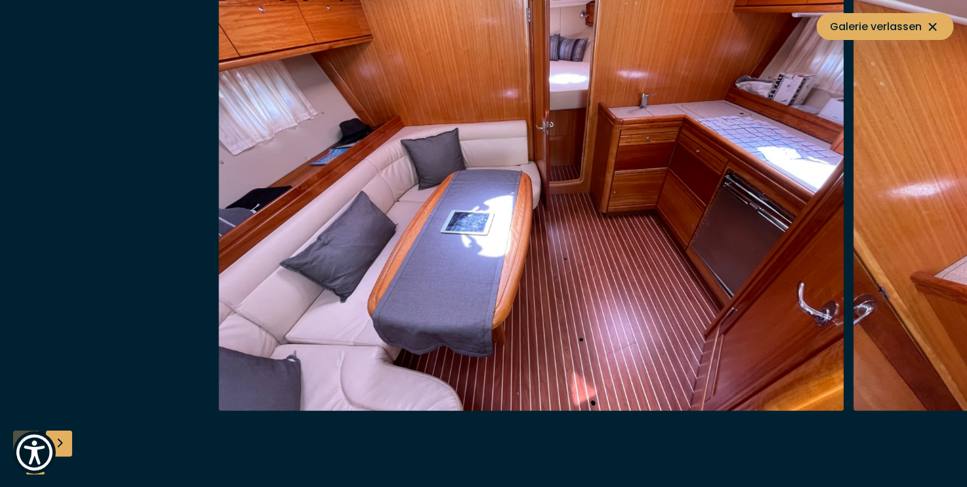
click at [786, 82] on img "button" at bounding box center [530, 201] width 625 height 420
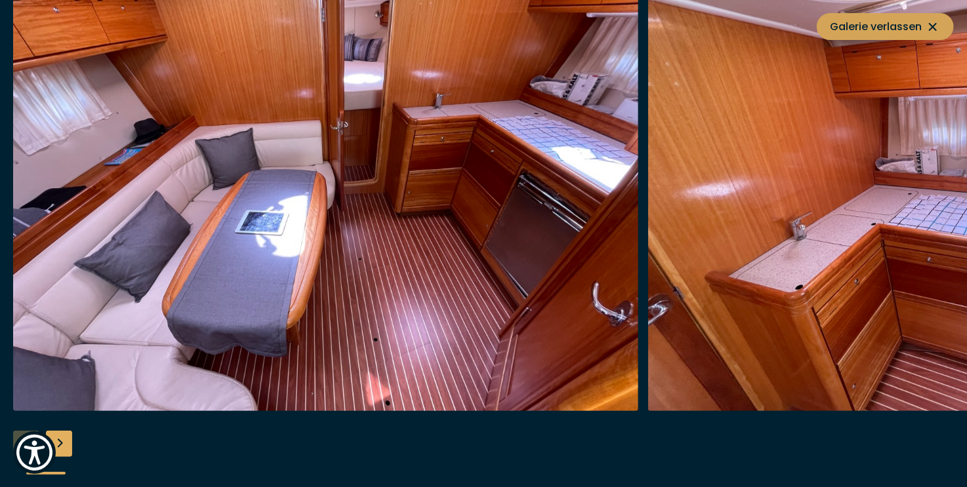
click at [932, 23] on icon at bounding box center [933, 27] width 16 height 16
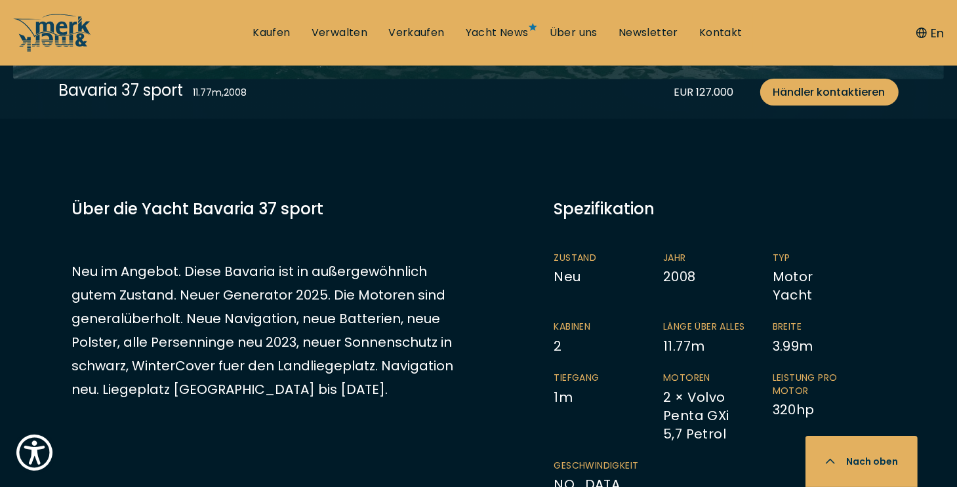
scroll to position [653, 0]
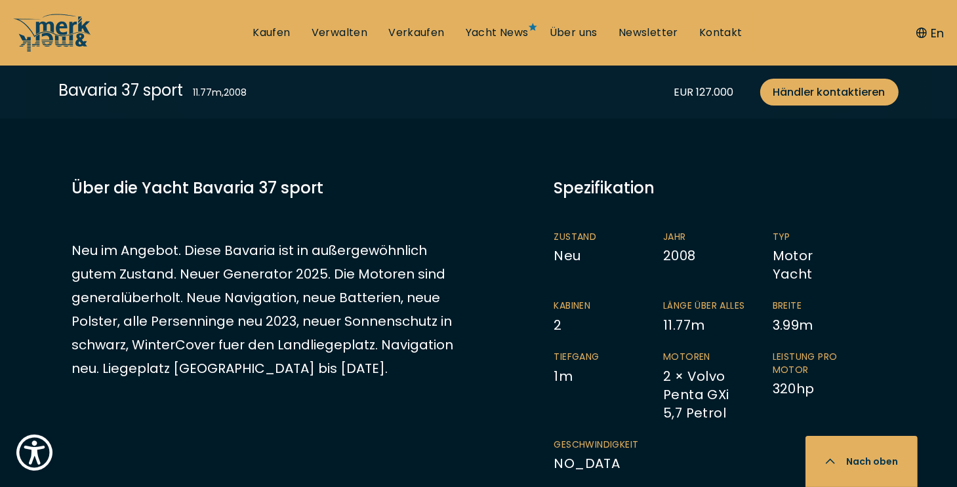
click at [381, 372] on p "Neu im Angebot. Diese Bavaria ist in außergewöhnlich gutem Zustand. Neuer Gener…" at bounding box center [267, 310] width 390 height 142
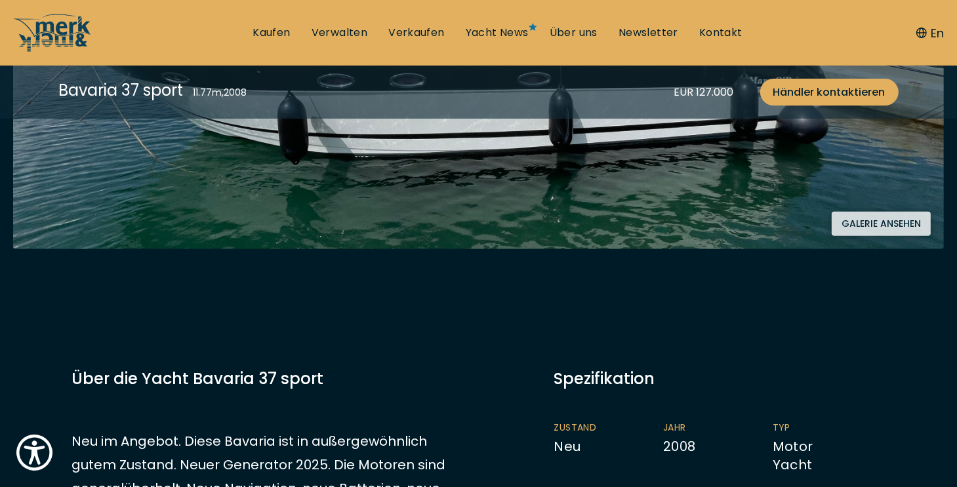
scroll to position [590, 0]
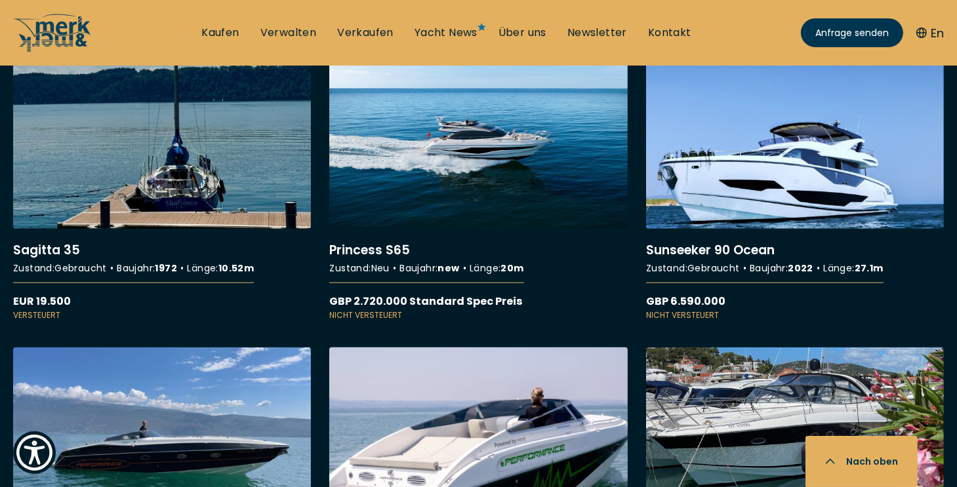
scroll to position [6033, 0]
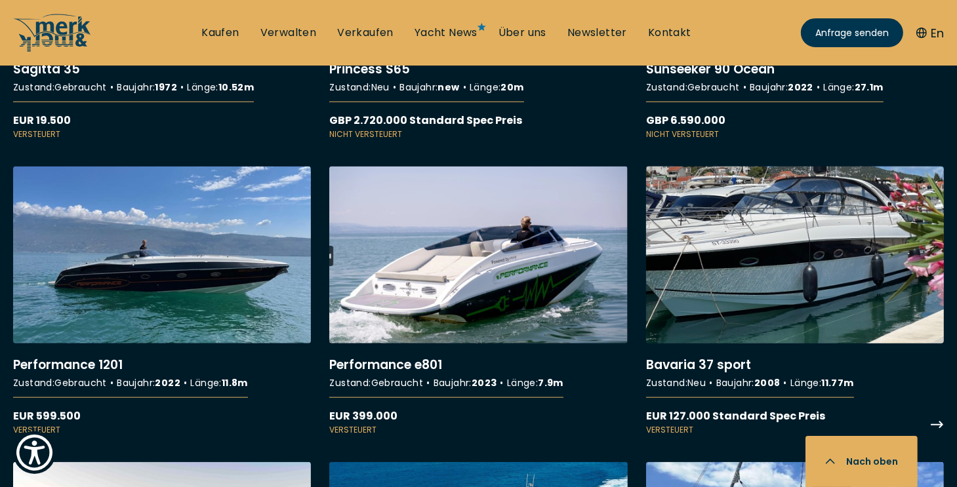
click at [772, 245] on link "More details about Bavaria 37 sport" at bounding box center [795, 302] width 298 height 270
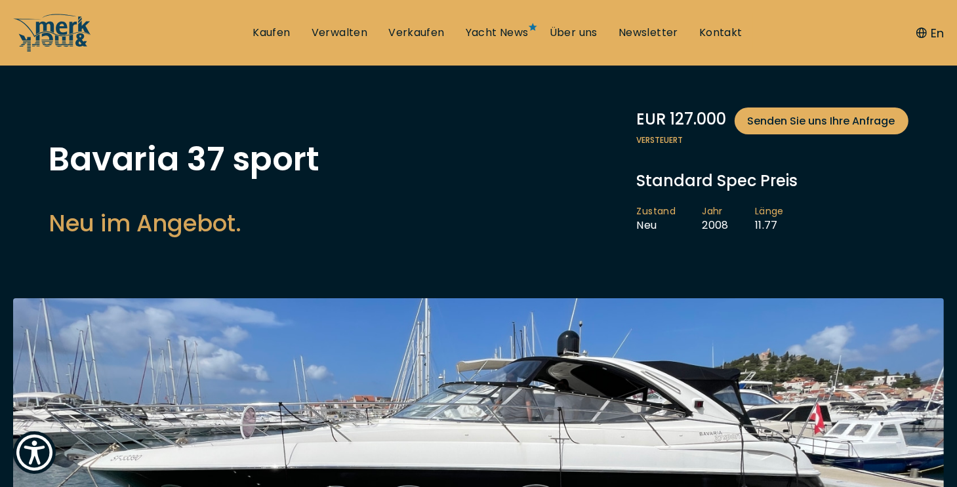
scroll to position [131, 0]
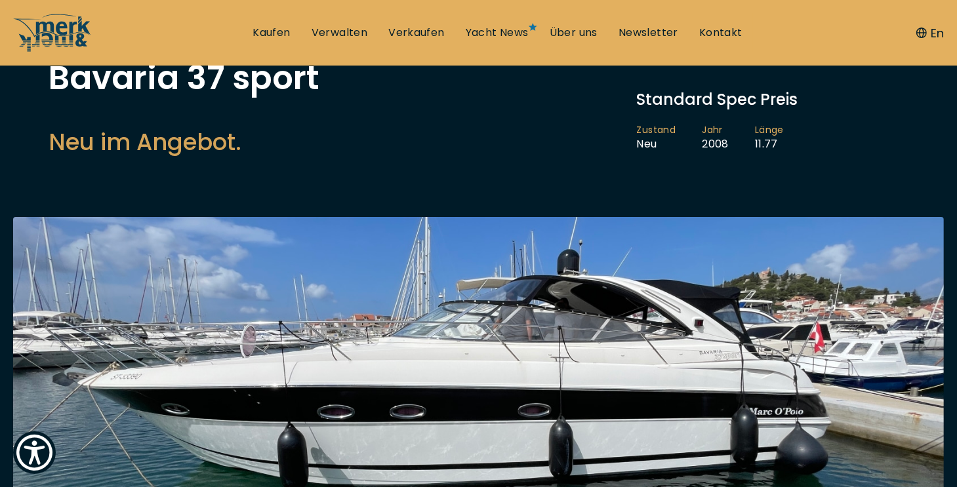
click at [473, 354] on img at bounding box center [478, 398] width 931 height 363
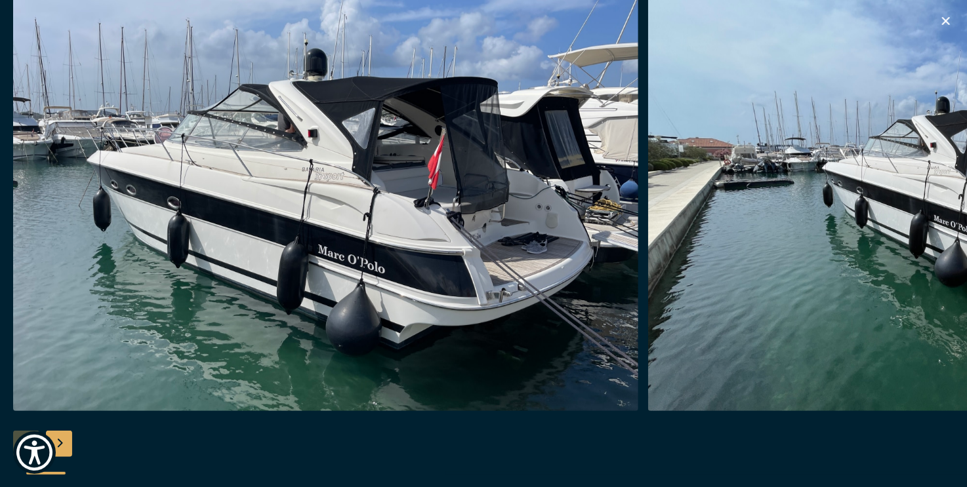
click at [948, 21] on icon "button" at bounding box center [946, 21] width 16 height 16
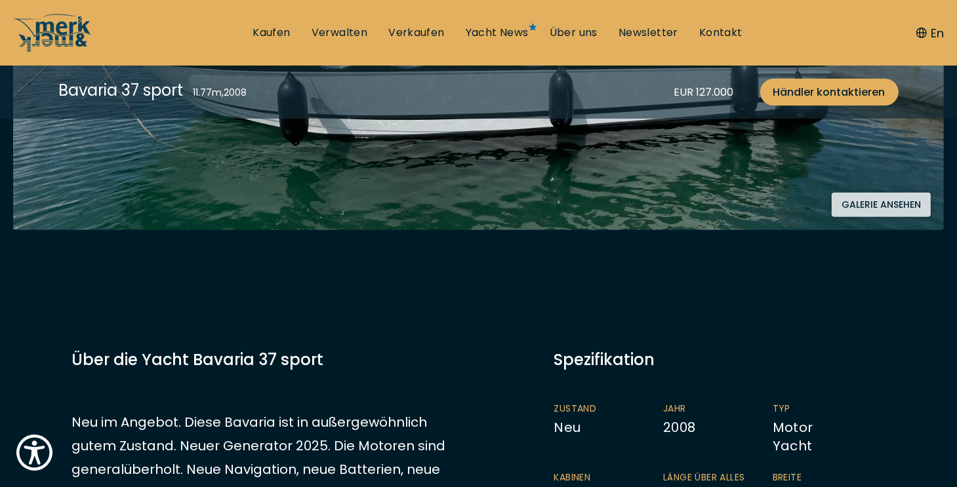
scroll to position [525, 0]
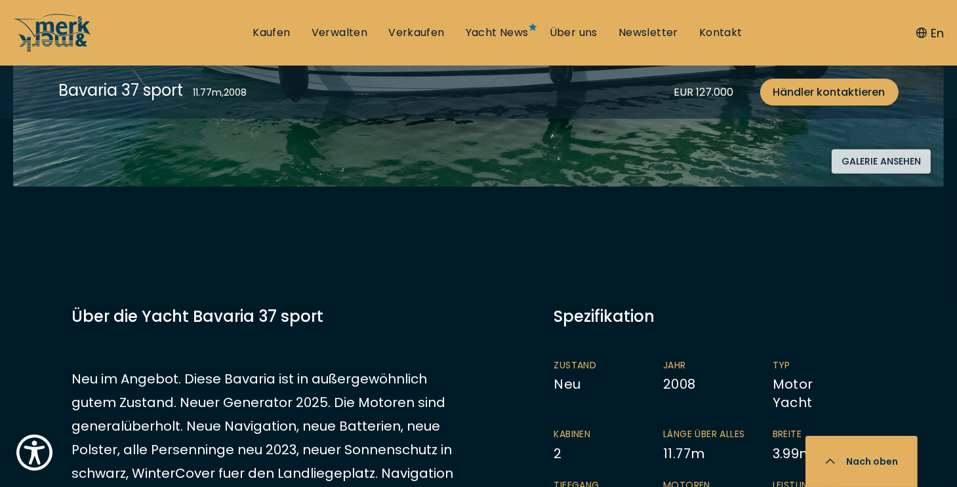
click at [903, 165] on button "Galerie ansehen" at bounding box center [881, 162] width 99 height 24
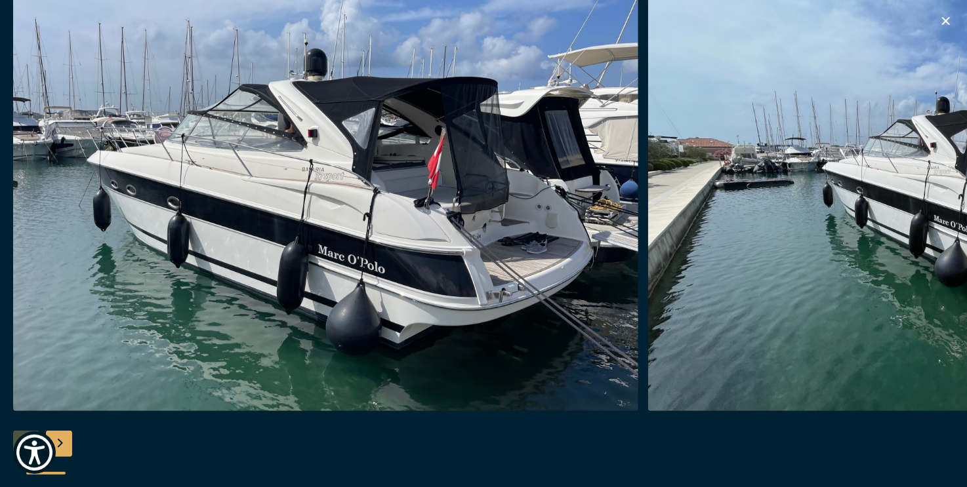
click at [947, 20] on icon "button" at bounding box center [946, 21] width 8 height 8
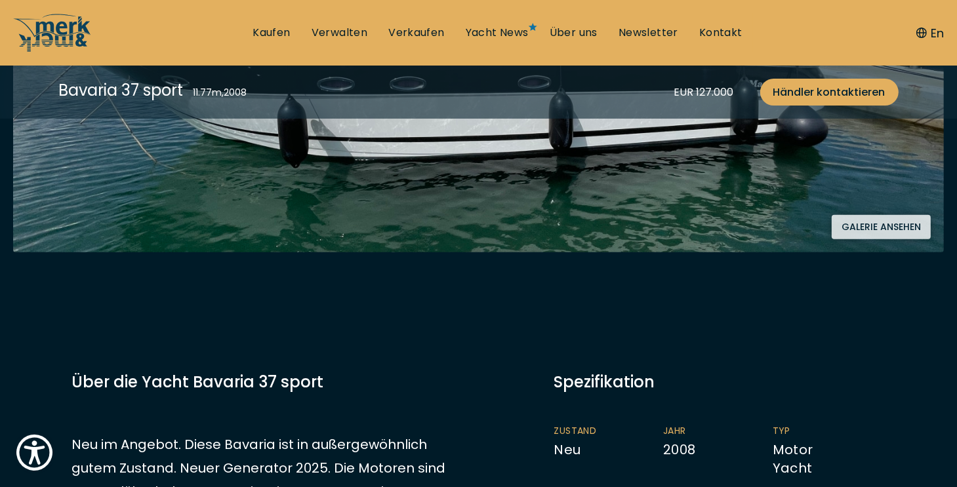
scroll to position [328, 0]
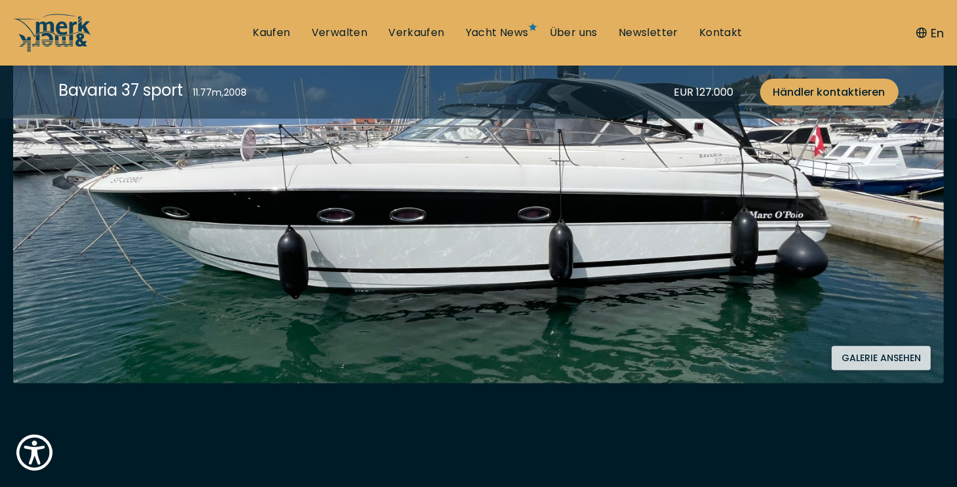
click at [852, 353] on button "Galerie ansehen" at bounding box center [881, 358] width 99 height 24
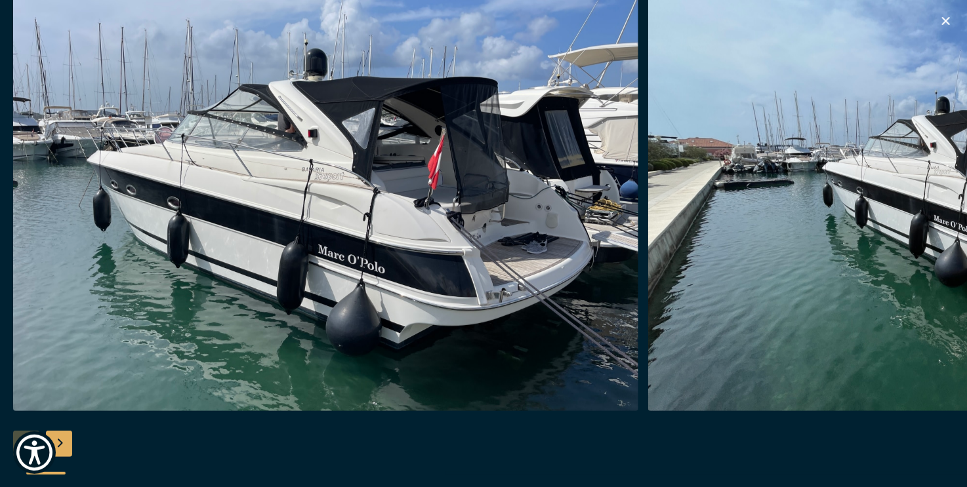
click at [411, 217] on img "button" at bounding box center [325, 201] width 625 height 420
click at [72, 442] on div at bounding box center [483, 243] width 967 height 505
click at [65, 435] on div "Next slide" at bounding box center [59, 444] width 26 height 26
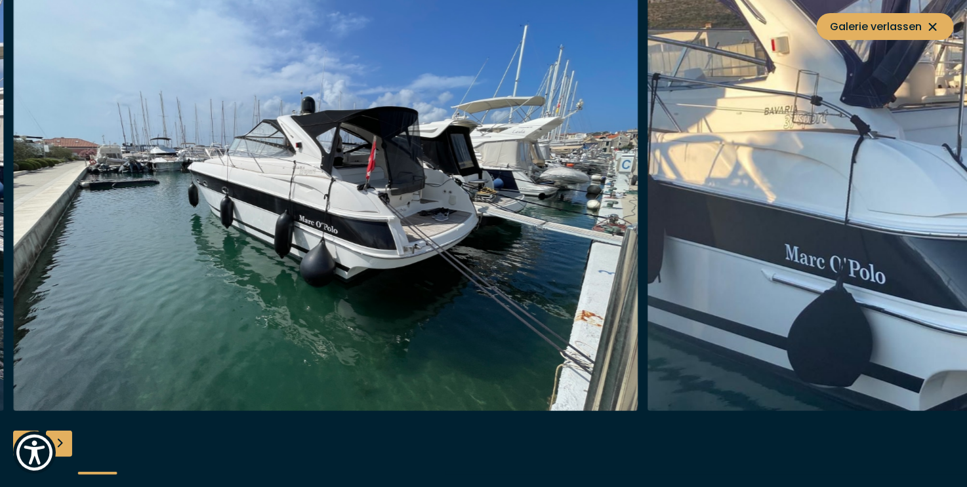
click at [65, 435] on div "Next slide" at bounding box center [59, 444] width 26 height 26
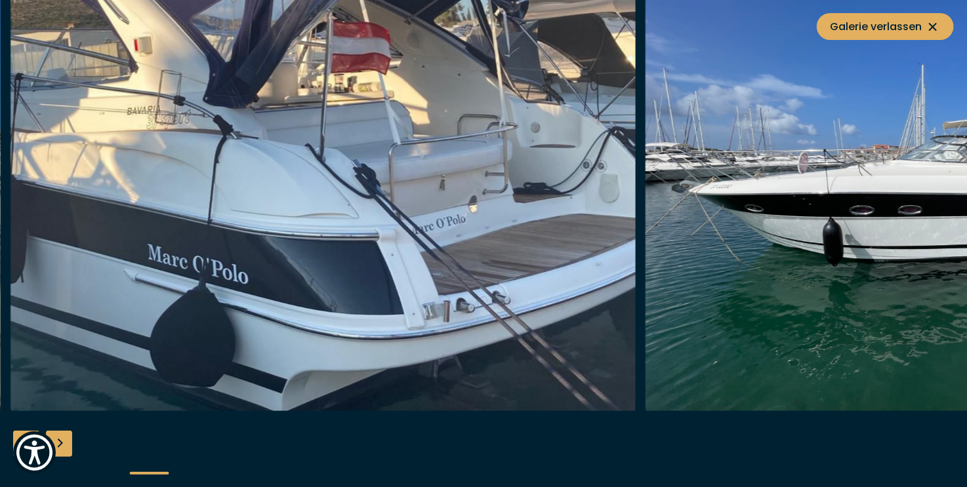
click at [62, 437] on div "Next slide" at bounding box center [59, 444] width 26 height 26
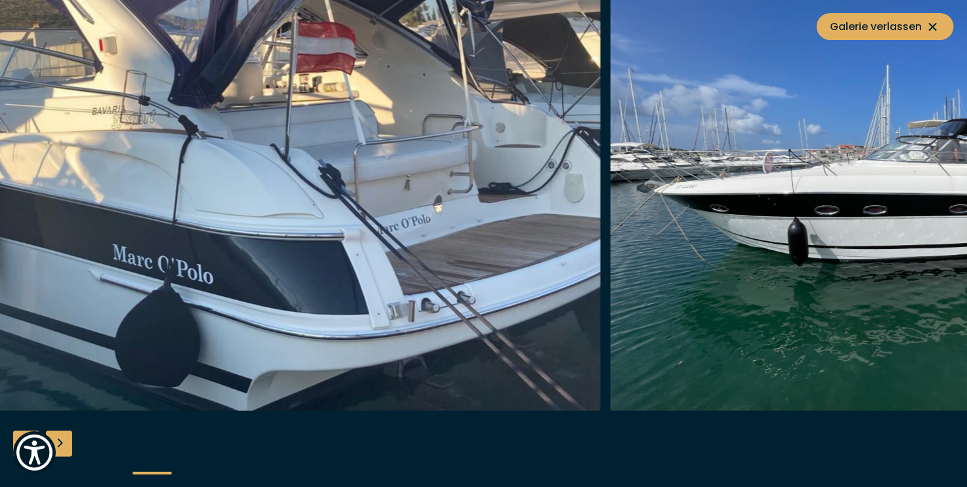
click at [62, 437] on div "Next slide" at bounding box center [59, 444] width 26 height 26
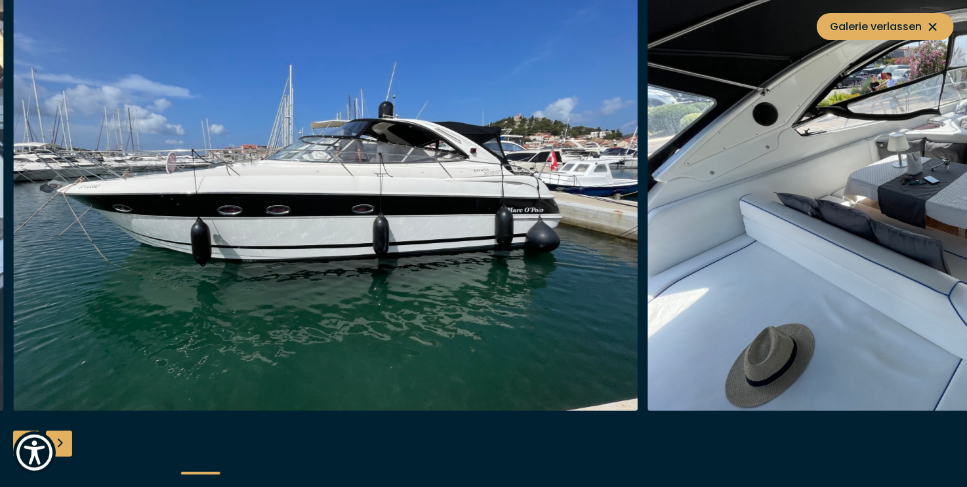
click at [62, 437] on div "Next slide" at bounding box center [59, 444] width 26 height 26
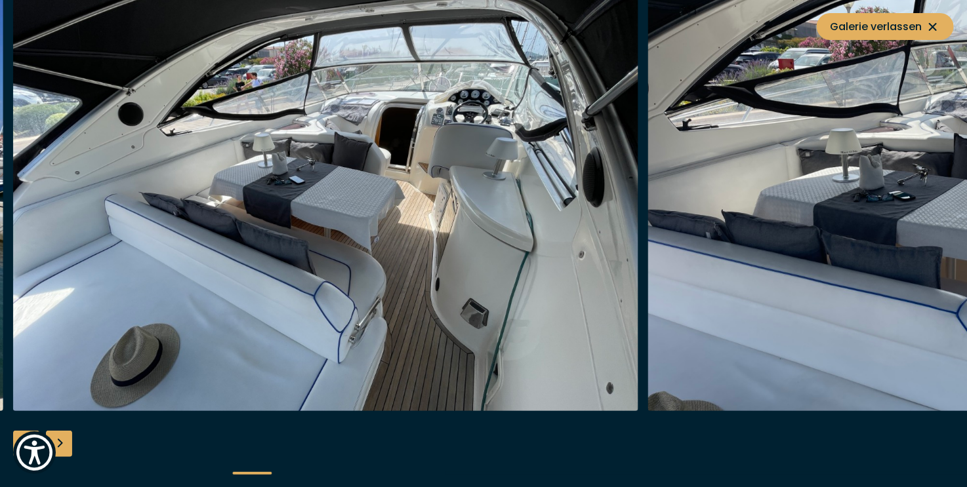
click at [62, 435] on div "Next slide" at bounding box center [59, 444] width 26 height 26
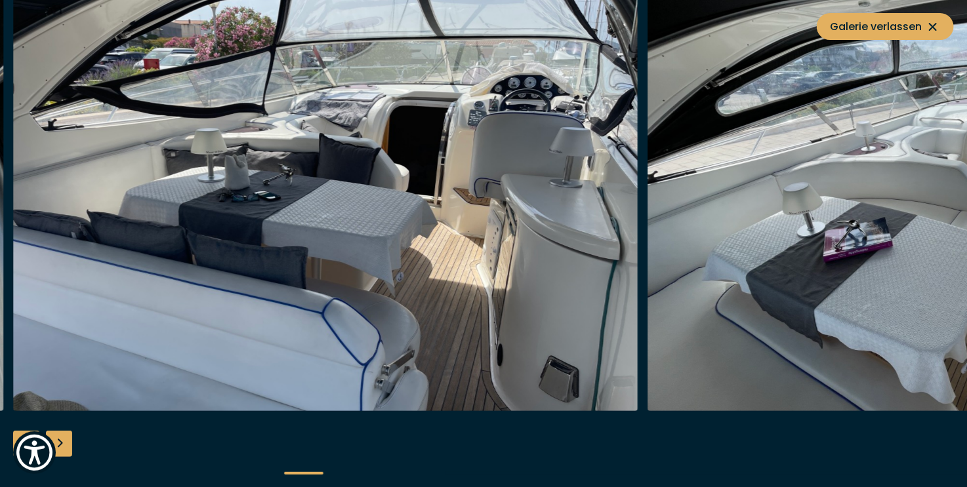
click at [62, 435] on div "Next slide" at bounding box center [59, 444] width 26 height 26
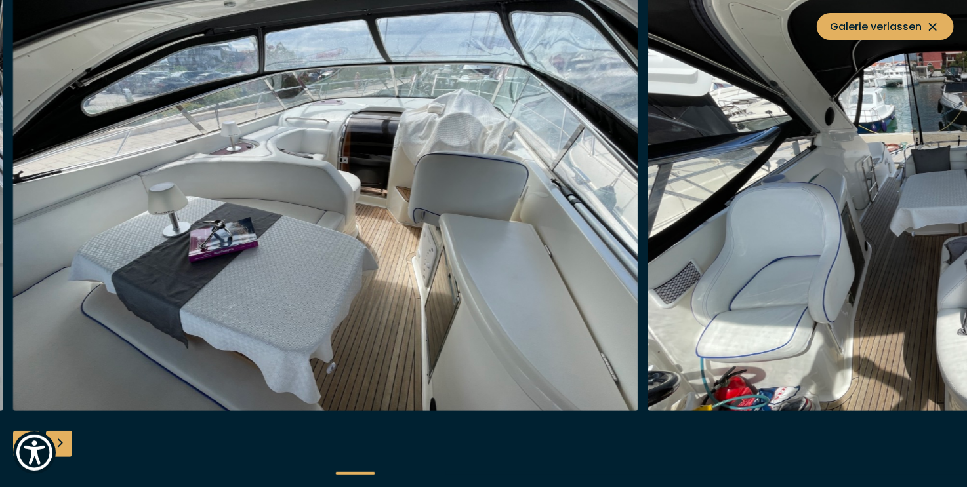
click at [61, 435] on div "Next slide" at bounding box center [59, 444] width 26 height 26
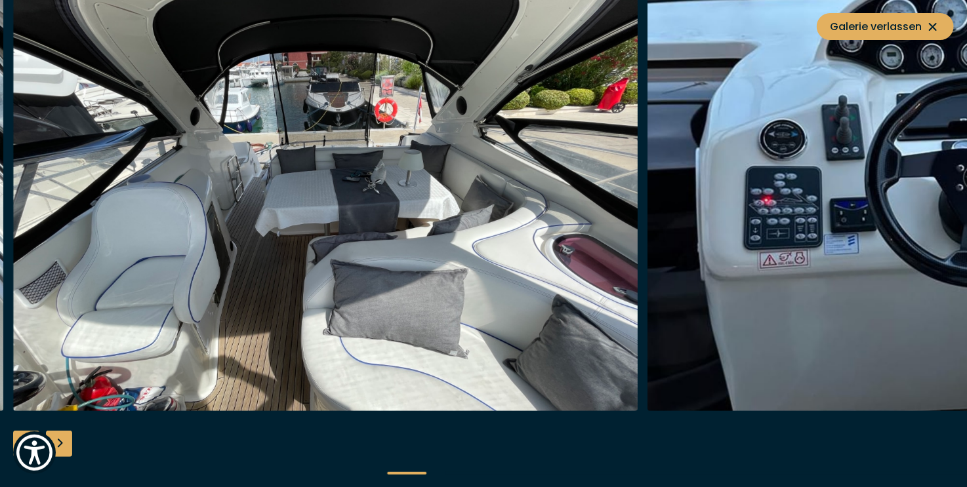
click at [61, 433] on div "Next slide" at bounding box center [59, 444] width 26 height 26
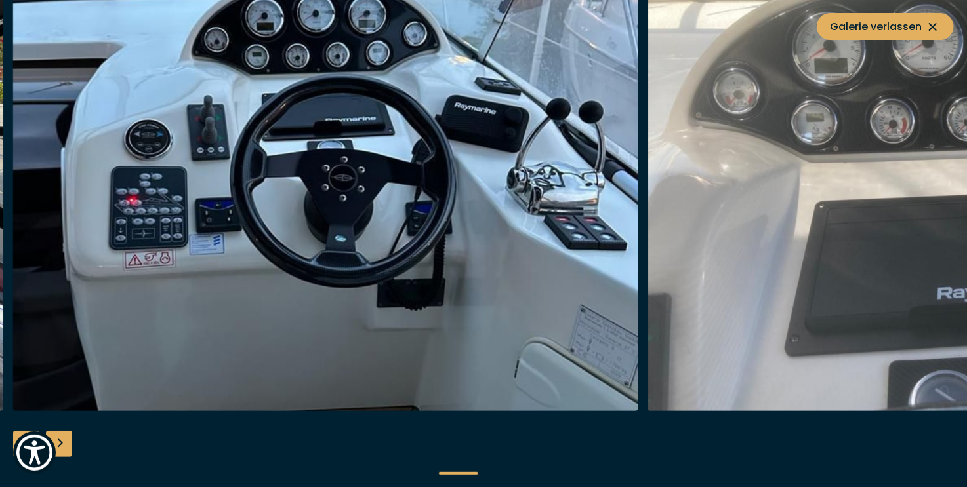
click at [61, 432] on div "Next slide" at bounding box center [59, 444] width 26 height 26
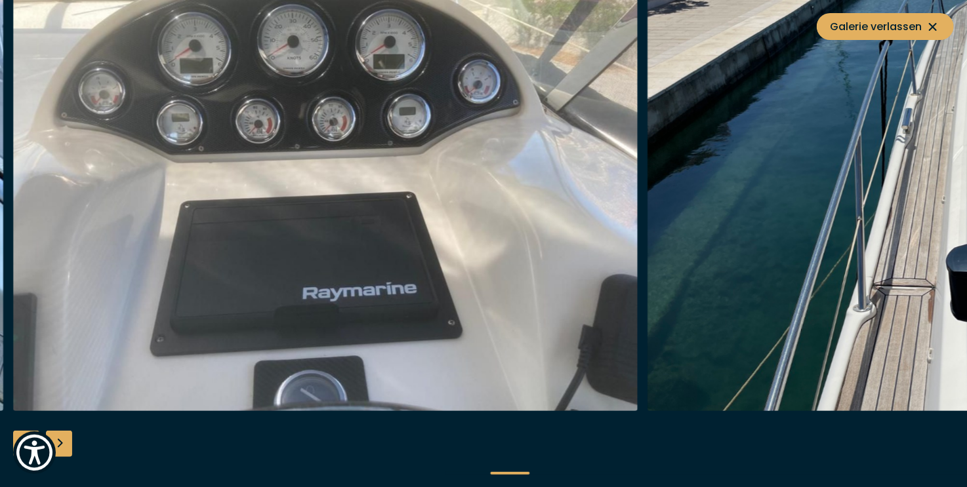
click at [61, 432] on div "Next slide" at bounding box center [59, 444] width 26 height 26
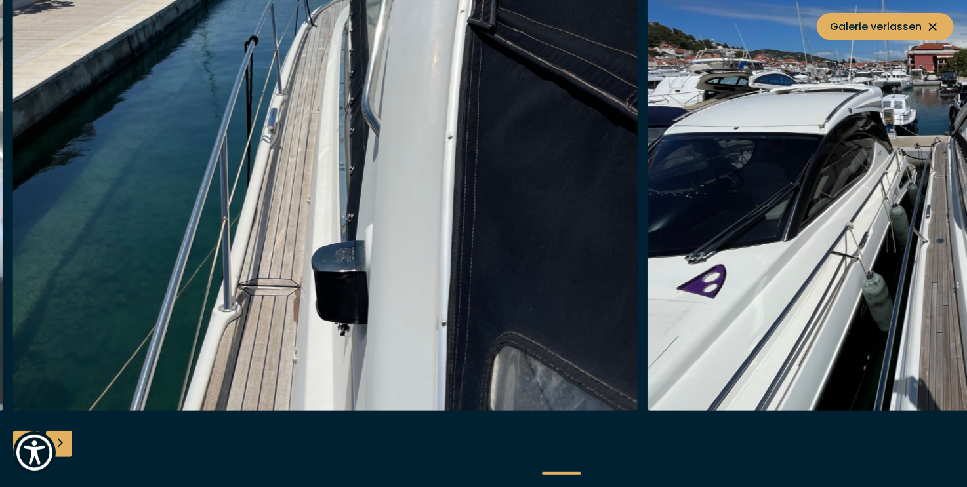
click at [61, 432] on div "Next slide" at bounding box center [59, 444] width 26 height 26
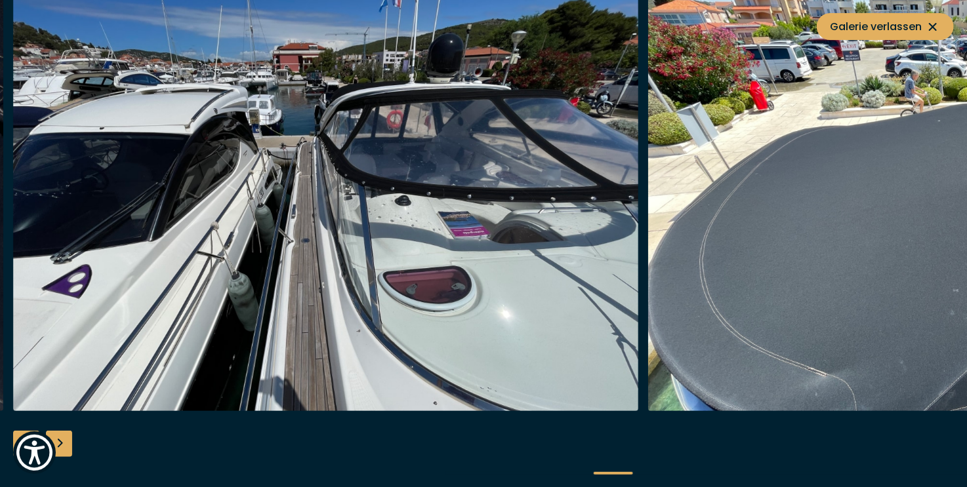
click at [61, 432] on div "Next slide" at bounding box center [59, 444] width 26 height 26
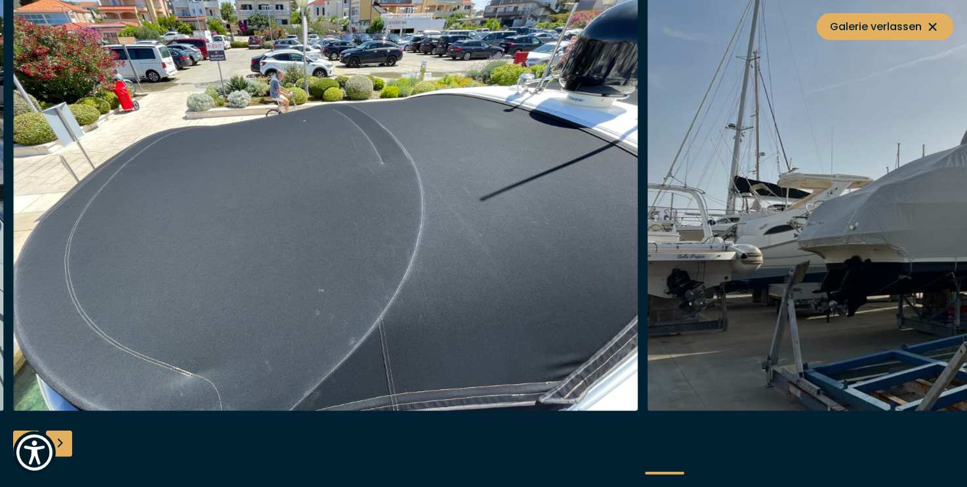
click at [61, 431] on div "Next slide" at bounding box center [59, 444] width 26 height 26
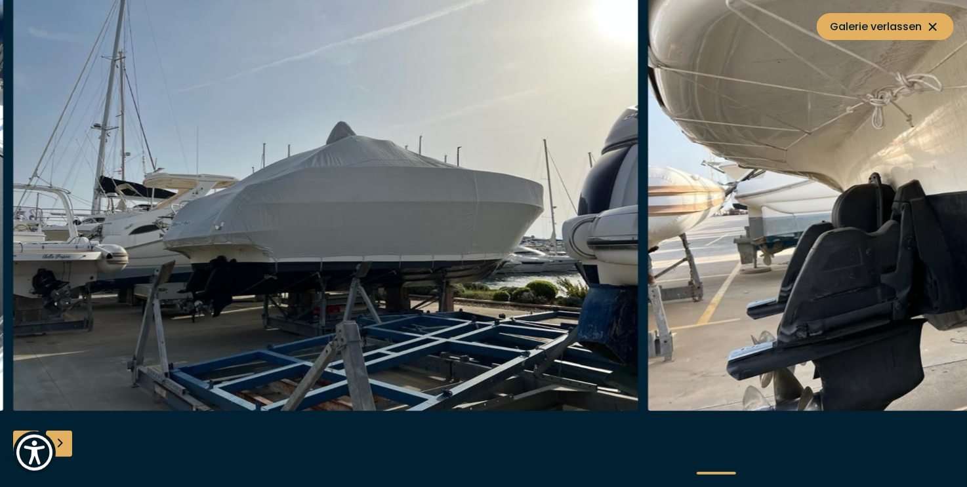
click at [61, 431] on div "Next slide" at bounding box center [59, 444] width 26 height 26
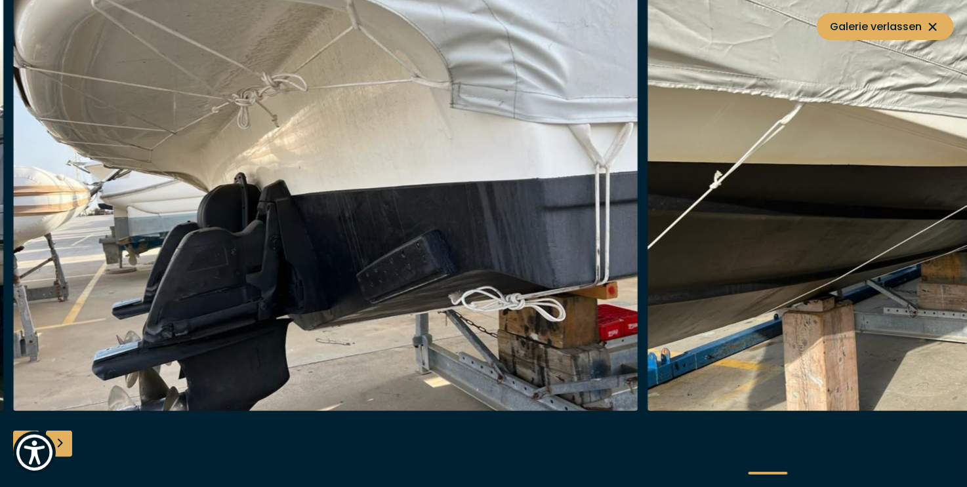
click at [61, 431] on div "Next slide" at bounding box center [59, 444] width 26 height 26
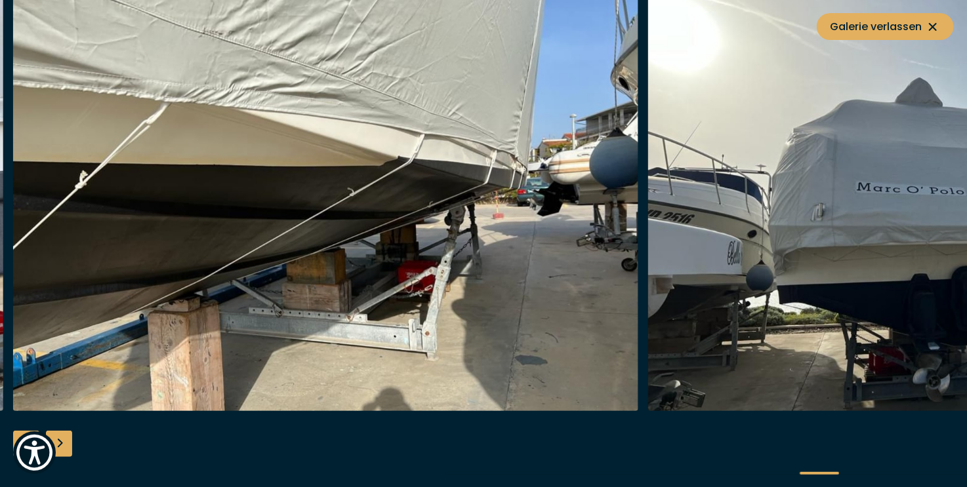
click at [61, 430] on div at bounding box center [483, 243] width 967 height 505
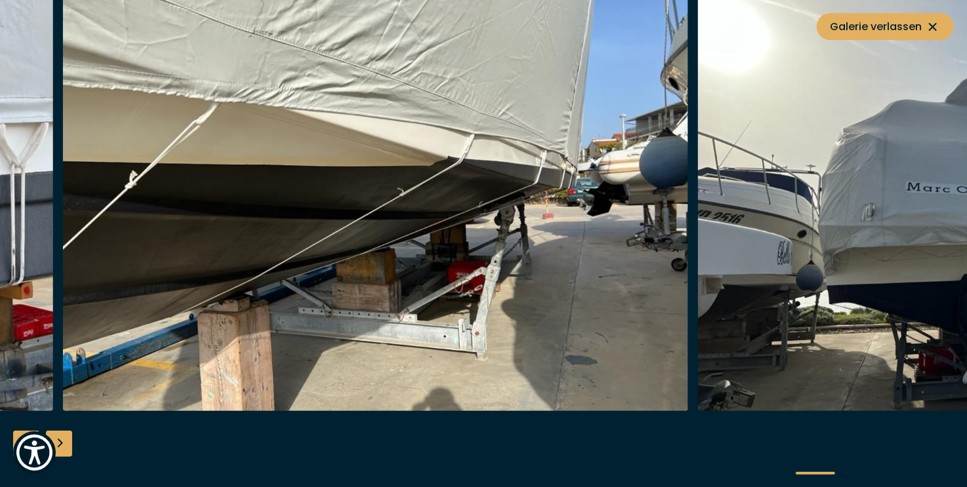
click at [61, 430] on div at bounding box center [483, 243] width 967 height 505
click at [62, 427] on div at bounding box center [483, 243] width 967 height 505
drag, startPoint x: 929, startPoint y: 22, endPoint x: 921, endPoint y: 23, distance: 7.9
click at [928, 23] on icon at bounding box center [933, 27] width 16 height 16
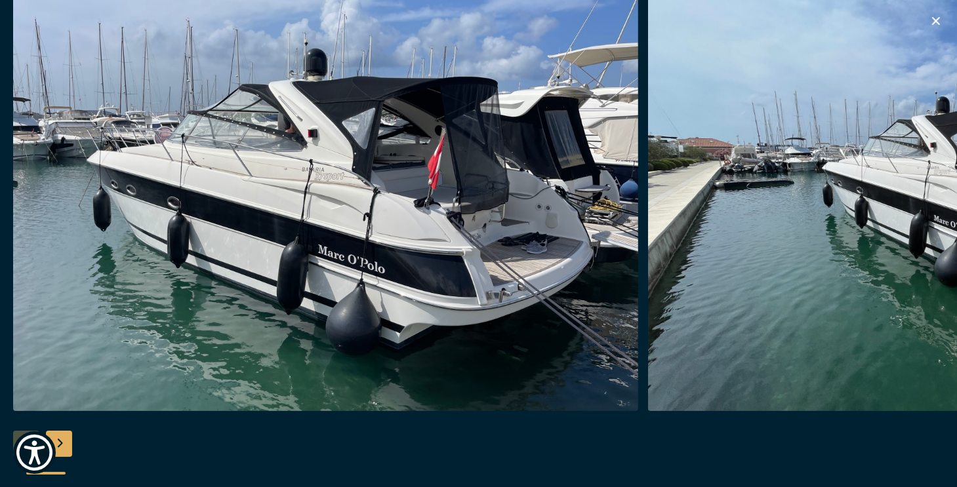
scroll to position [5325, 0]
click at [938, 20] on icon "button" at bounding box center [936, 21] width 16 height 16
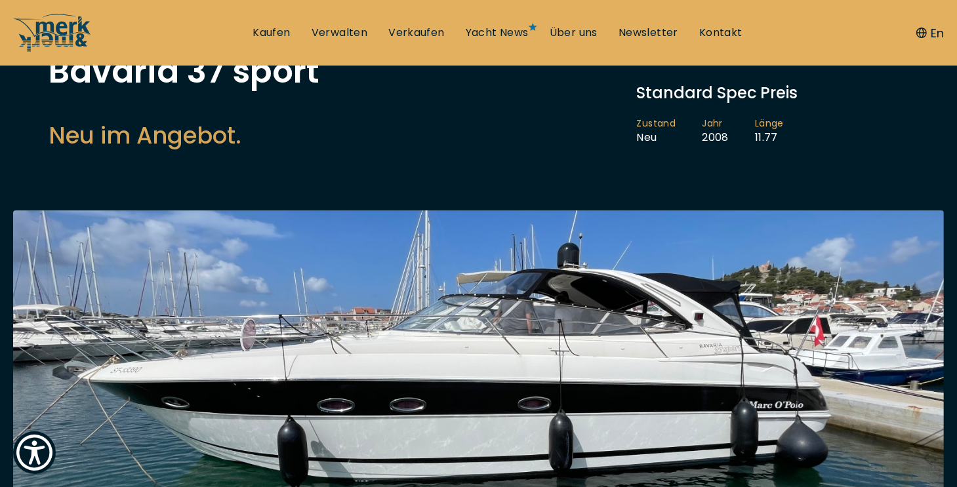
scroll to position [144, 0]
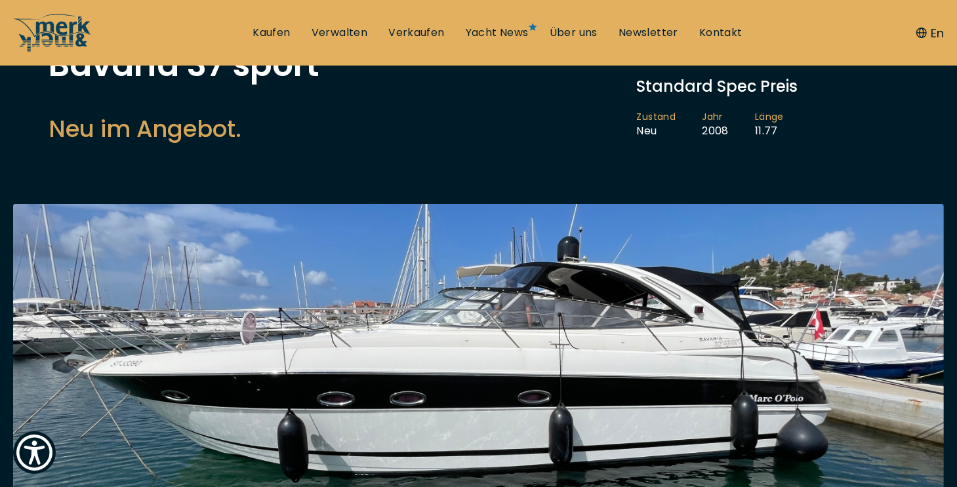
click at [504, 354] on img at bounding box center [478, 385] width 931 height 363
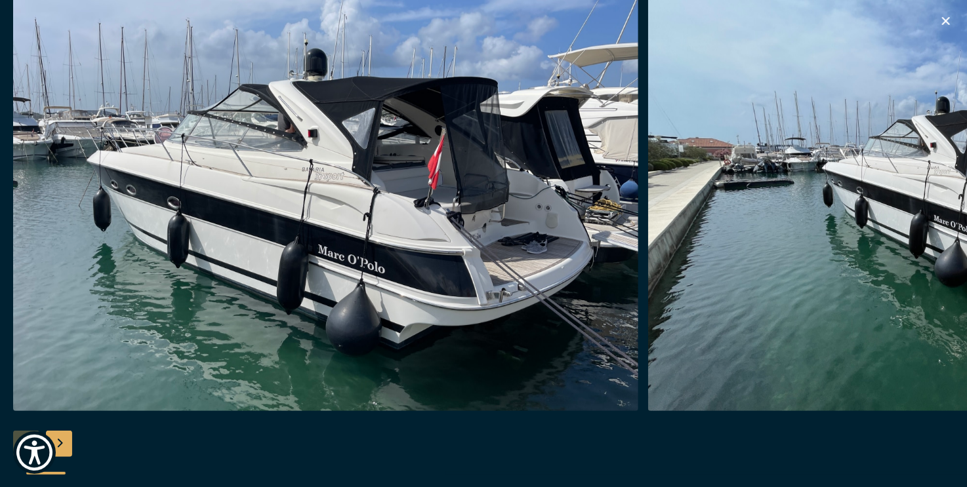
click at [951, 19] on icon "button" at bounding box center [946, 21] width 16 height 16
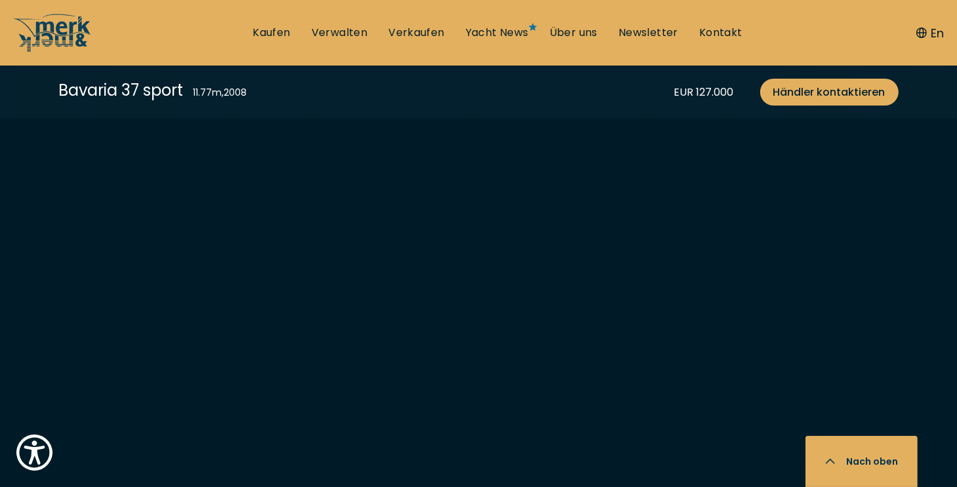
scroll to position [2862, 0]
